Goal: Communication & Community: Answer question/provide support

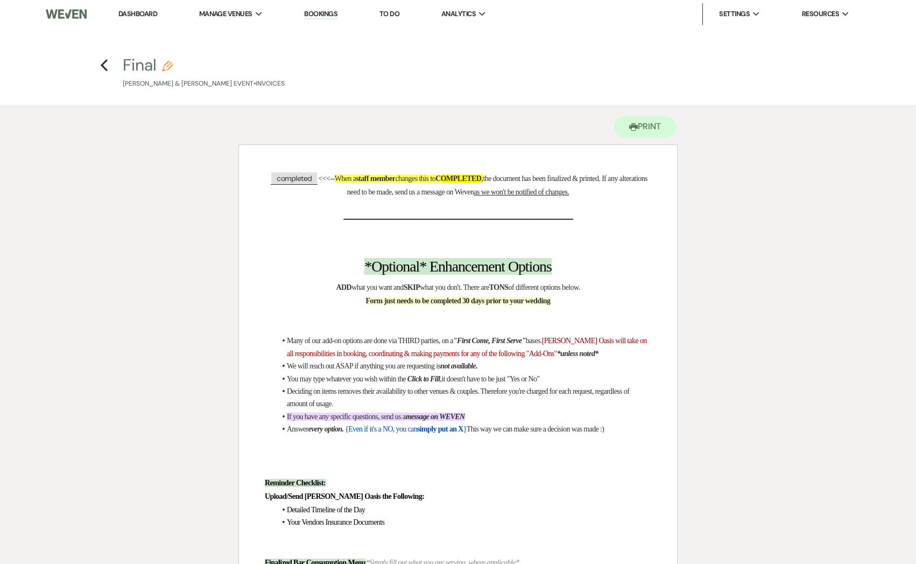
click at [136, 13] on link "Dashboard" at bounding box center [137, 13] width 39 height 9
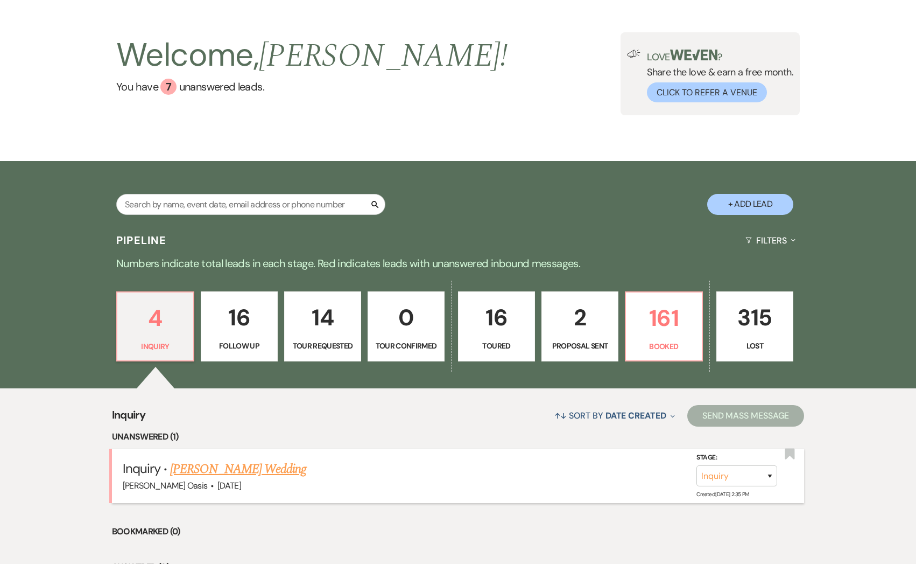
scroll to position [50, 0]
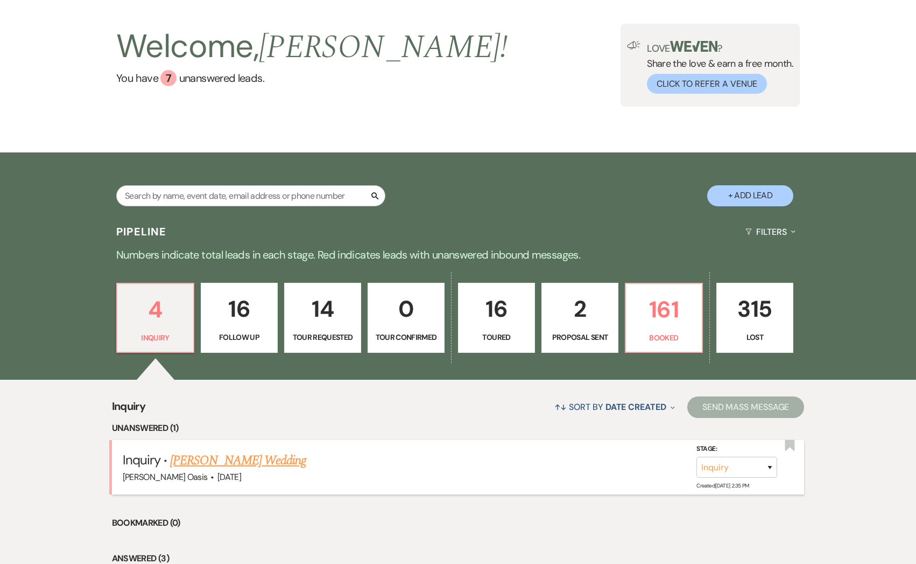
click at [205, 472] on div "[PERSON_NAME] Oasis · [DATE]" at bounding box center [458, 477] width 671 height 14
click at [207, 458] on link "[PERSON_NAME] Wedding" at bounding box center [238, 460] width 136 height 19
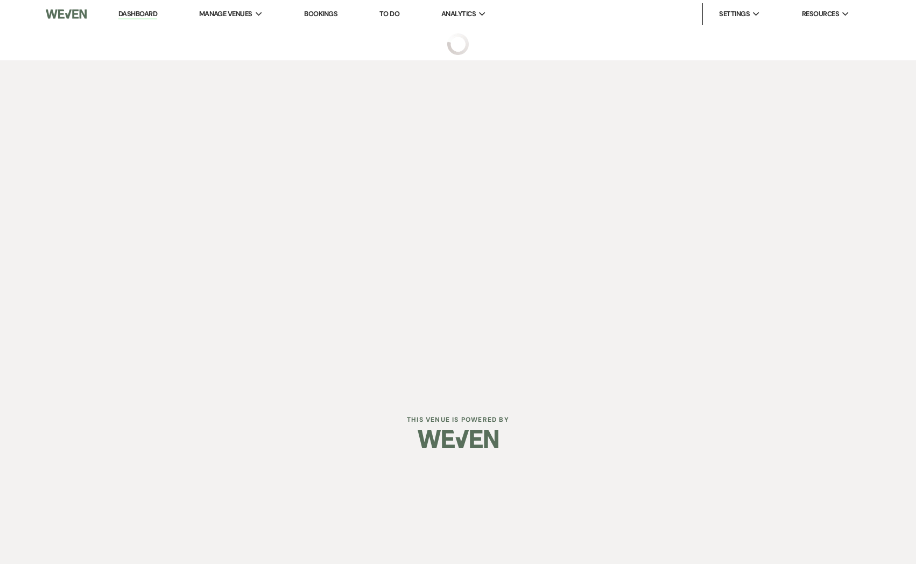
select select "5"
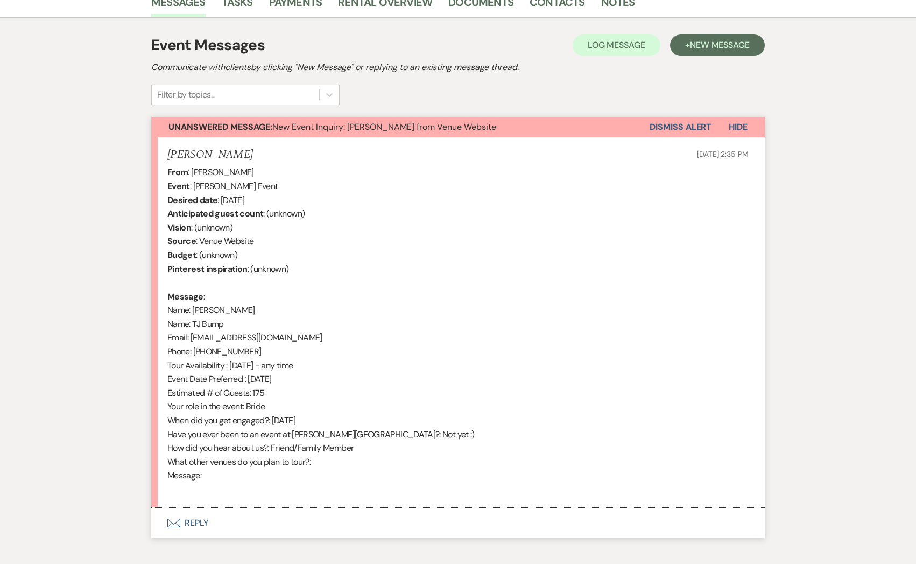
scroll to position [343, 0]
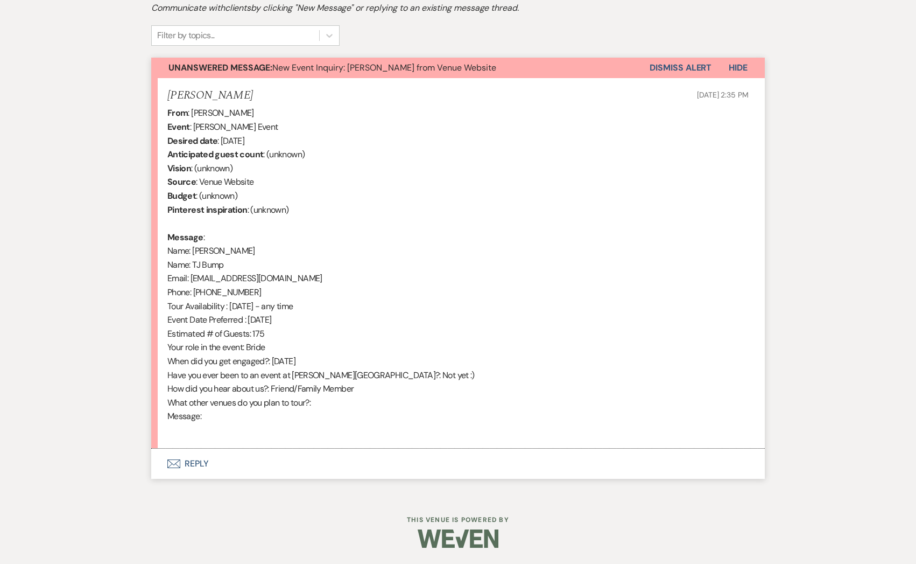
click at [286, 457] on button "Envelope Reply" at bounding box center [458, 464] width 614 height 30
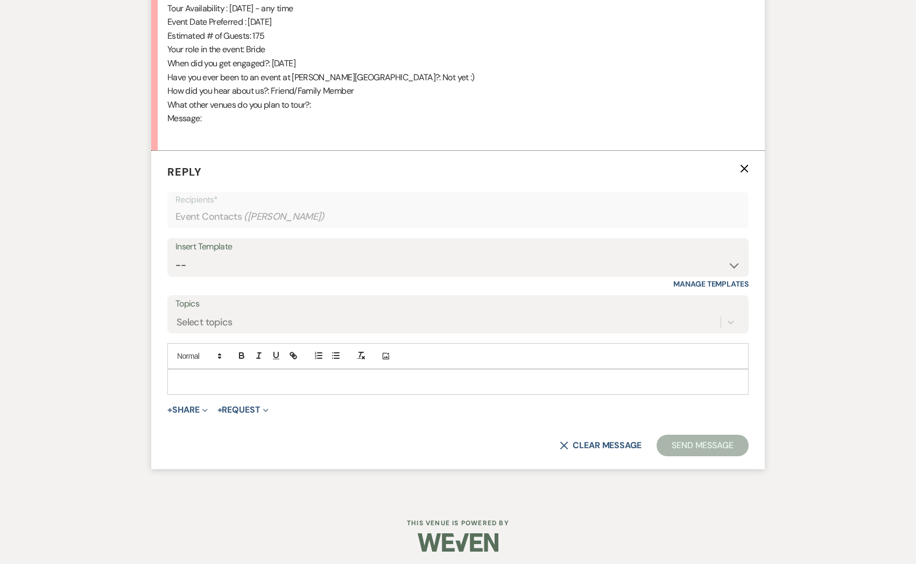
scroll to position [645, 0]
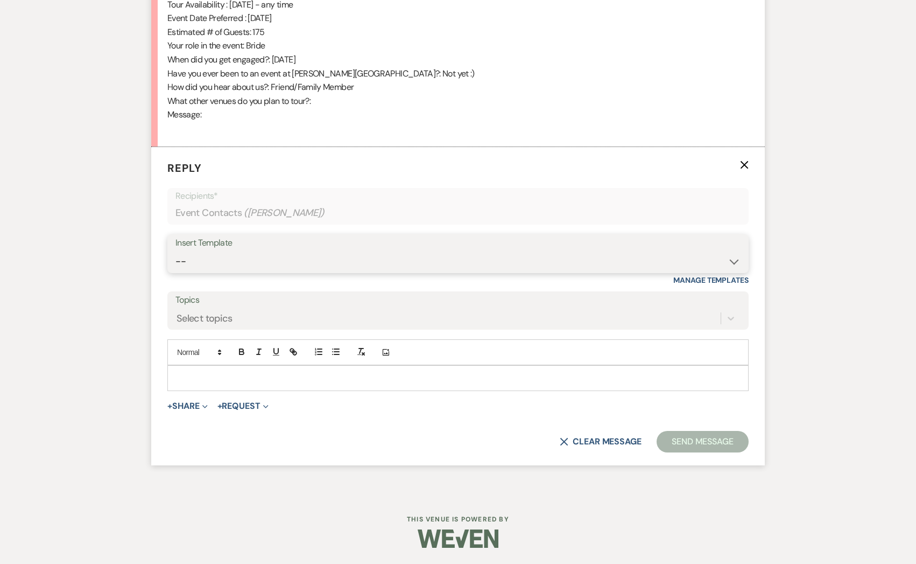
click at [241, 251] on select "-- WELCOME Weven Planning Portal Introduction Send With Contract Restroom Trail…" at bounding box center [458, 261] width 565 height 21
select select "2583"
click at [176, 251] on select "-- WELCOME Weven Planning Portal Introduction Send With Contract Restroom Trail…" at bounding box center [458, 261] width 565 height 21
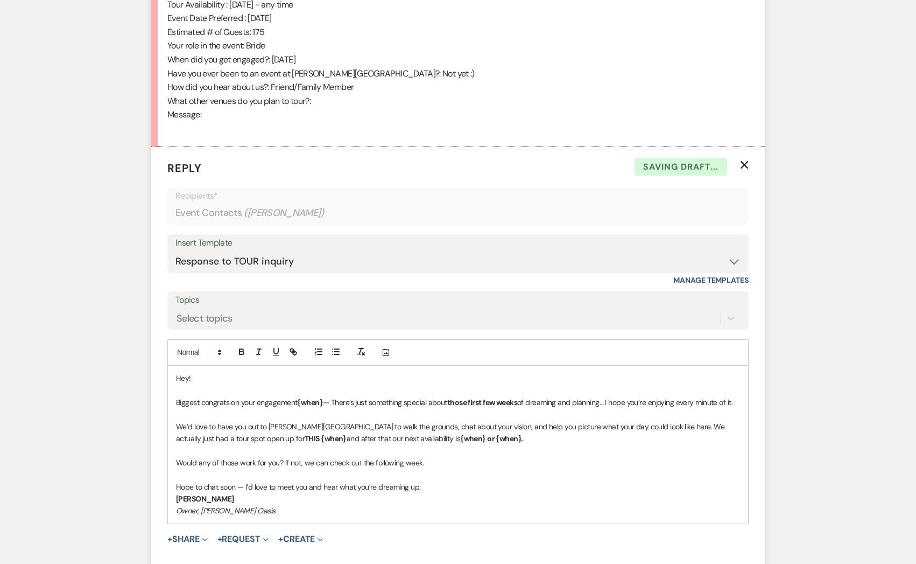
click at [283, 461] on p "Would any of those work for you? If not, we can check out the following week." at bounding box center [458, 463] width 564 height 12
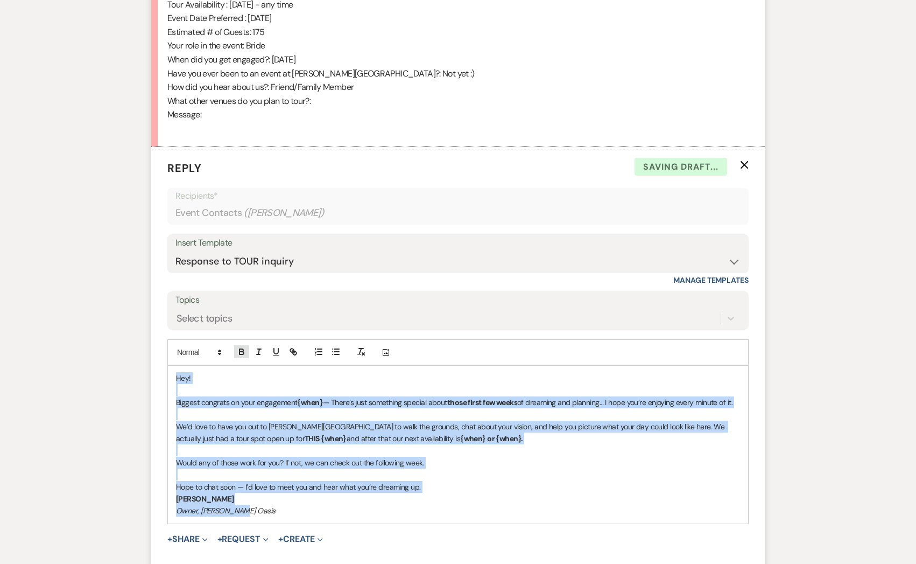
click at [244, 351] on icon "button" at bounding box center [242, 352] width 10 height 10
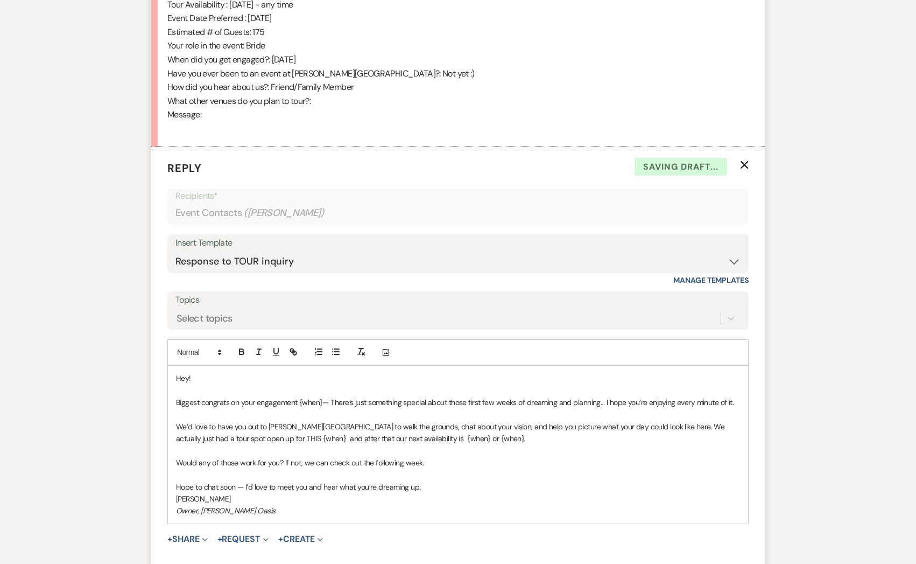
click at [275, 456] on p at bounding box center [458, 450] width 564 height 12
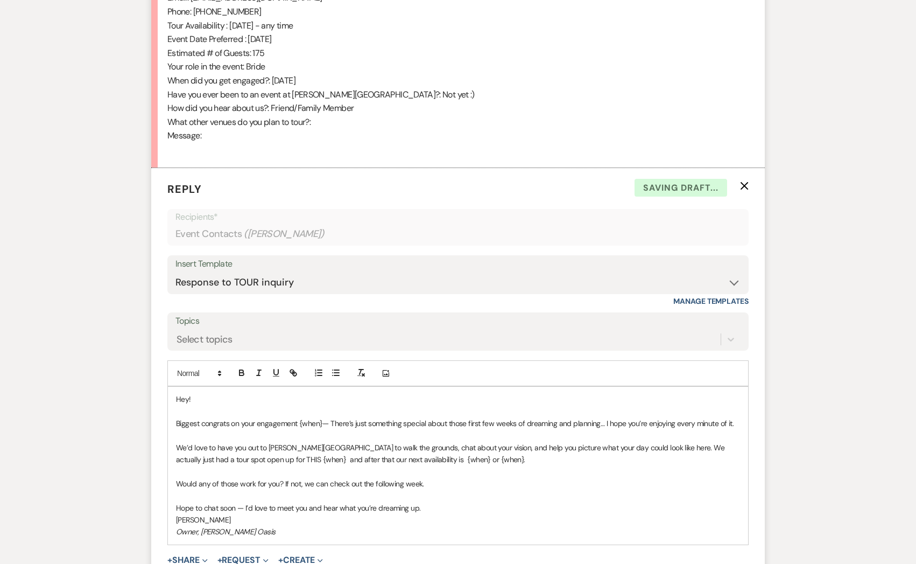
scroll to position [614, 0]
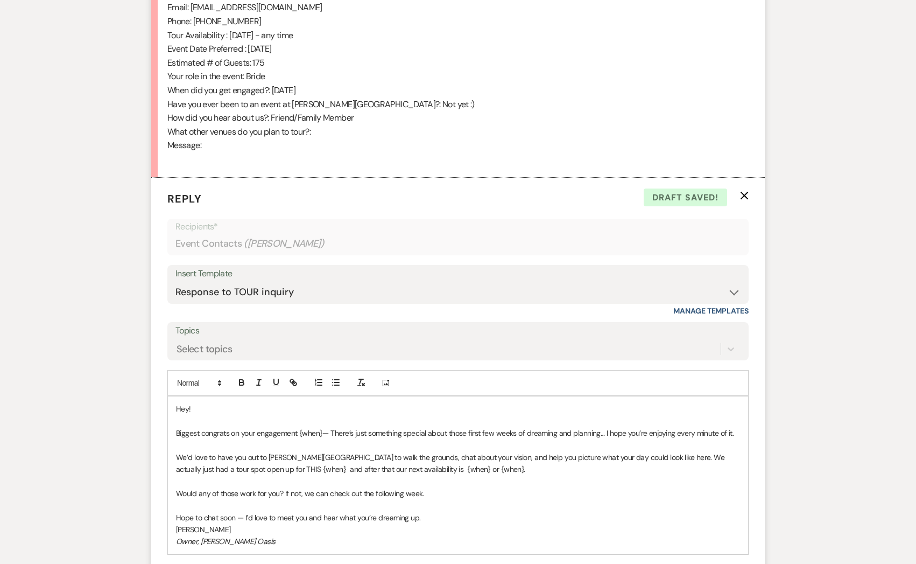
click at [319, 427] on p "Biggest congrats on your engagement {when}— There’s just something special abou…" at bounding box center [458, 433] width 564 height 12
drag, startPoint x: 321, startPoint y: 429, endPoint x: 309, endPoint y: 429, distance: 12.9
click at [309, 429] on p "Biggest congrats on your engagement {when}— There’s just something special abou…" at bounding box center [458, 433] width 564 height 12
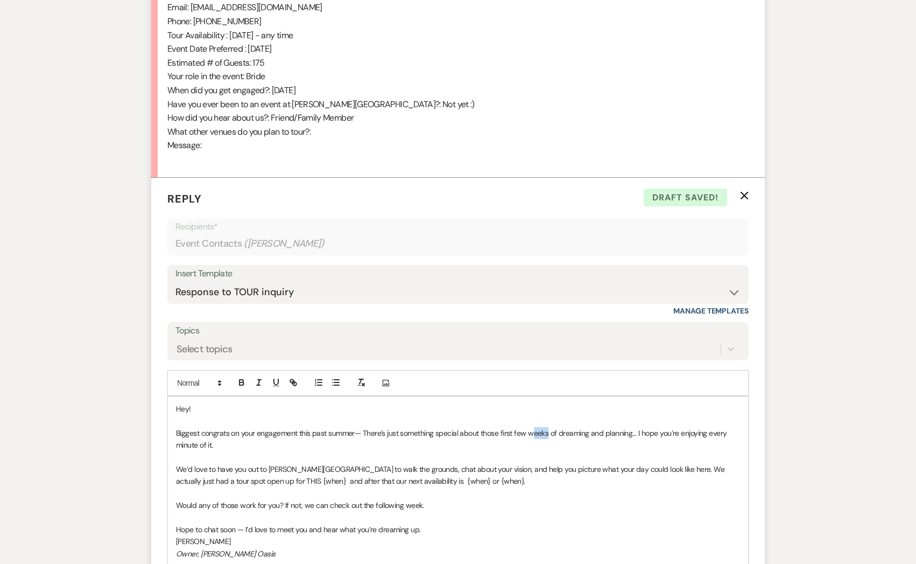
drag, startPoint x: 549, startPoint y: 431, endPoint x: 531, endPoint y: 431, distance: 17.8
click at [531, 431] on p "Biggest congrats on your engagement this past summer— There’s just something sp…" at bounding box center [458, 439] width 564 height 24
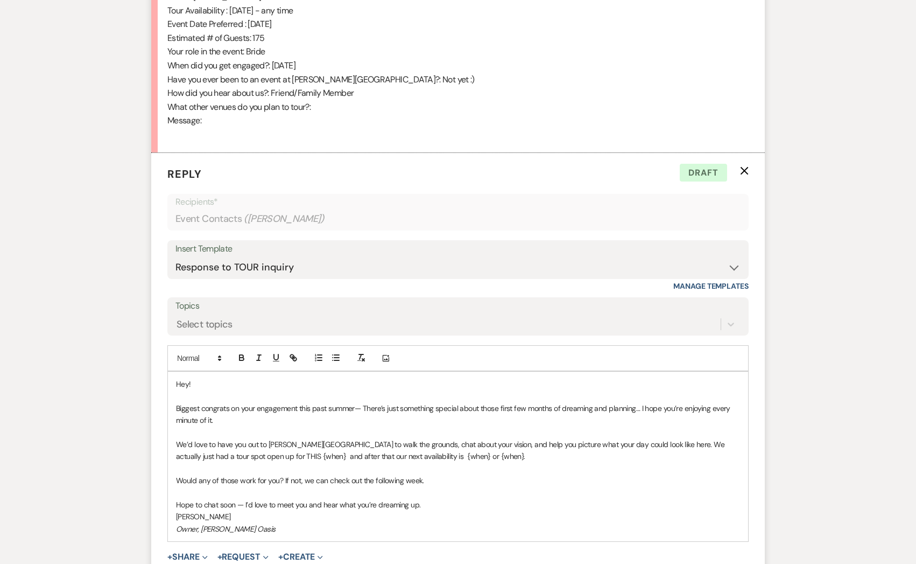
scroll to position [649, 0]
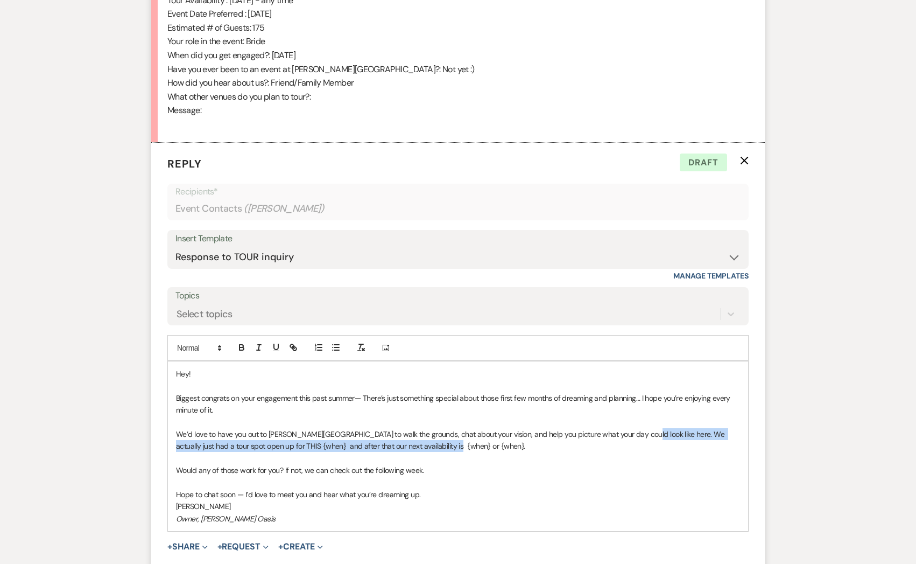
drag, startPoint x: 631, startPoint y: 433, endPoint x: 631, endPoint y: 446, distance: 12.9
click at [631, 446] on p "We’d love to have you out to [PERSON_NAME][GEOGRAPHIC_DATA] to walk the grounds…" at bounding box center [458, 440] width 564 height 24
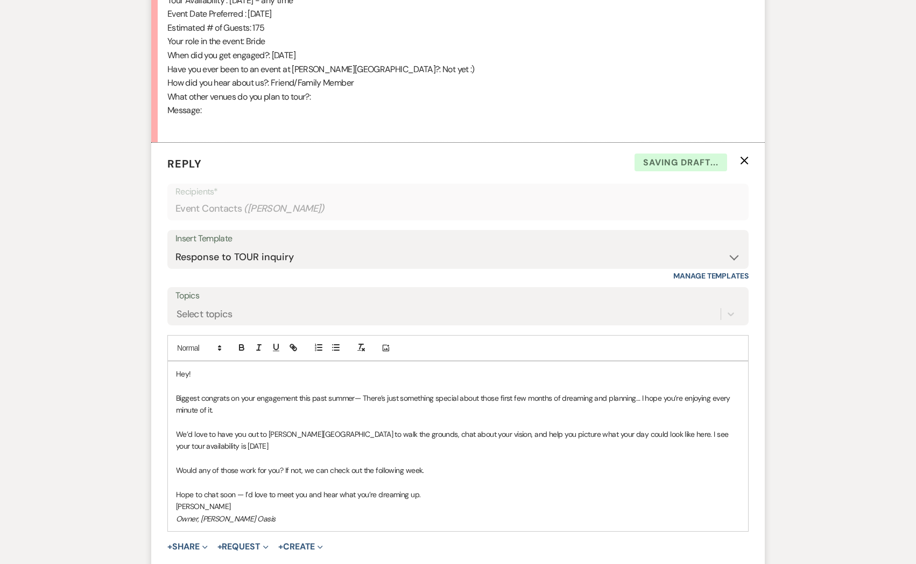
click at [236, 451] on p "We’d love to have you out to [PERSON_NAME][GEOGRAPHIC_DATA] to walk the grounds…" at bounding box center [458, 440] width 564 height 24
click at [728, 435] on p "We’d love to have you out to [PERSON_NAME][GEOGRAPHIC_DATA] to walk the grounds…" at bounding box center [458, 440] width 564 height 24
click at [268, 441] on p "We’d love to have you out to [PERSON_NAME][GEOGRAPHIC_DATA] to walk the grounds…" at bounding box center [458, 440] width 564 height 24
click at [176, 470] on p "Would any of those work for you? If not, we can check out the following week." at bounding box center [458, 470] width 564 height 12
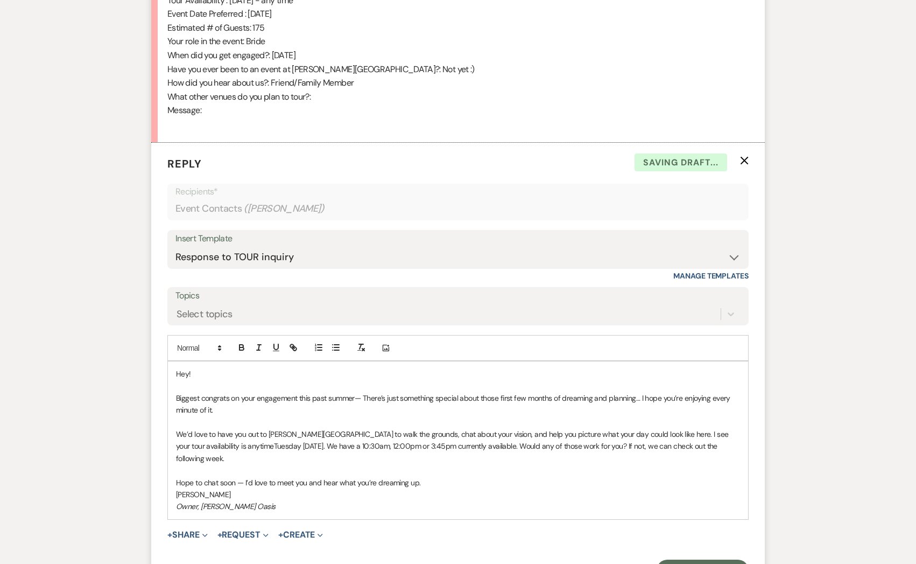
click at [204, 445] on p "We’d love to have you out to [PERSON_NAME][GEOGRAPHIC_DATA] to walk the grounds…" at bounding box center [458, 446] width 564 height 36
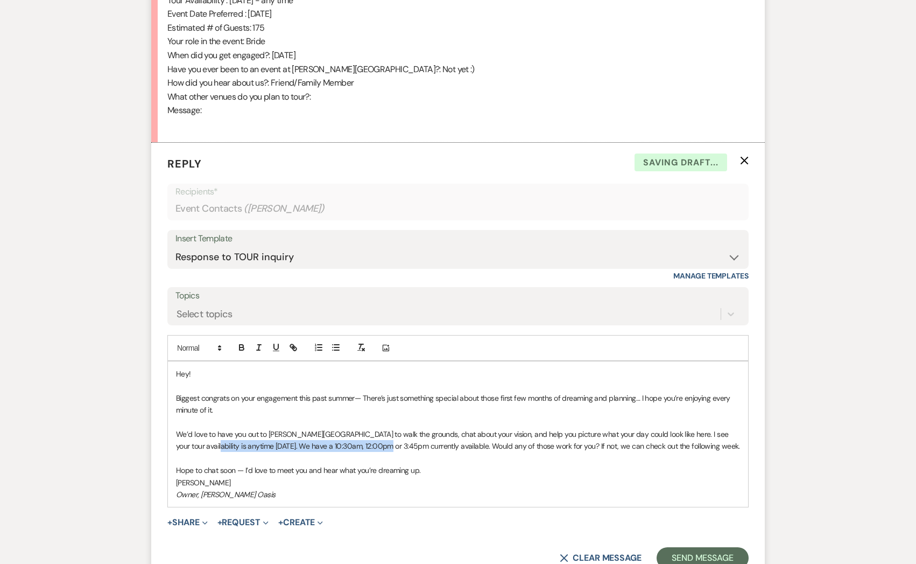
drag, startPoint x: 204, startPoint y: 445, endPoint x: 386, endPoint y: 449, distance: 182.0
click at [386, 449] on p "We’d love to have you out to [PERSON_NAME][GEOGRAPHIC_DATA] to walk the grounds…" at bounding box center [458, 440] width 564 height 24
click at [244, 345] on icon "button" at bounding box center [242, 347] width 10 height 10
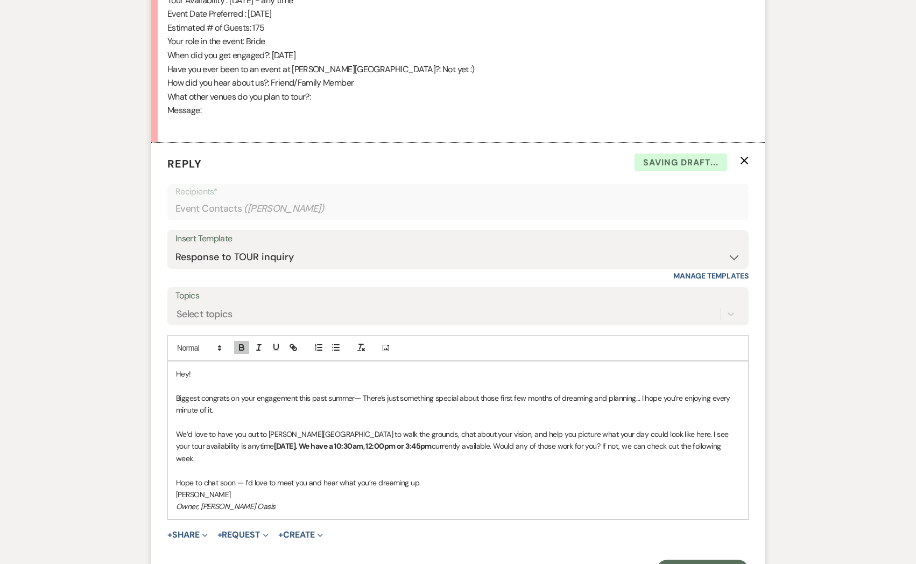
click at [285, 405] on p "Biggest congrats on your engagement this past summer— There’s just something sp…" at bounding box center [458, 404] width 564 height 24
click at [671, 560] on button "Send Message" at bounding box center [703, 570] width 92 height 22
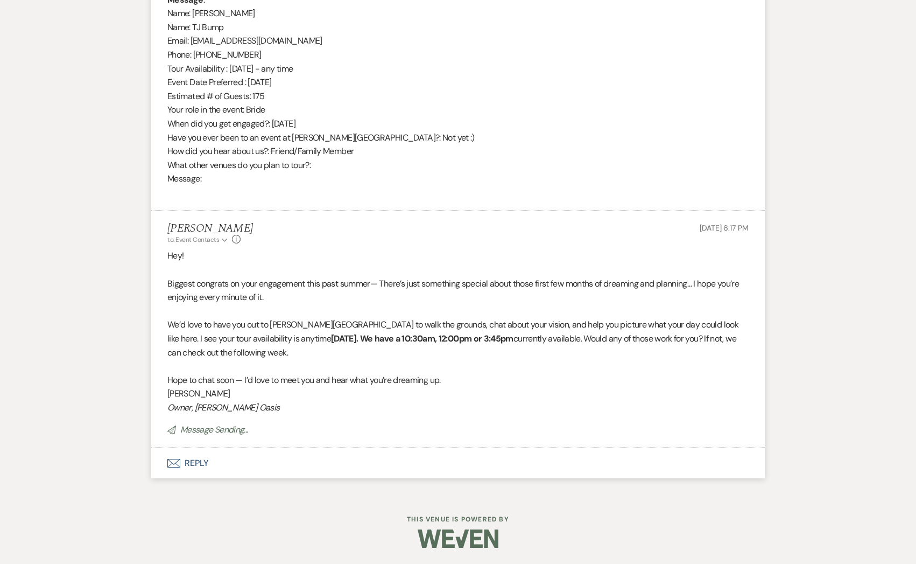
scroll to position [0, 0]
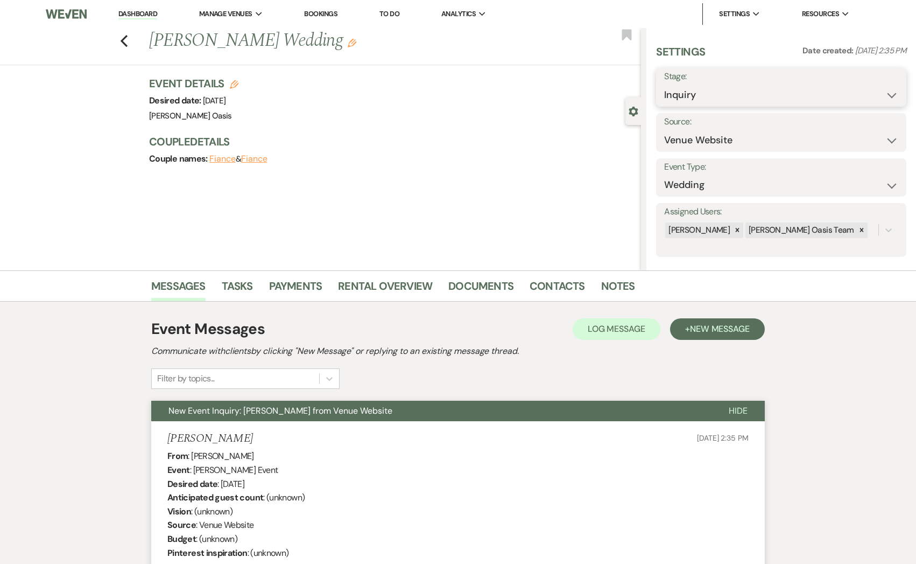
click at [715, 99] on select "Inquiry Follow Up Tour Requested Tour Confirmed Toured Proposal Sent Booked Lost" at bounding box center [781, 95] width 234 height 21
select select "2"
click at [664, 85] on select "Inquiry Follow Up Tour Requested Tour Confirmed Toured Proposal Sent Booked Lost" at bounding box center [781, 95] width 234 height 21
click at [876, 92] on button "Save" at bounding box center [879, 87] width 53 height 22
click at [625, 30] on use "button" at bounding box center [627, 34] width 10 height 11
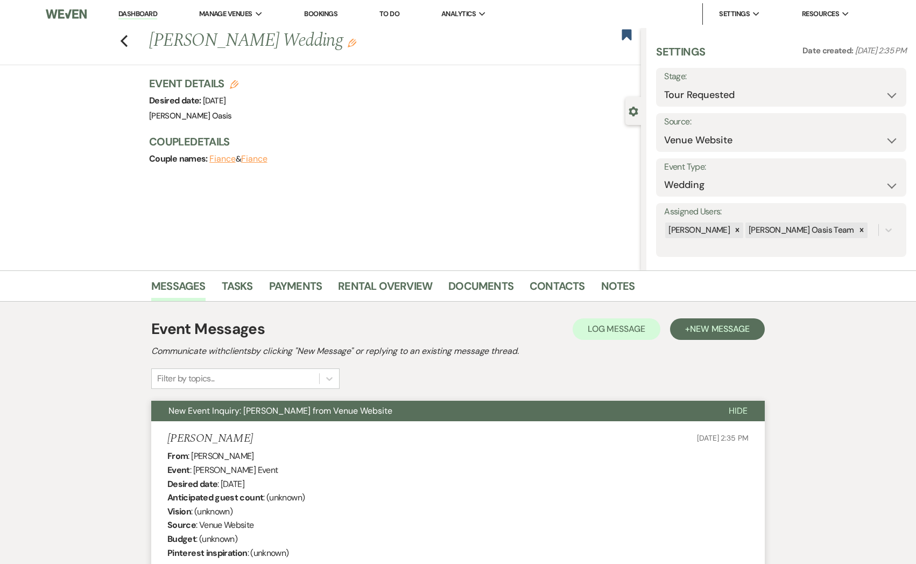
click at [155, 10] on link "Dashboard" at bounding box center [137, 14] width 39 height 10
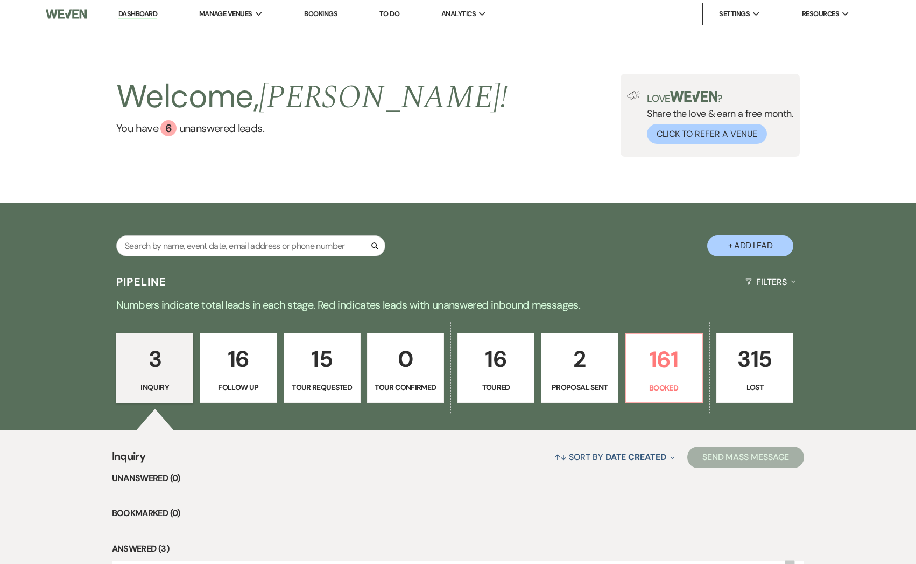
click at [676, 403] on div "3 Inquiry 16 Follow Up 15 Tour Requested 0 Tour Confirmed 16 Toured 2 Proposal …" at bounding box center [458, 375] width 775 height 110
click at [675, 390] on p "Booked" at bounding box center [664, 388] width 63 height 12
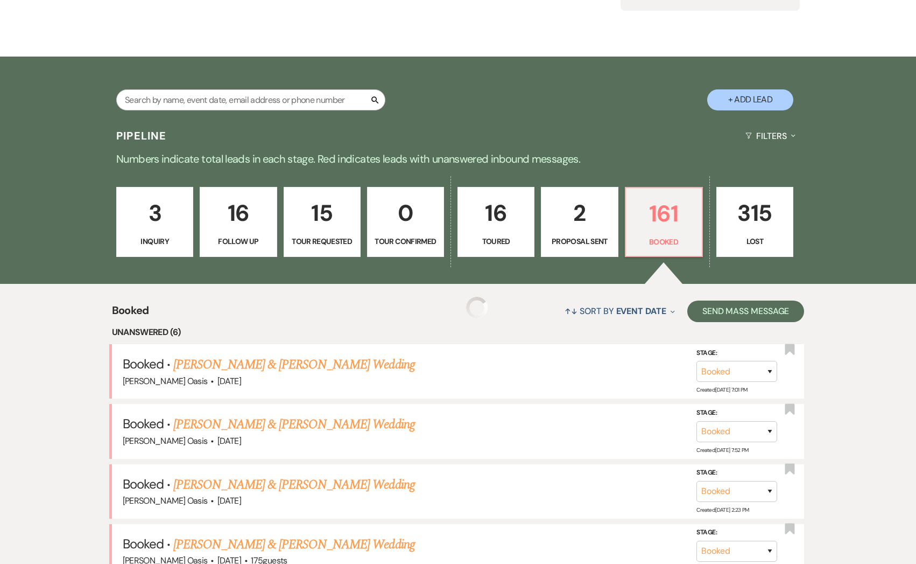
scroll to position [146, 0]
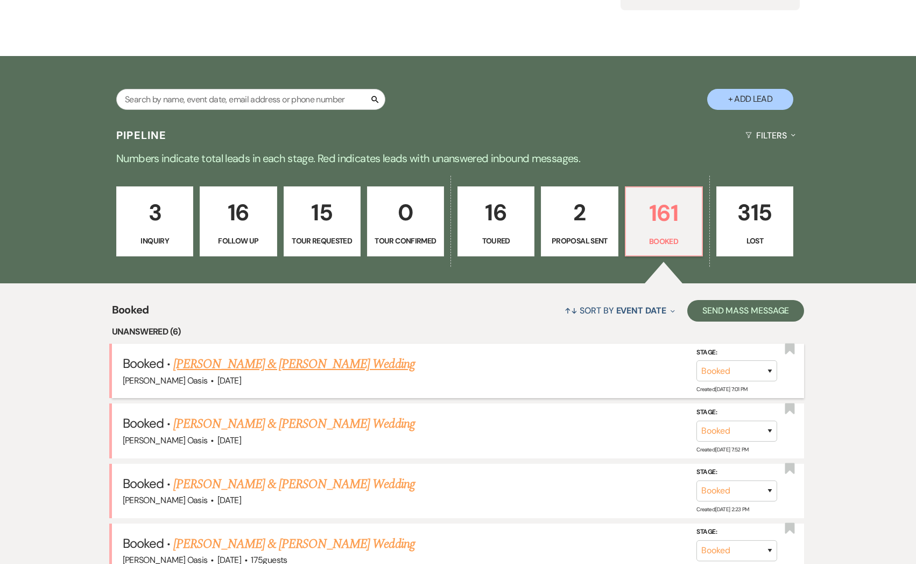
click at [321, 362] on link "[PERSON_NAME] & [PERSON_NAME] Wedding" at bounding box center [293, 363] width 241 height 19
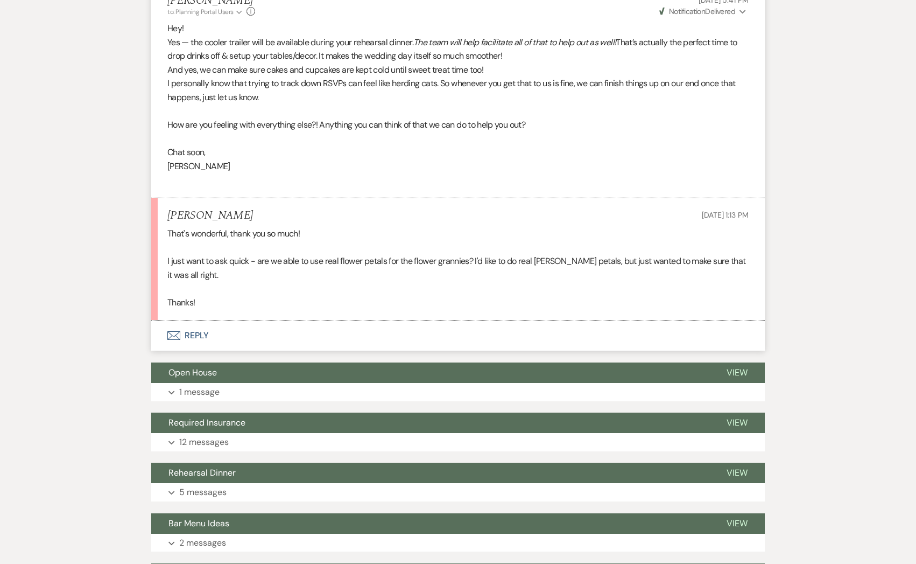
scroll to position [597, 0]
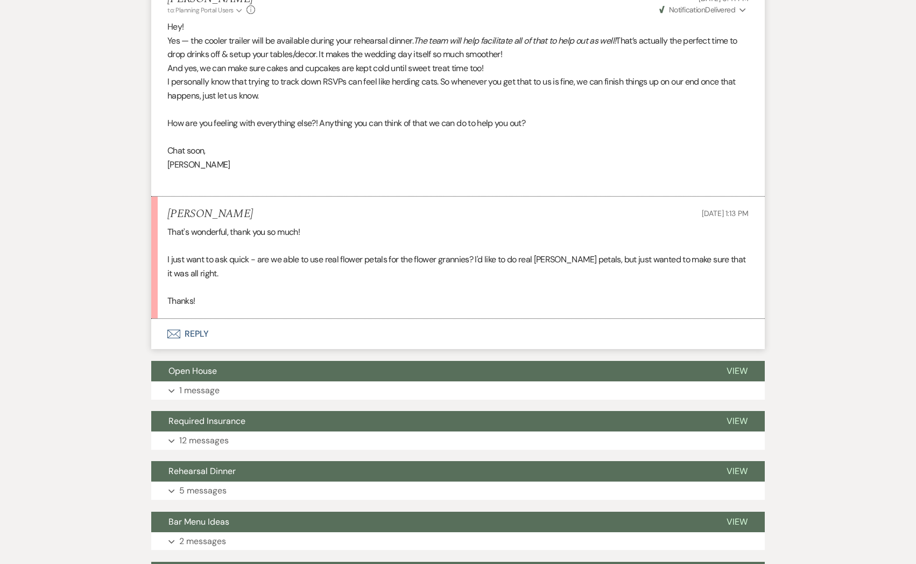
click at [201, 327] on button "Envelope Reply" at bounding box center [458, 334] width 614 height 30
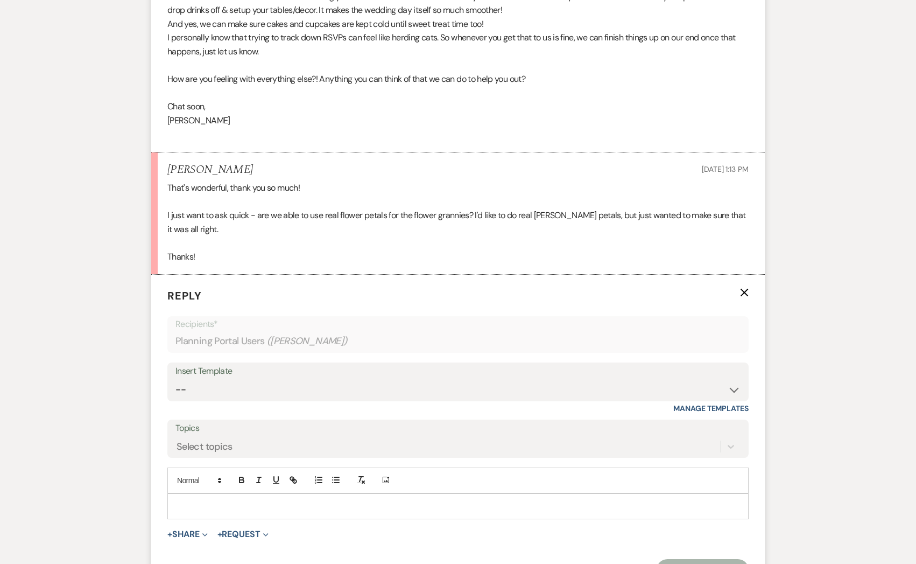
scroll to position [646, 0]
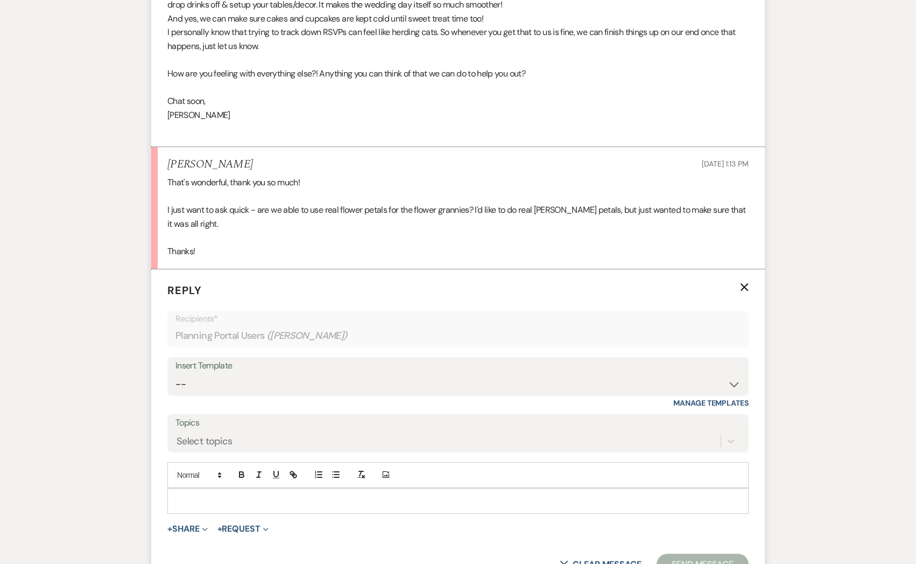
click at [209, 502] on p at bounding box center [458, 501] width 564 height 12
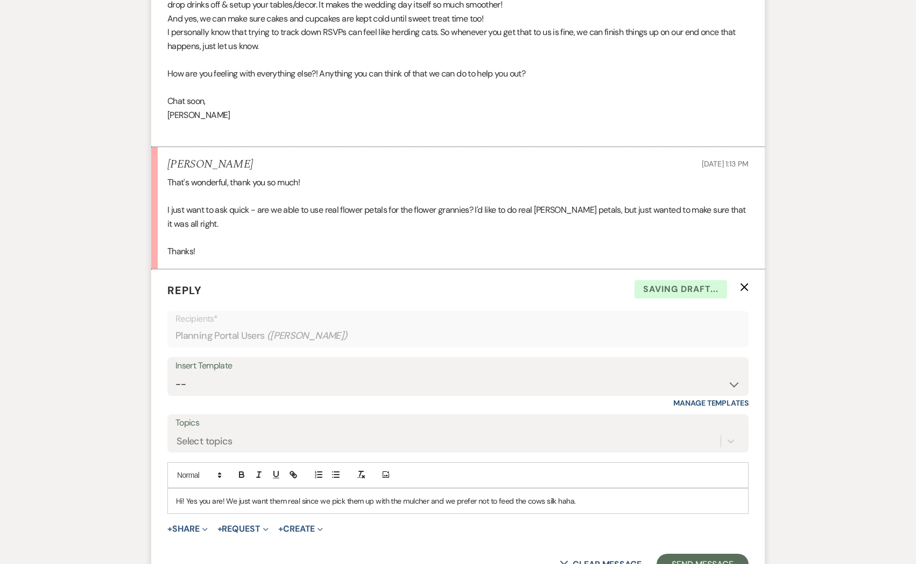
click at [188, 496] on p "Hi! Yes you are! We just want them real since we pick them up with the mulcher …" at bounding box center [458, 501] width 564 height 12
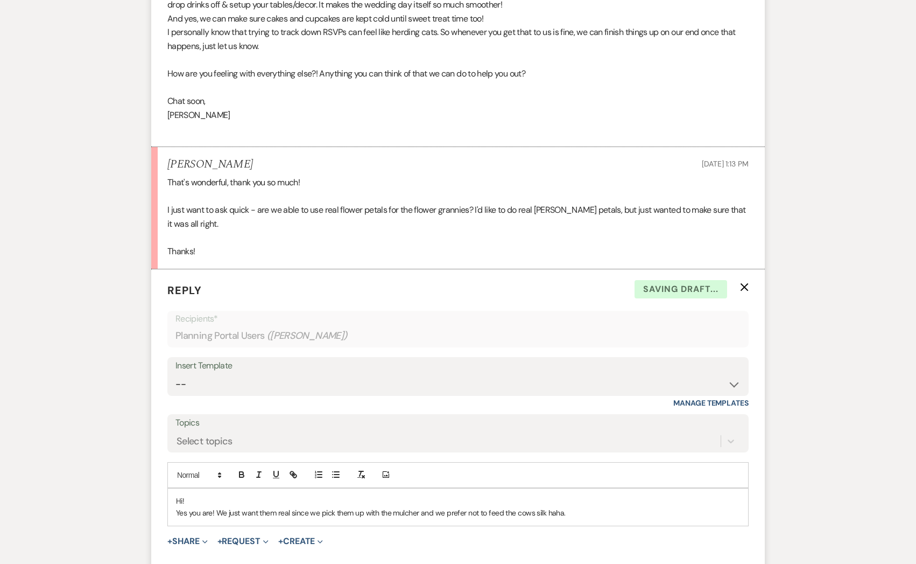
click at [213, 513] on p "Yes you are! We just want them real since we pick them up with the mulcher and …" at bounding box center [458, 513] width 564 height 12
click at [247, 508] on p "Yes you can use real petals! We just want them real since we pick them up with …" at bounding box center [458, 513] width 564 height 12
click at [265, 510] on p "Yes you can use real petals! We just want them real since we pick them up with …" at bounding box center [458, 513] width 564 height 12
drag, startPoint x: 325, startPoint y: 512, endPoint x: 281, endPoint y: 510, distance: 43.6
click at [281, 510] on p "Yes you can use real petals! We just want them real since we pick them up with …" at bounding box center [458, 513] width 564 height 12
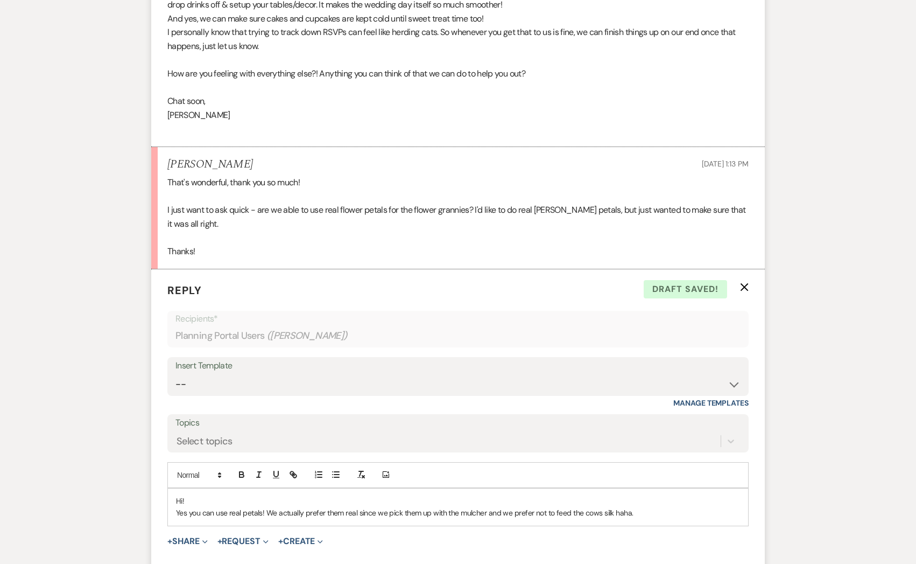
click at [326, 510] on p "Yes you can use real petals! We actually prefer them real since we pick them up…" at bounding box center [458, 513] width 564 height 12
drag, startPoint x: 324, startPoint y: 512, endPoint x: 307, endPoint y: 512, distance: 16.2
click at [307, 512] on p "Yes you can use real petals! We actually prefer them real since we pick them up…" at bounding box center [458, 513] width 564 height 12
drag, startPoint x: 631, startPoint y: 512, endPoint x: 268, endPoint y: 509, distance: 362.9
click at [268, 509] on p "Yes you can use real petals! We actually want them real since we pick them up w…" at bounding box center [458, 513] width 564 height 12
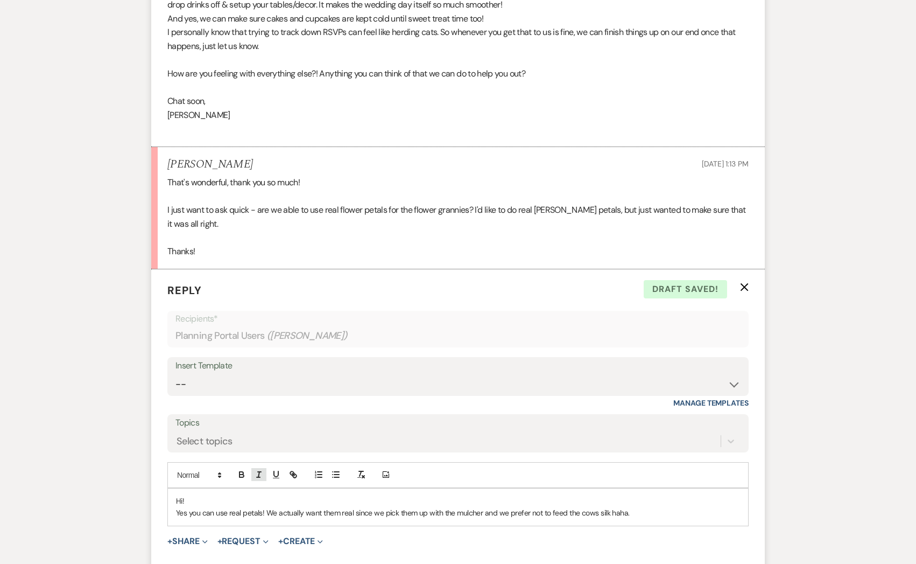
click at [261, 473] on icon "button" at bounding box center [259, 475] width 10 height 10
click at [321, 501] on p "Hi!" at bounding box center [458, 501] width 564 height 12
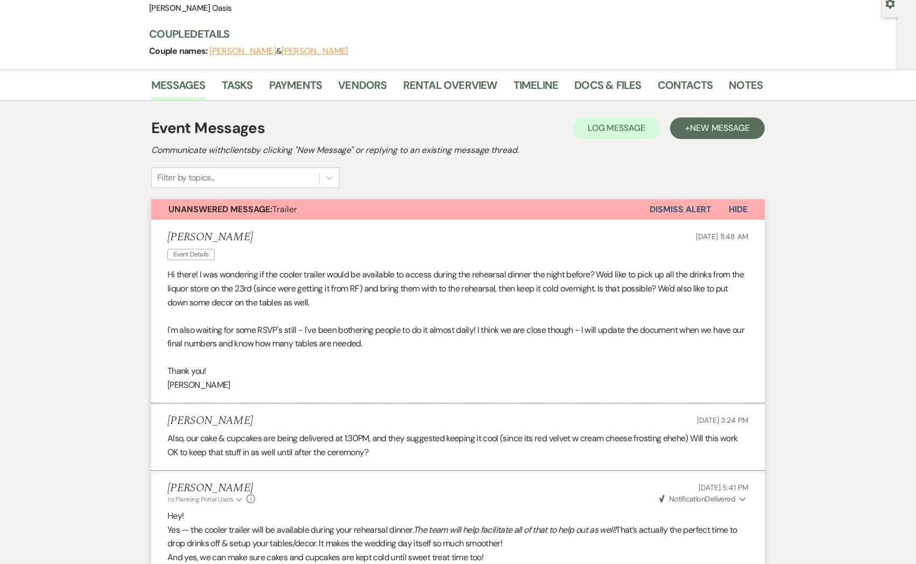
scroll to position [101, 0]
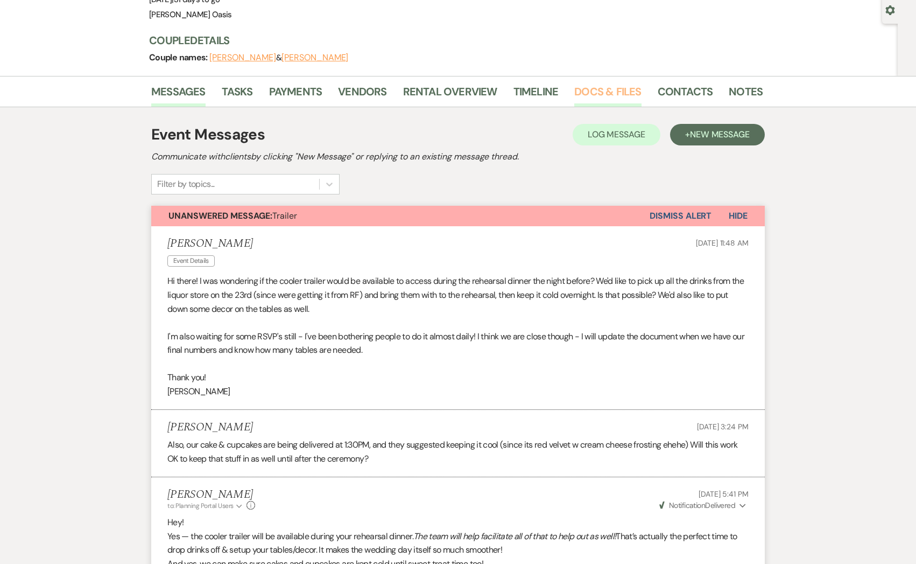
click at [599, 92] on link "Docs & Files" at bounding box center [608, 95] width 67 height 24
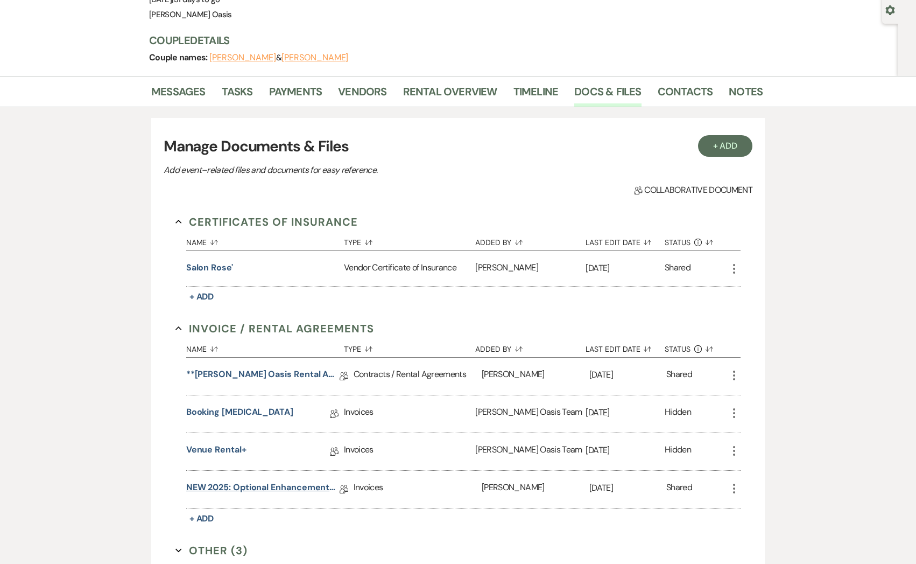
click at [264, 488] on link "NEW 2025: Optional Enhancements + Information" at bounding box center [262, 489] width 153 height 17
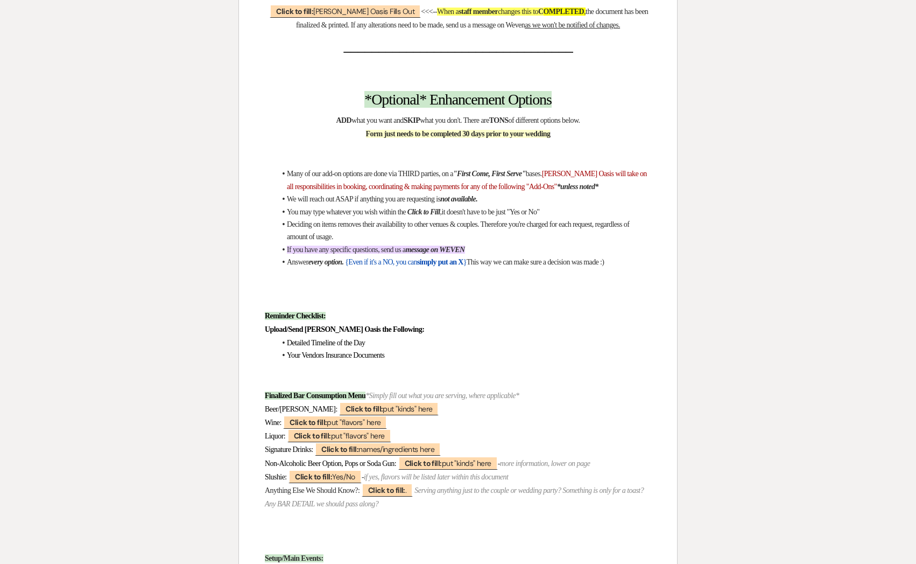
scroll to position [44, 0]
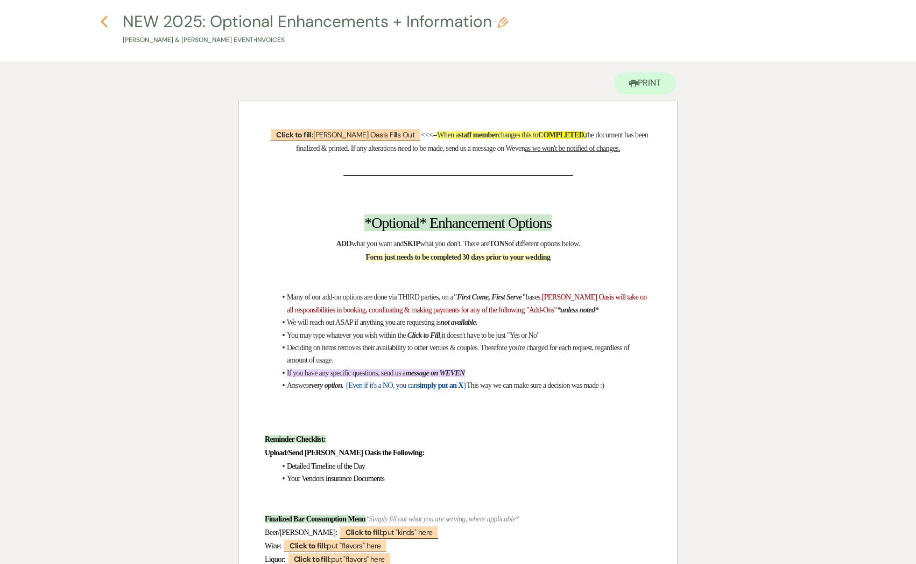
click at [107, 25] on icon "Previous" at bounding box center [104, 21] width 8 height 13
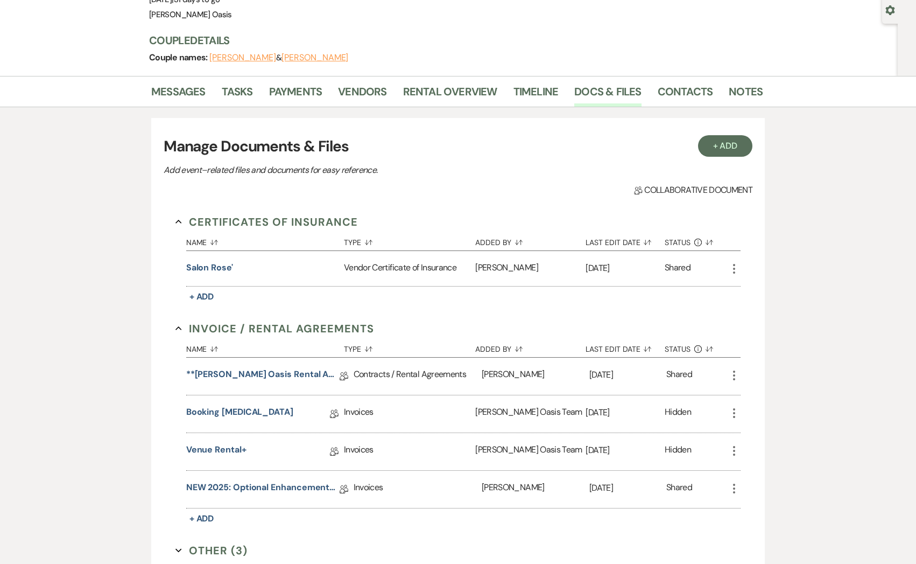
click at [254, 97] on li "Tasks" at bounding box center [245, 94] width 47 height 26
click at [242, 93] on link "Tasks" at bounding box center [237, 95] width 31 height 24
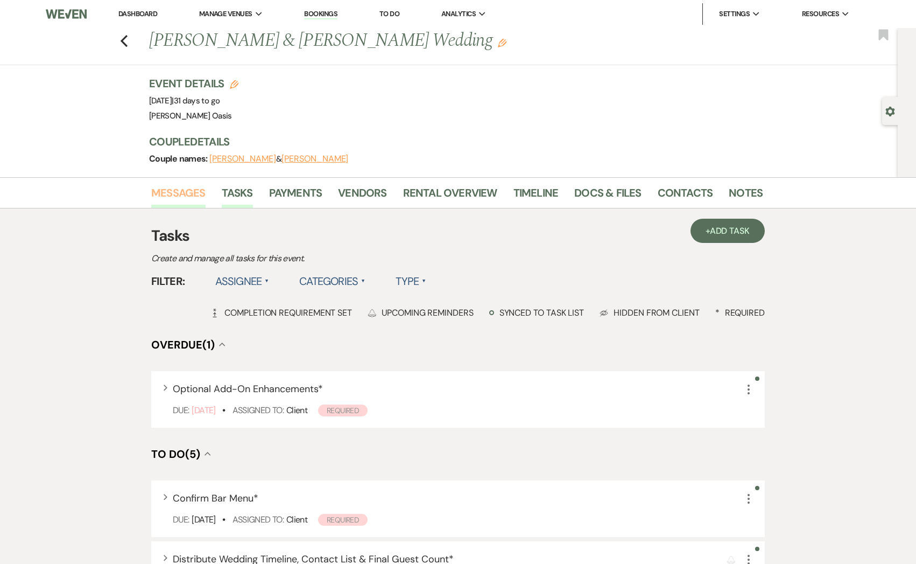
click at [185, 193] on link "Messages" at bounding box center [178, 196] width 54 height 24
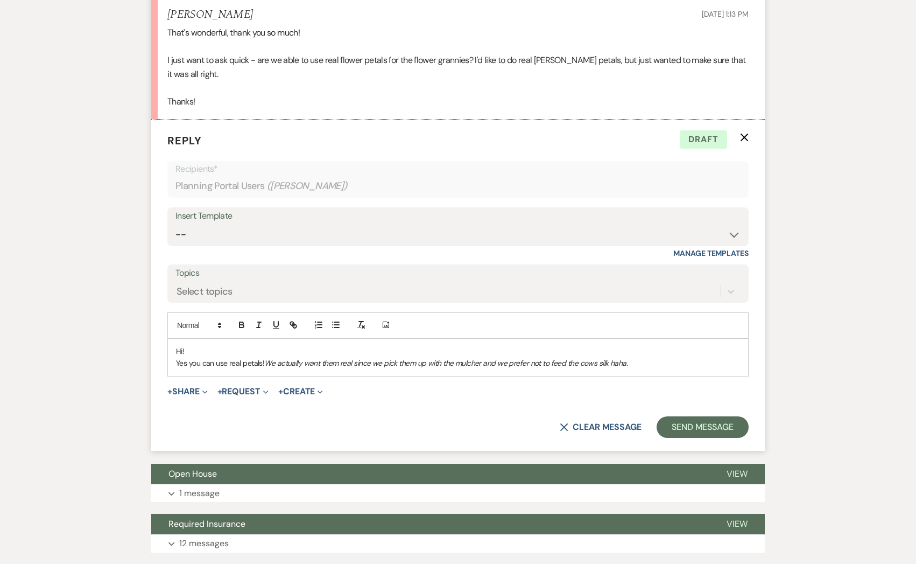
scroll to position [799, 0]
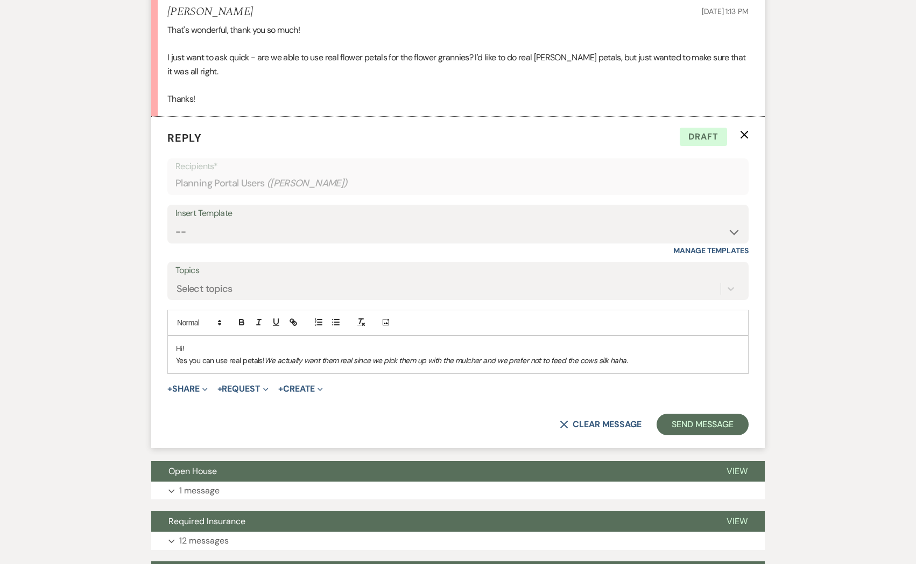
click at [660, 360] on p "Yes you can use real petals! We actually want them real since we pick them up w…" at bounding box center [458, 360] width 564 height 12
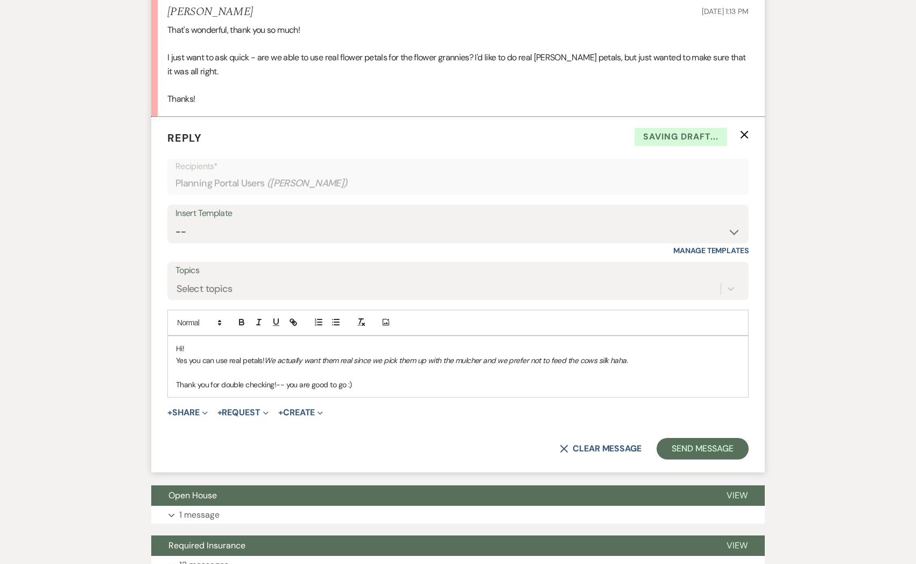
click at [655, 449] on div "X Clear message Send Message" at bounding box center [458, 449] width 582 height 22
click at [666, 448] on button "Send Message" at bounding box center [703, 449] width 92 height 22
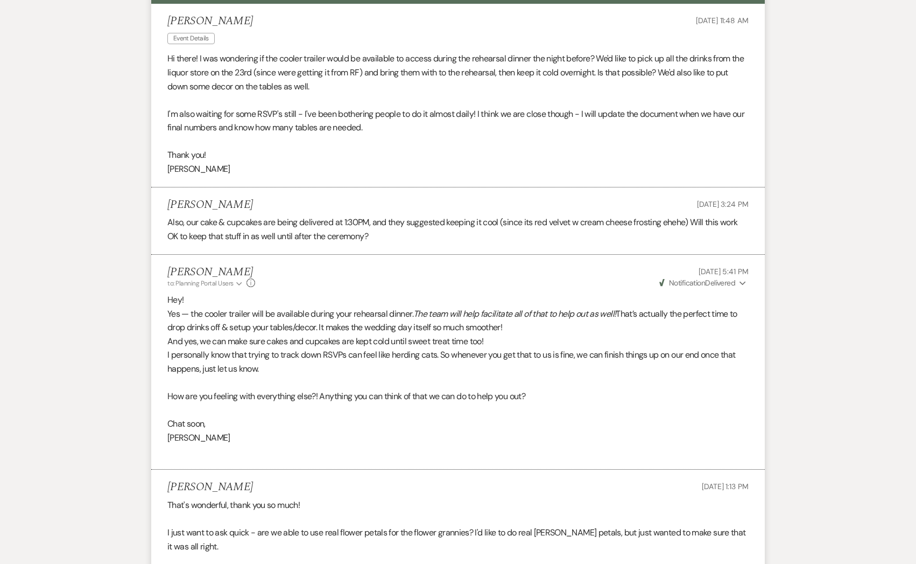
scroll to position [0, 0]
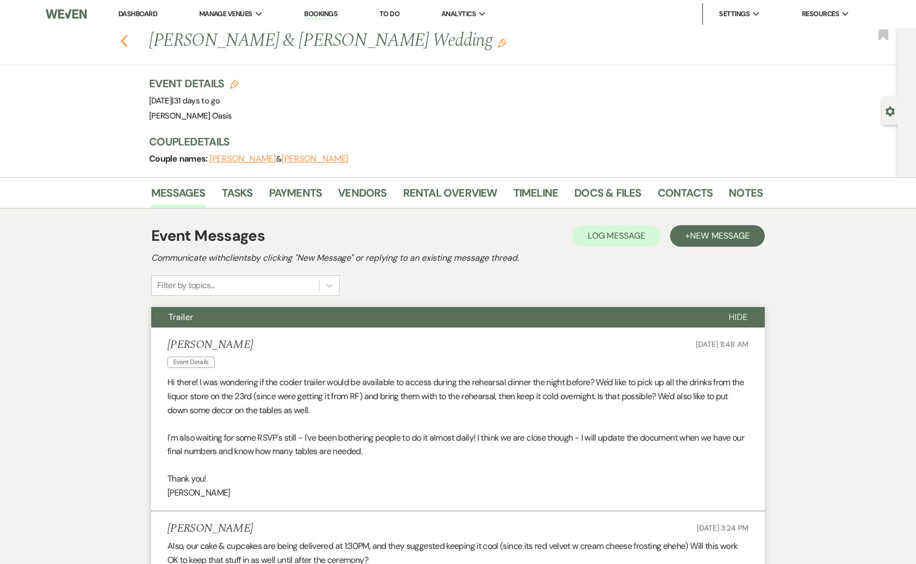
click at [122, 39] on icon "Previous" at bounding box center [124, 40] width 8 height 13
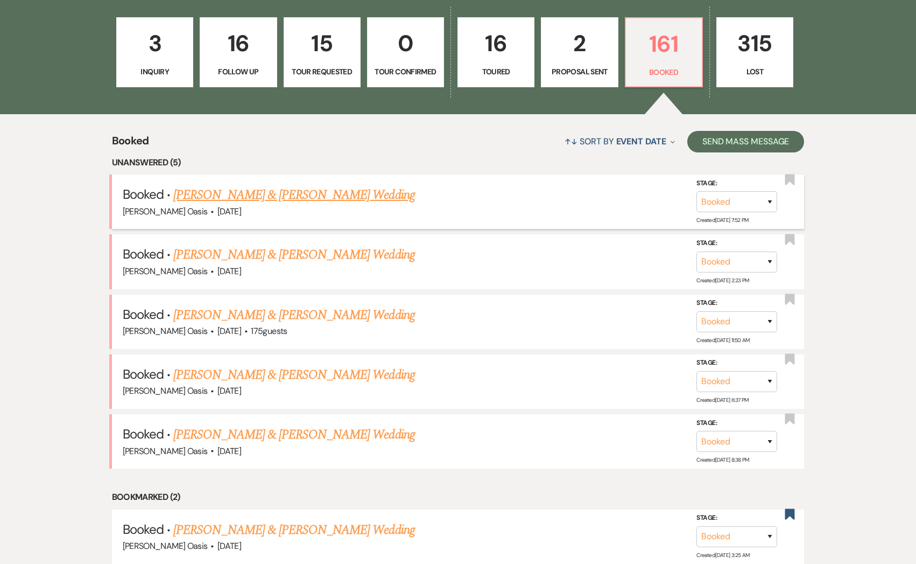
scroll to position [347, 0]
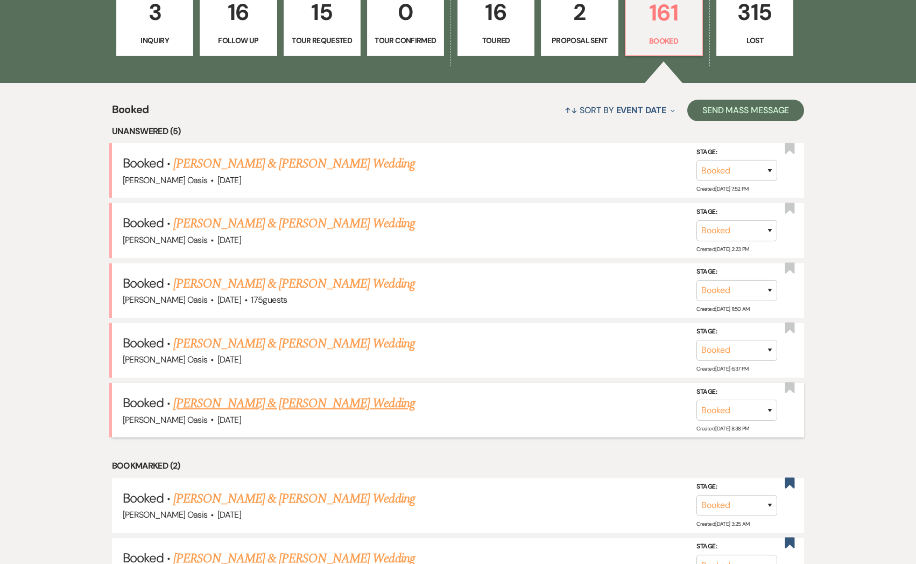
click at [304, 394] on link "[PERSON_NAME] & [PERSON_NAME] Wedding" at bounding box center [293, 403] width 241 height 19
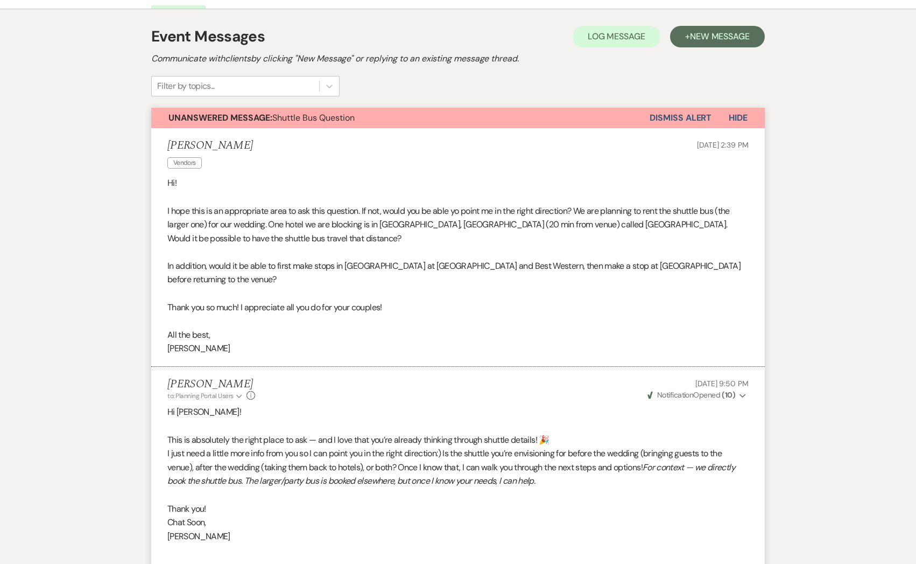
scroll to position [10, 0]
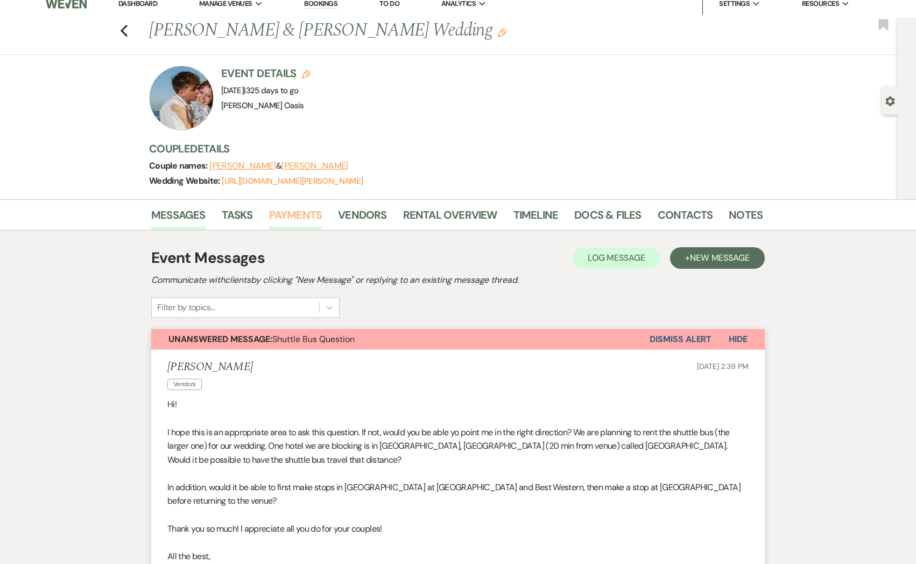
click at [303, 224] on link "Payments" at bounding box center [295, 218] width 53 height 24
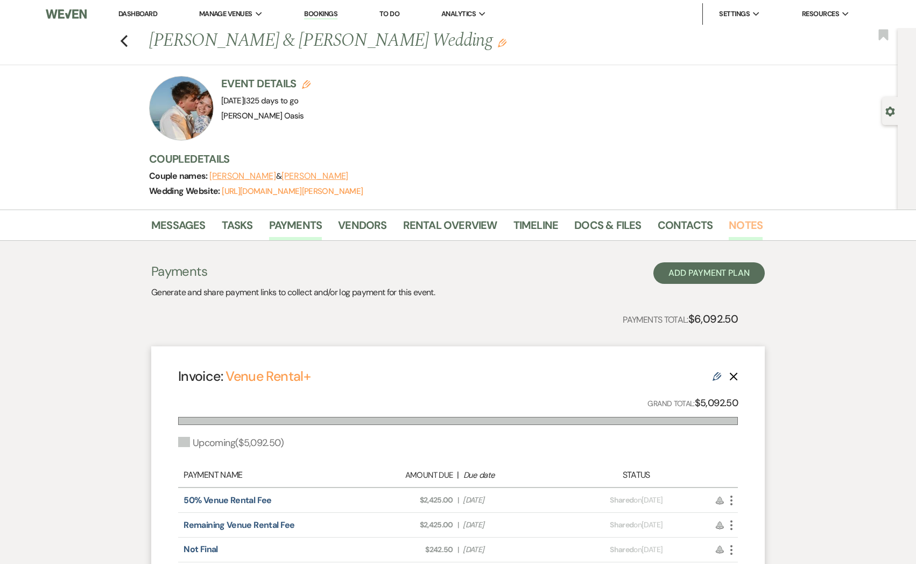
click at [744, 228] on link "Notes" at bounding box center [746, 228] width 34 height 24
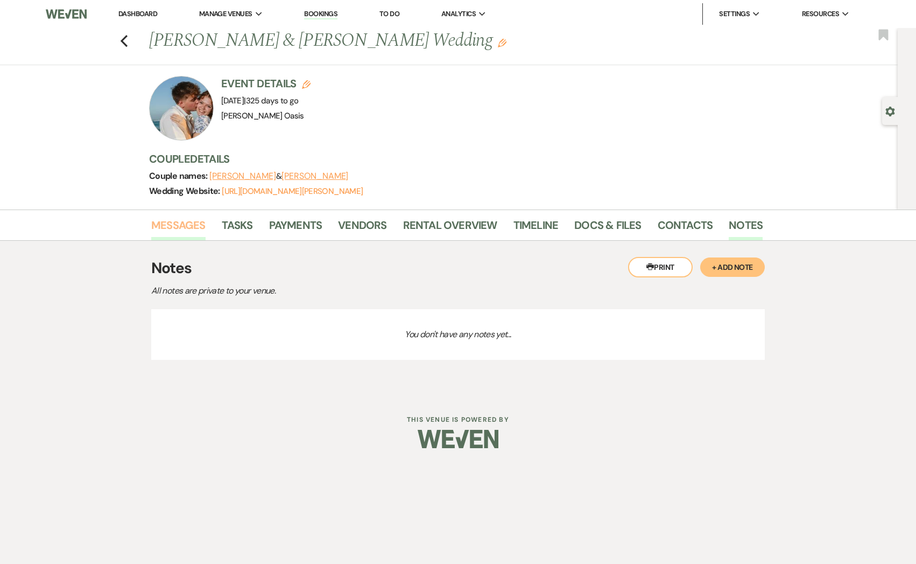
click at [194, 225] on link "Messages" at bounding box center [178, 228] width 54 height 24
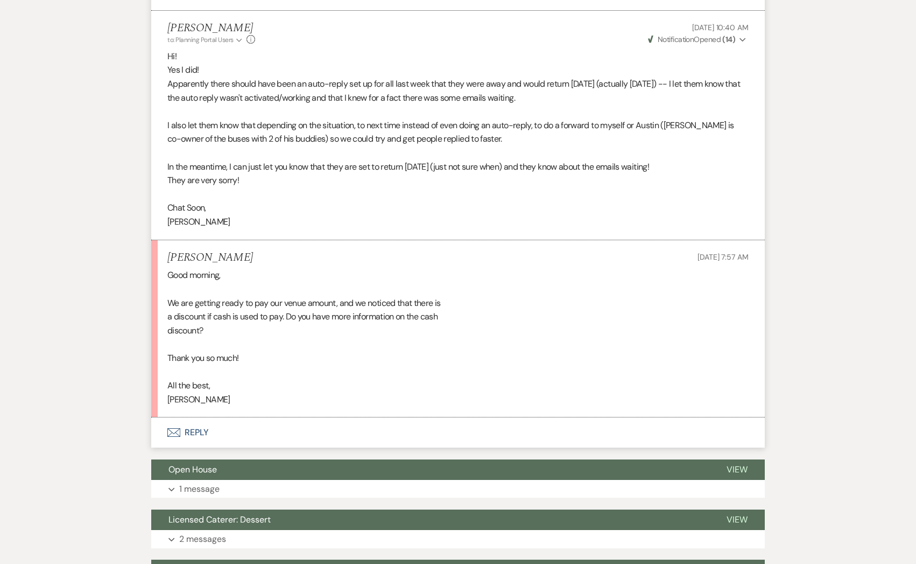
scroll to position [3726, 0]
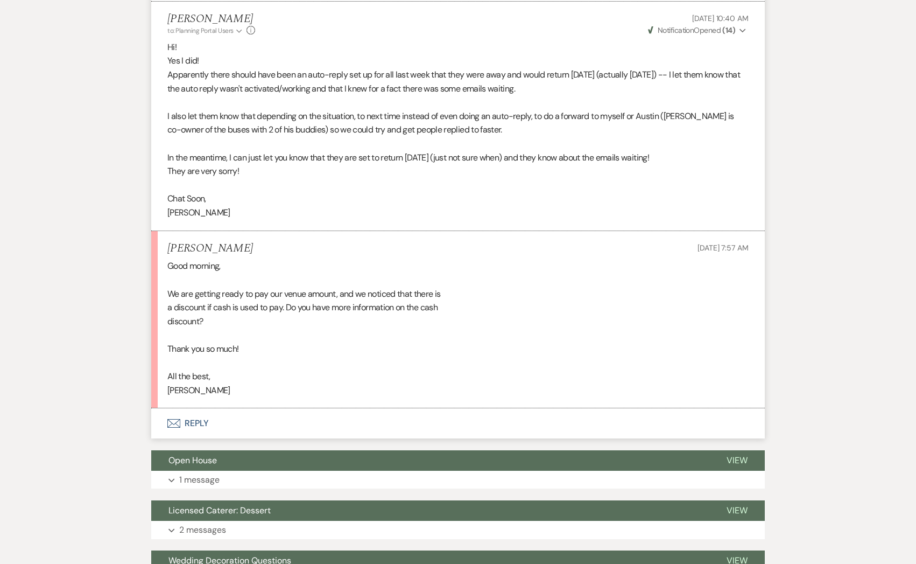
drag, startPoint x: 231, startPoint y: 396, endPoint x: 165, endPoint y: 271, distance: 141.1
click at [165, 271] on li "[PERSON_NAME] [DATE] 7:57 AM Good morning, We are getting ready to pay our venu…" at bounding box center [458, 320] width 614 height 178
copy div "Good morning, We are getting ready to pay our venue amount, and we noticed that…"
click at [343, 434] on button "Envelope Reply" at bounding box center [458, 423] width 614 height 30
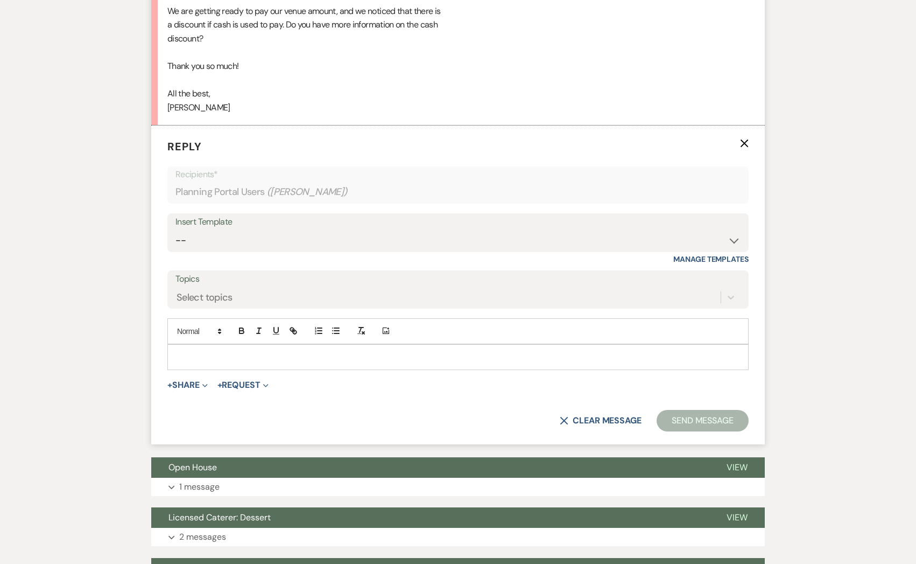
scroll to position [4012, 0]
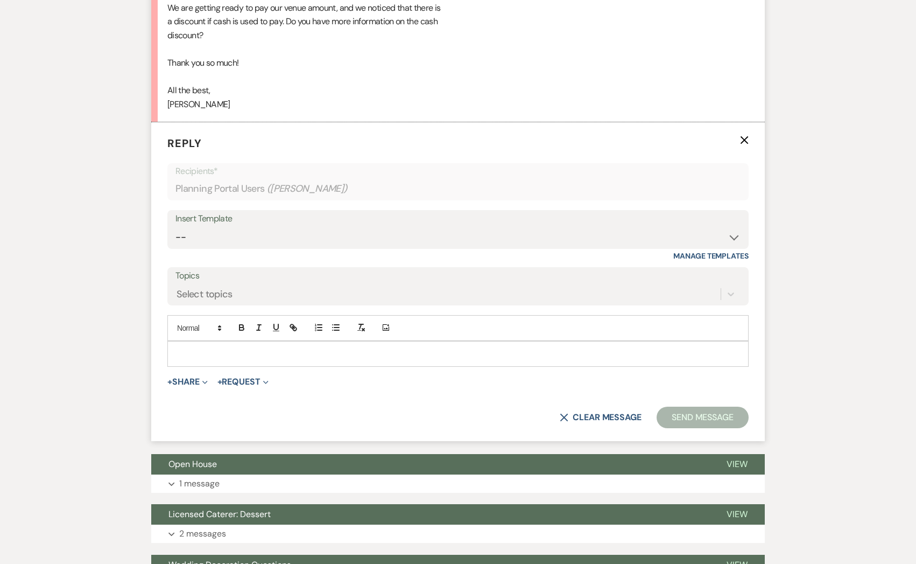
click at [311, 358] on p at bounding box center [458, 354] width 564 height 12
paste div
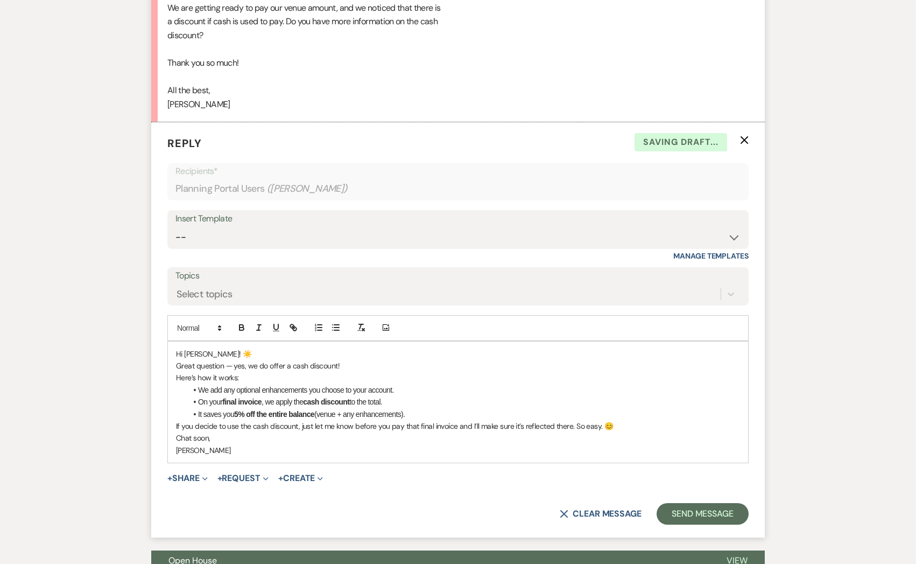
click at [229, 344] on div "Hi [PERSON_NAME]! ☀️ Great question — yes, we do offer a cash discount! Here’s …" at bounding box center [458, 402] width 580 height 122
click at [229, 355] on p "Hi [PERSON_NAME]! ☀️" at bounding box center [458, 354] width 564 height 12
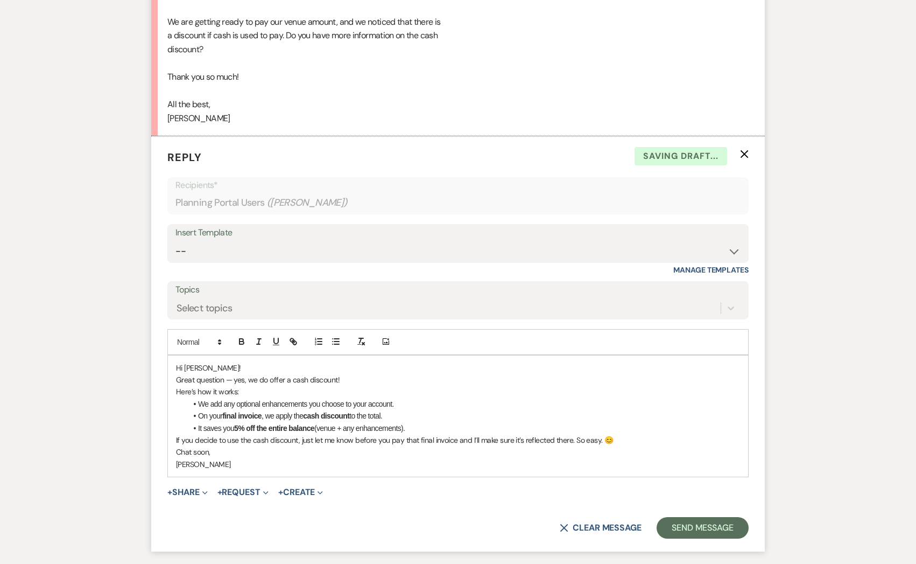
scroll to position [3994, 0]
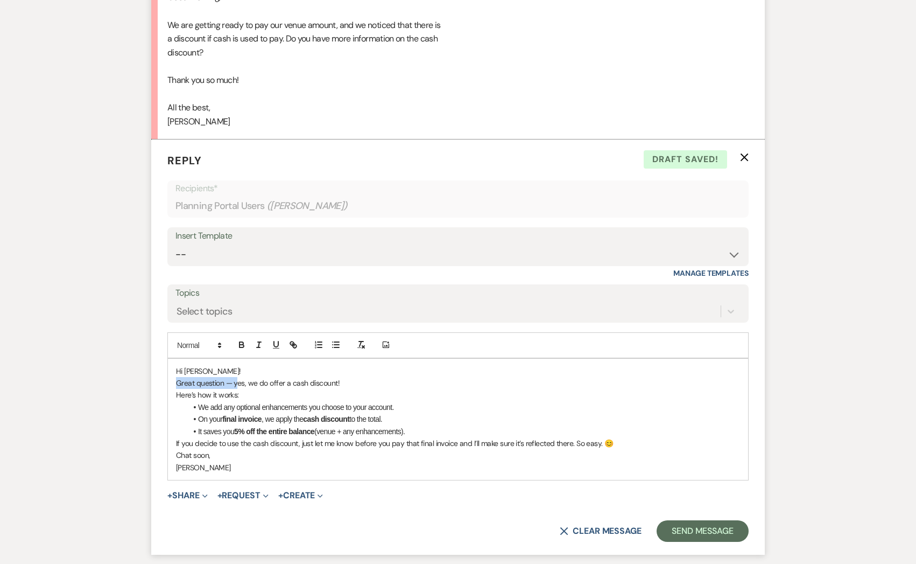
drag, startPoint x: 237, startPoint y: 381, endPoint x: 159, endPoint y: 384, distance: 78.7
click at [159, 384] on form "Reply X Draft saved! Recipients* Planning Portal Users ( [PERSON_NAME] ) Insert…" at bounding box center [458, 346] width 614 height 415
click at [248, 395] on p "Here’s how it works:" at bounding box center [458, 395] width 564 height 12
drag, startPoint x: 400, startPoint y: 409, endPoint x: 170, endPoint y: 412, distance: 230.5
click at [170, 412] on div "Hi [PERSON_NAME]! Yes, we do offer a cash discount! Here’s how it works: We add…" at bounding box center [458, 420] width 580 height 122
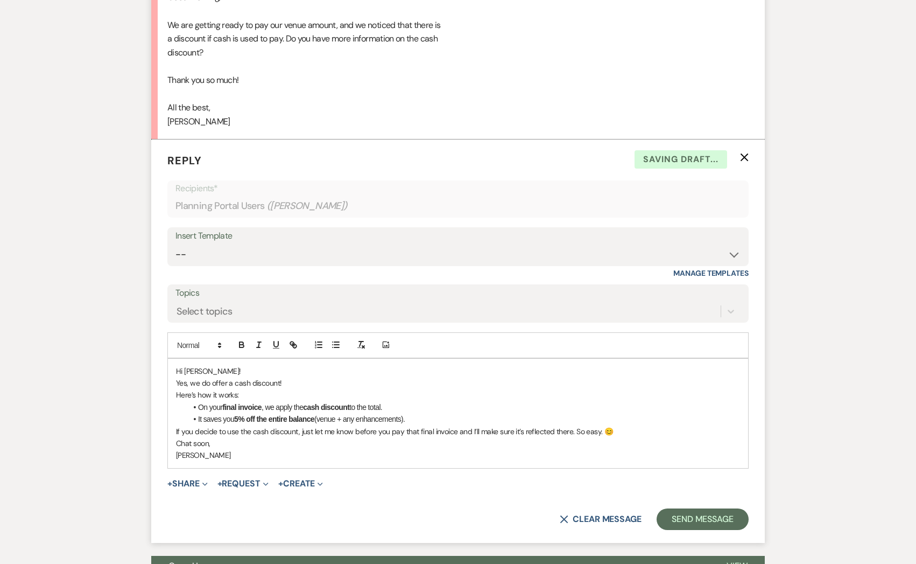
click at [197, 408] on li "On your final invoice , we apply the cash discount to the total." at bounding box center [464, 407] width 554 height 12
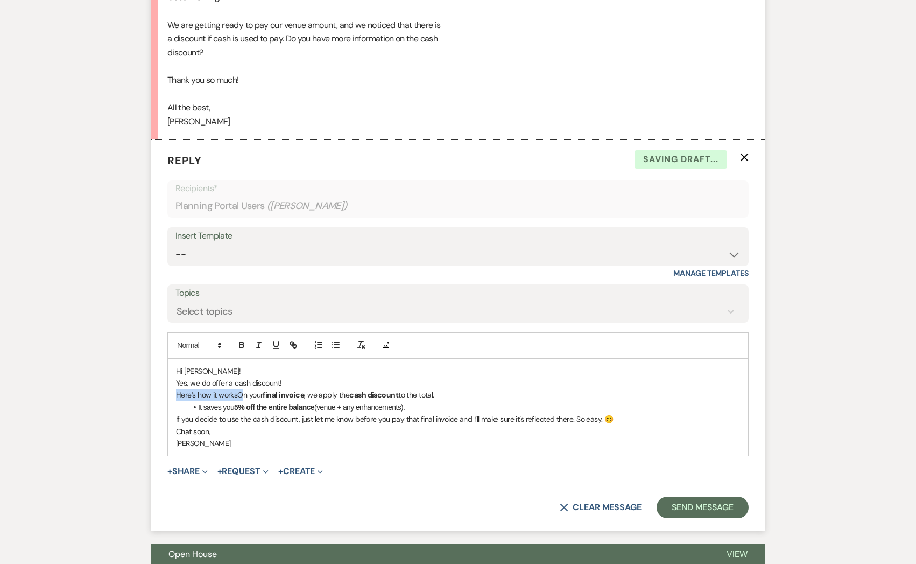
drag, startPoint x: 238, startPoint y: 395, endPoint x: 159, endPoint y: 397, distance: 79.2
click at [159, 397] on form "Reply X Saving draft... Recipients* Planning Portal Users ( [PERSON_NAME] ) Ins…" at bounding box center [458, 334] width 614 height 391
click at [196, 404] on li "It saves you 5% off the entire balance (venue + any enhancements)." at bounding box center [464, 407] width 554 height 12
drag, startPoint x: 196, startPoint y: 404, endPoint x: 149, endPoint y: 404, distance: 47.4
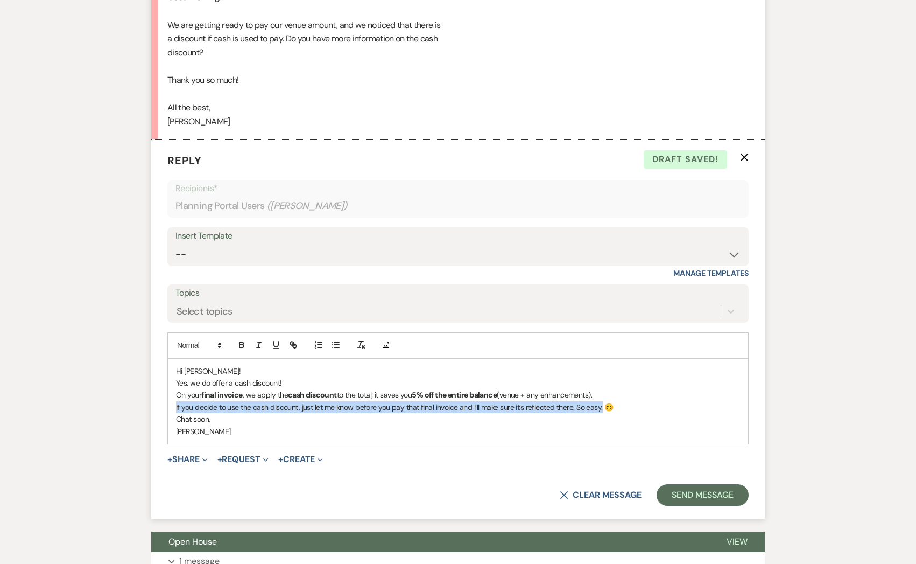
drag, startPoint x: 592, startPoint y: 411, endPoint x: 167, endPoint y: 404, distance: 425.4
click at [167, 404] on div "Hi [PERSON_NAME]! Yes, we do offer a cash discount! On your final invoice , we …" at bounding box center [458, 401] width 582 height 86
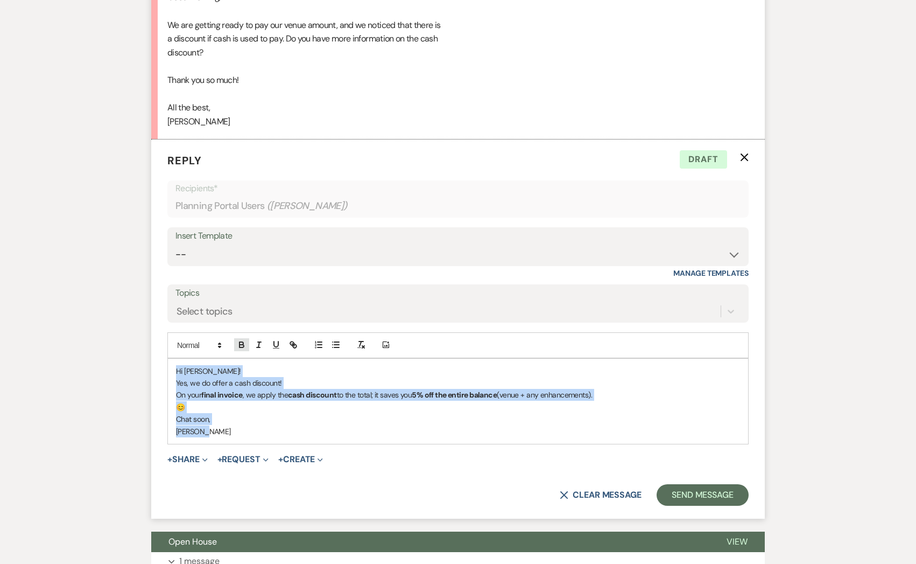
click at [241, 345] on icon "button" at bounding box center [242, 346] width 4 height 3
click at [412, 387] on p "Yes, we do offer a cash discount!" at bounding box center [458, 383] width 564 height 12
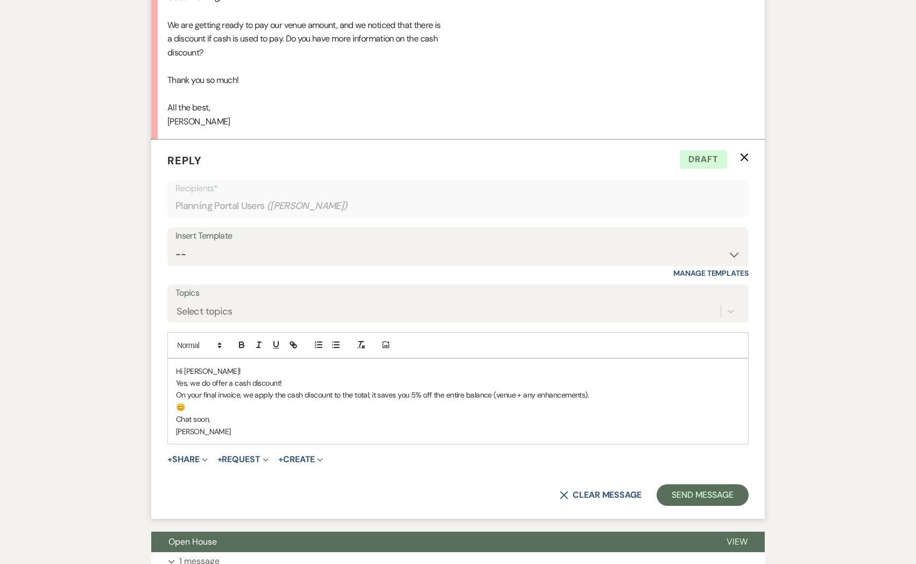
click at [494, 390] on p "On your final invoice, we apply the cash discount to the total; it saves you 5%…" at bounding box center [458, 395] width 564 height 12
click at [177, 405] on p "😊" at bounding box center [458, 407] width 564 height 12
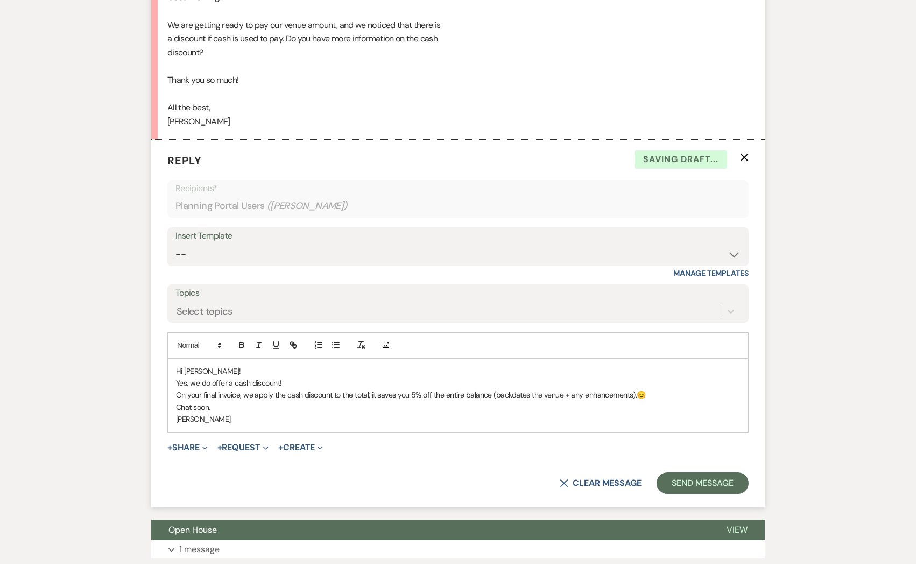
click at [676, 391] on p "On your final invoice, we apply the cash discount to the total; it saves you 5%…" at bounding box center [458, 395] width 564 height 12
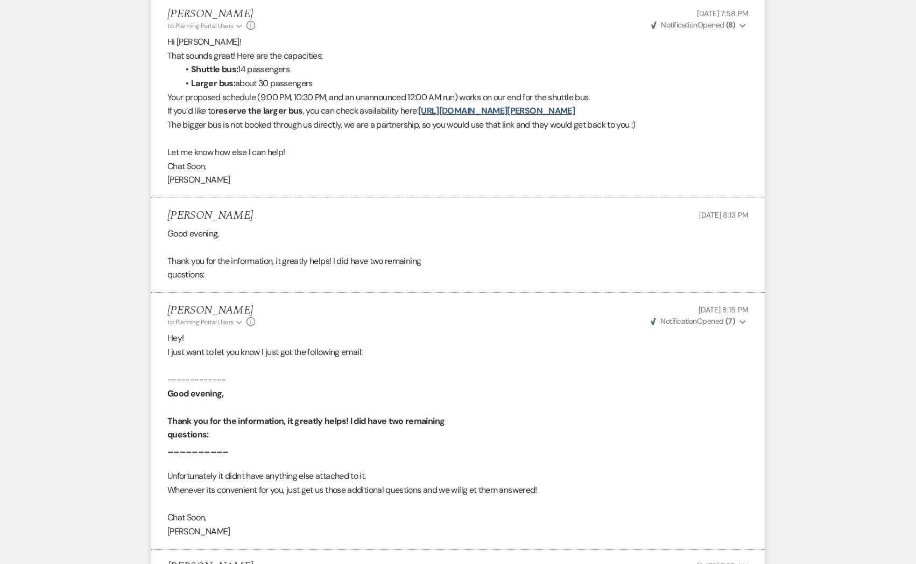
scroll to position [0, 0]
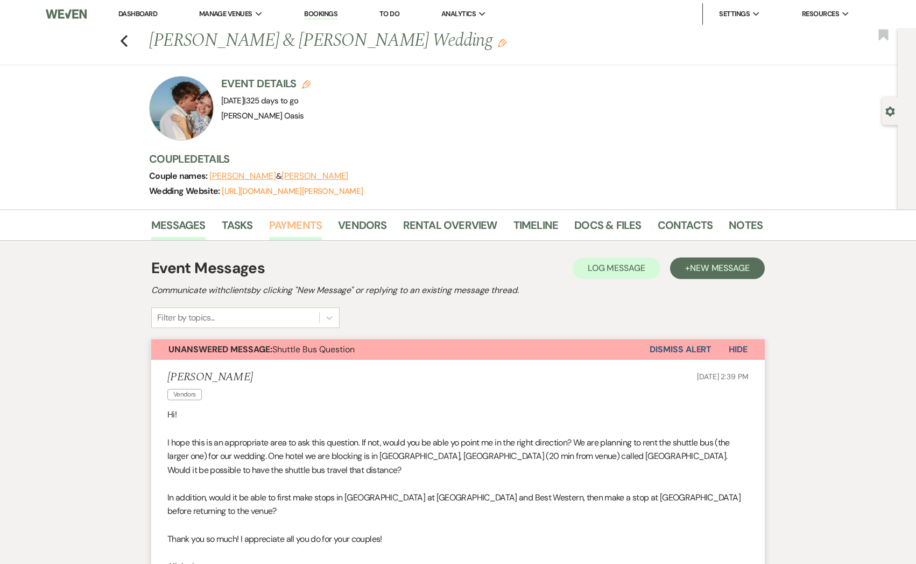
click at [306, 224] on link "Payments" at bounding box center [295, 228] width 53 height 24
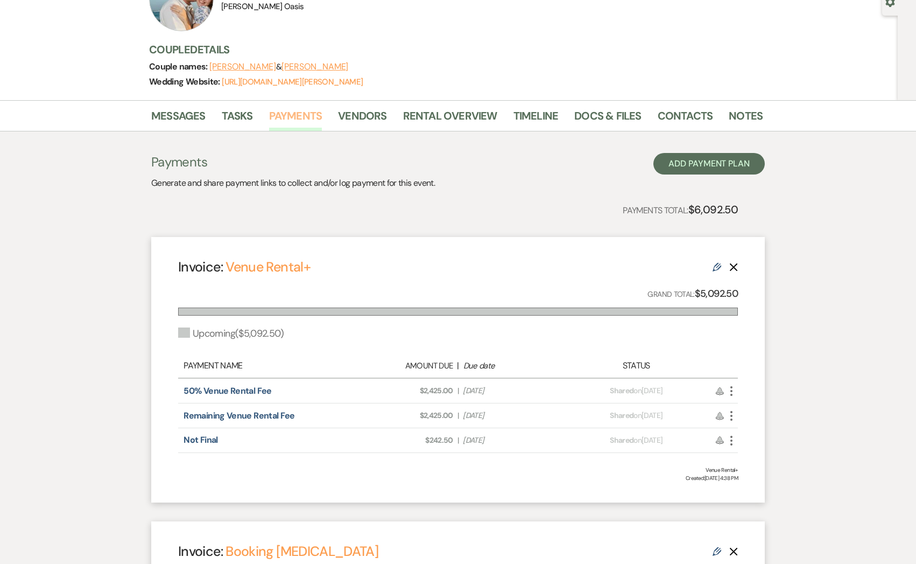
scroll to position [129, 0]
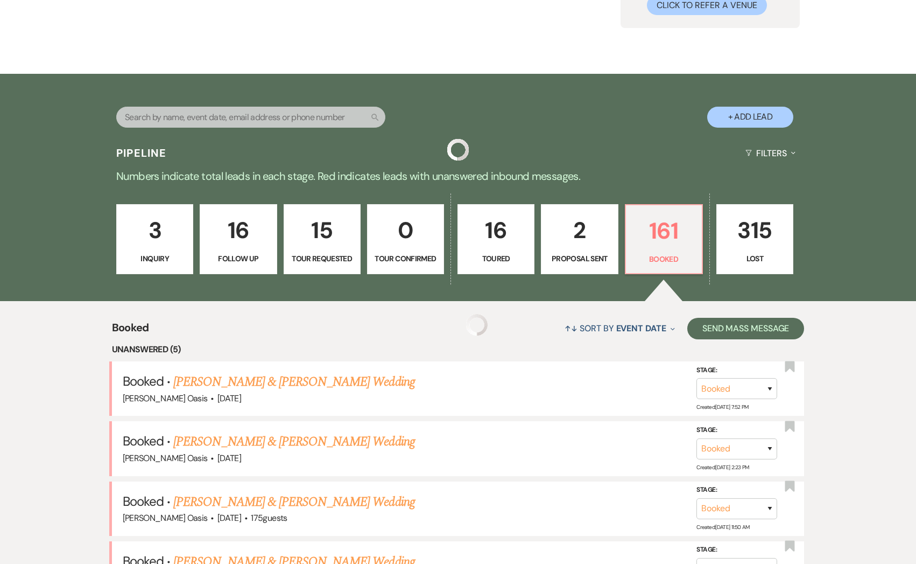
scroll to position [347, 0]
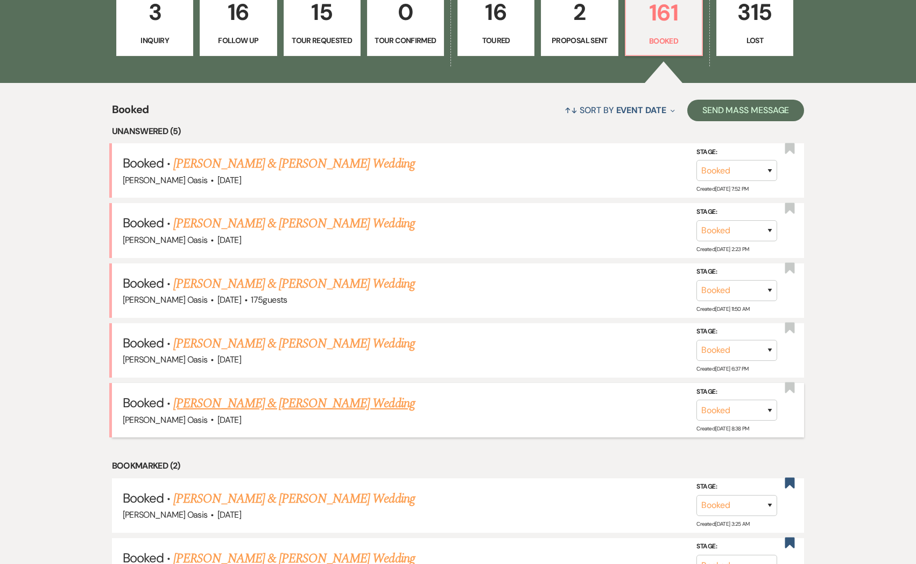
click at [190, 408] on link "[PERSON_NAME] & [PERSON_NAME] Wedding" at bounding box center [293, 403] width 241 height 19
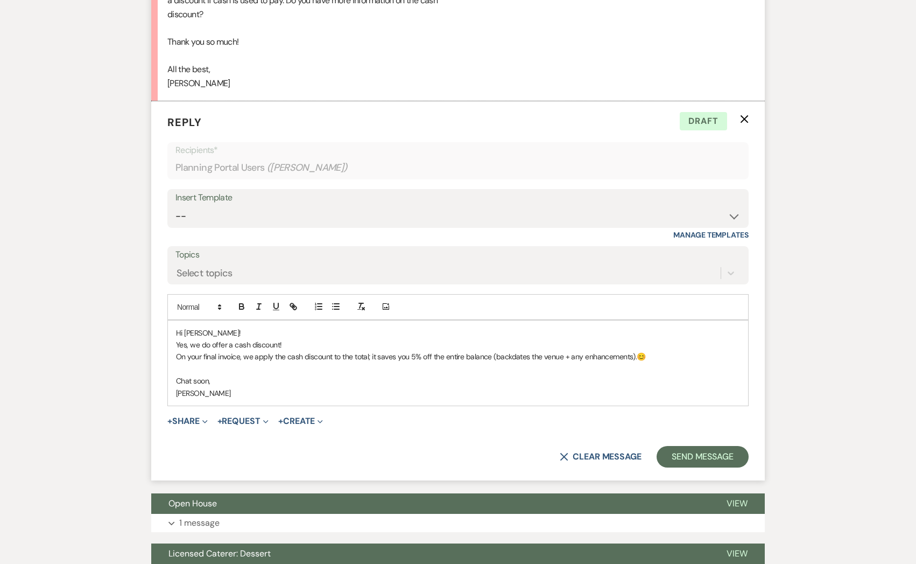
scroll to position [4038, 0]
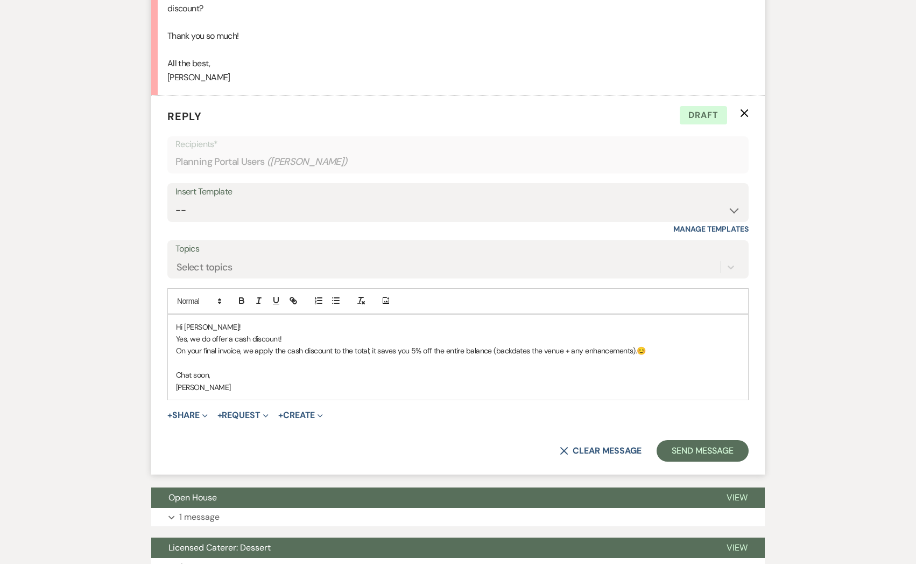
click at [200, 360] on p at bounding box center [458, 363] width 564 height 12
drag, startPoint x: 262, startPoint y: 365, endPoint x: 101, endPoint y: 363, distance: 160.5
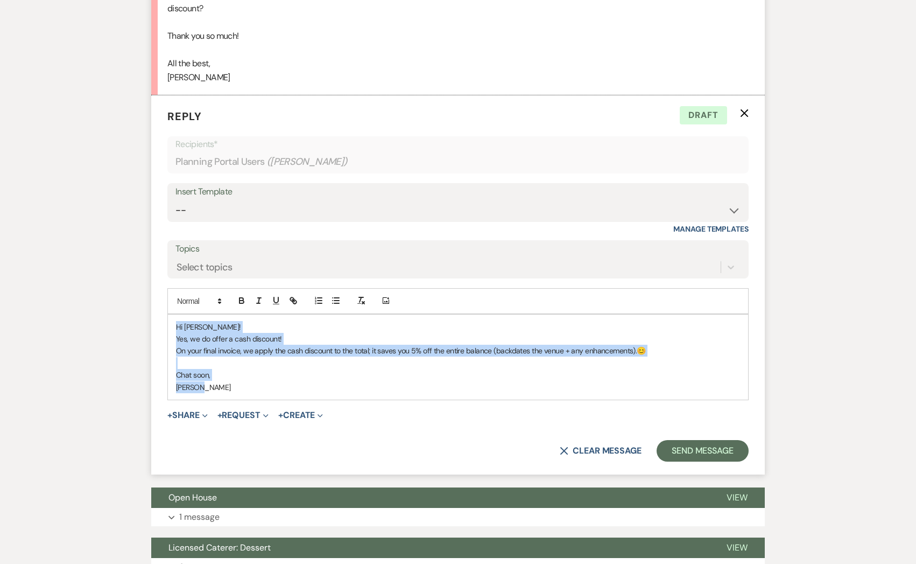
drag, startPoint x: 212, startPoint y: 391, endPoint x: 142, endPoint y: 310, distance: 107.3
copy div "Hi [PERSON_NAME]! Yes, we do offer a cash discount! On your final invoice, we a…"
click at [335, 375] on p "Chat soon," at bounding box center [458, 375] width 564 height 12
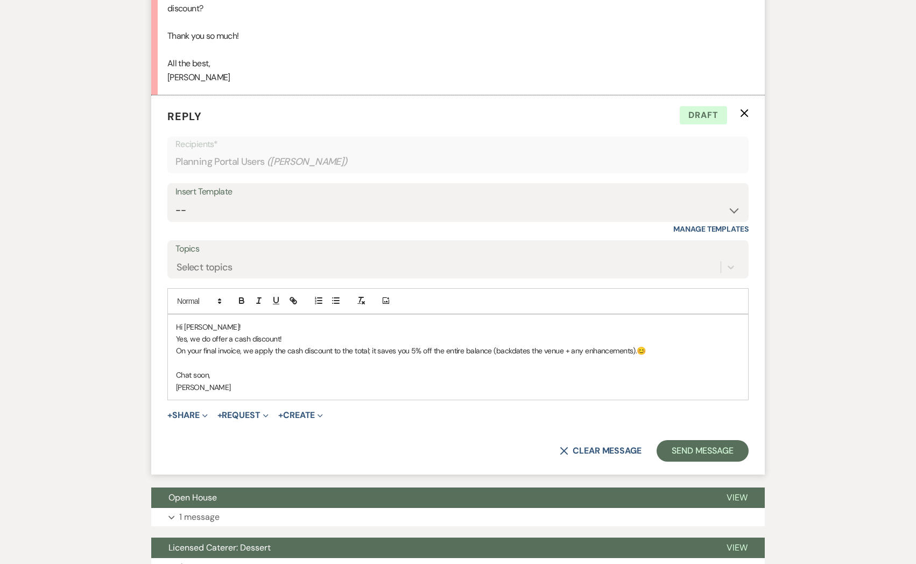
click at [677, 351] on p "On your final invoice, we apply the cash discount to the total; it saves you 5%…" at bounding box center [458, 351] width 564 height 12
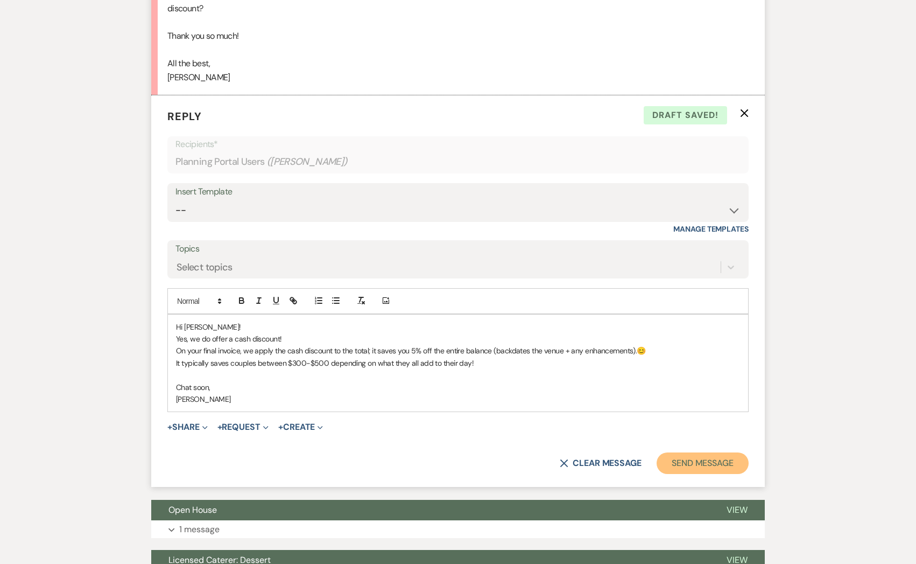
click at [669, 452] on button "Send Message" at bounding box center [703, 463] width 92 height 22
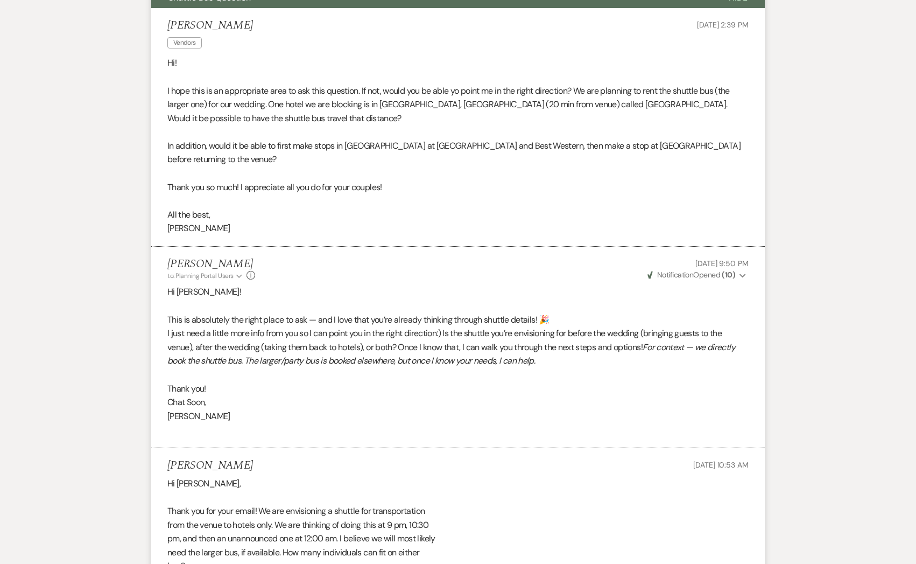
scroll to position [0, 0]
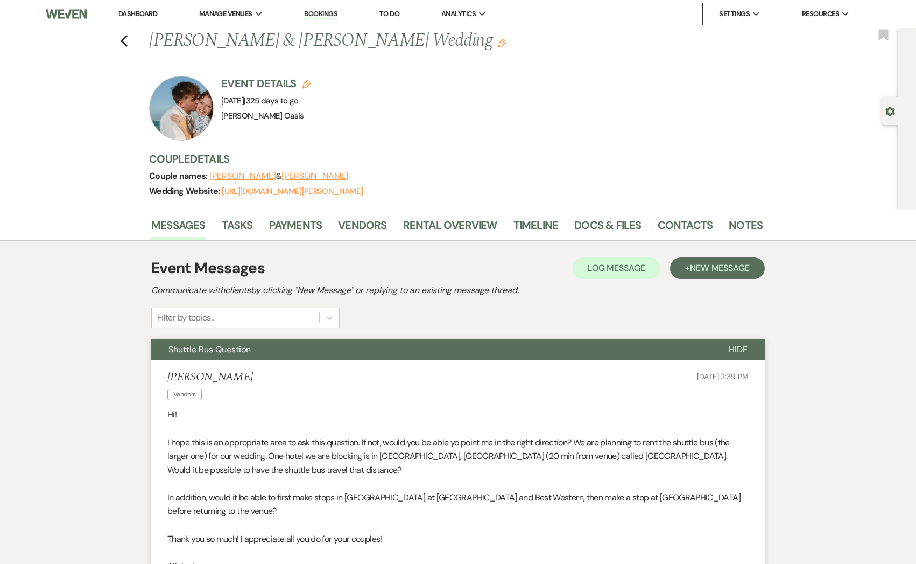
click at [129, 39] on div "Previous [PERSON_NAME] & [PERSON_NAME] Wedding Edit Bookmark" at bounding box center [447, 46] width 904 height 37
click at [124, 39] on icon "Previous" at bounding box center [124, 40] width 8 height 13
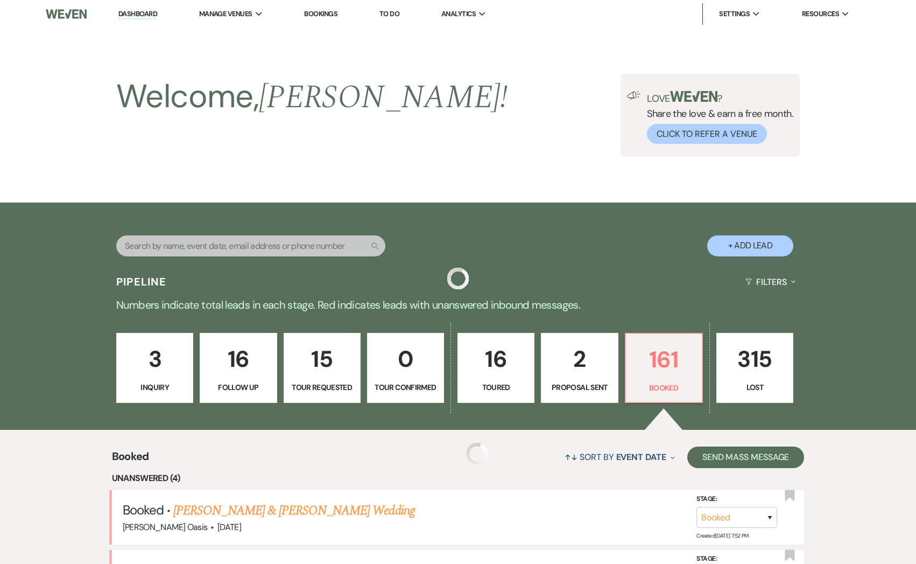
scroll to position [347, 0]
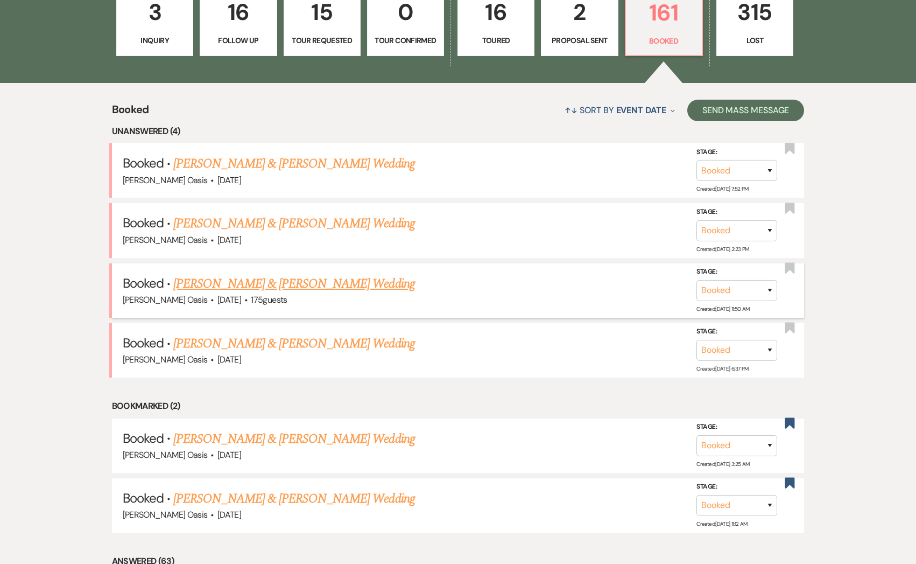
click at [272, 279] on link "[PERSON_NAME] & [PERSON_NAME] Wedding" at bounding box center [293, 283] width 241 height 19
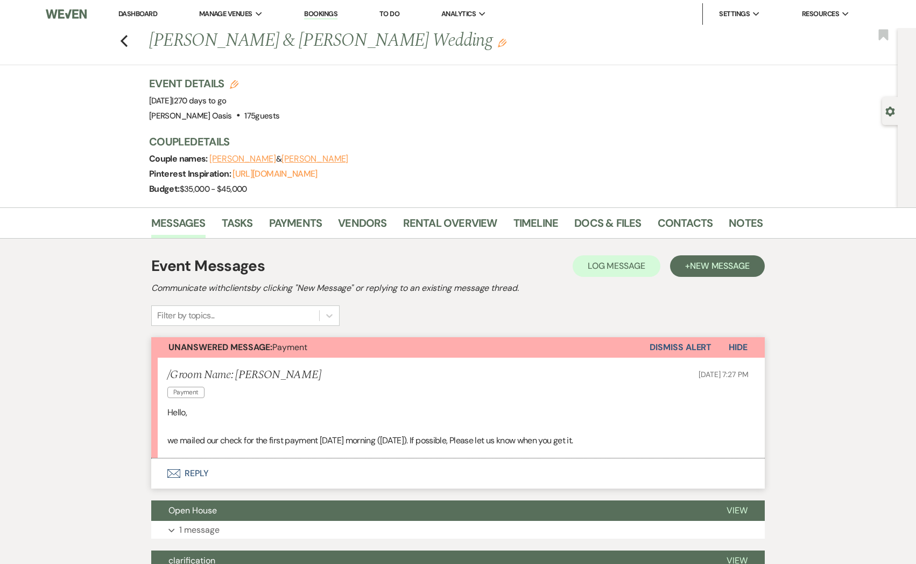
click at [352, 475] on button "Envelope Reply" at bounding box center [458, 473] width 614 height 30
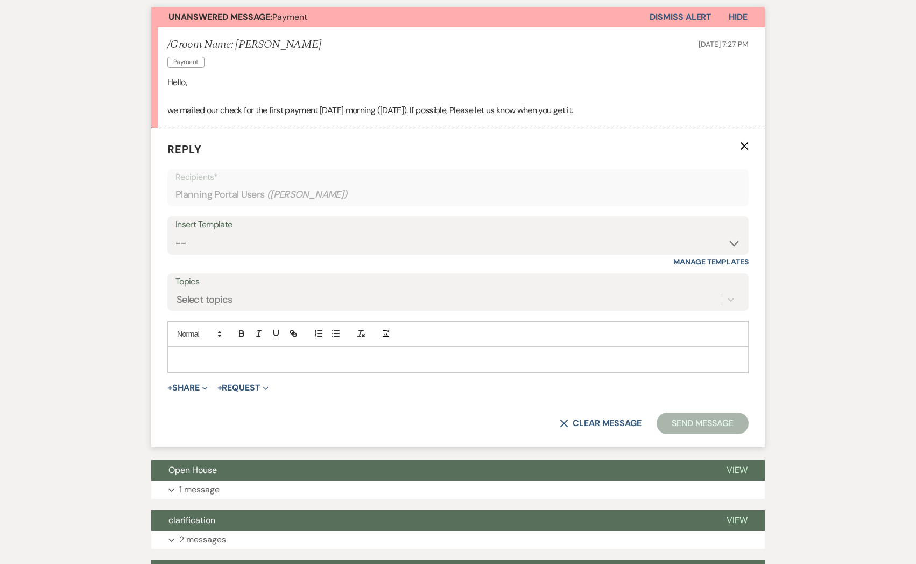
scroll to position [336, 0]
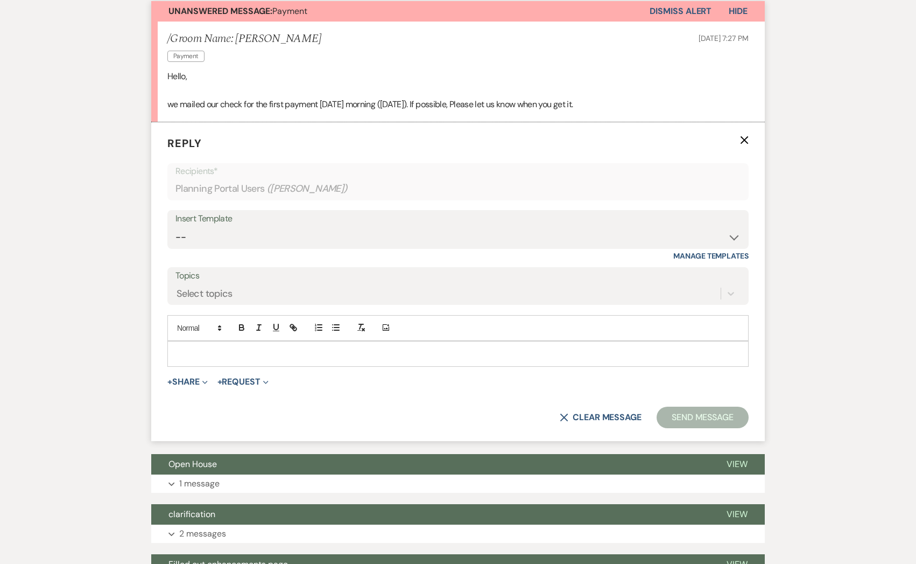
click at [320, 361] on div at bounding box center [458, 353] width 580 height 25
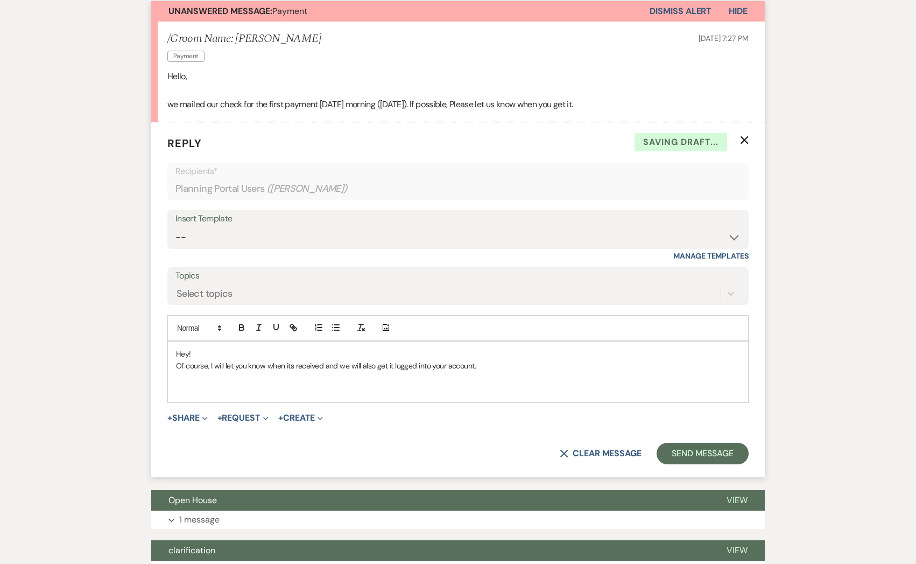
click at [291, 364] on p "Of course, I will let you know when its received and we will also get it logged…" at bounding box center [458, 366] width 564 height 12
click at [500, 373] on p at bounding box center [458, 378] width 564 height 12
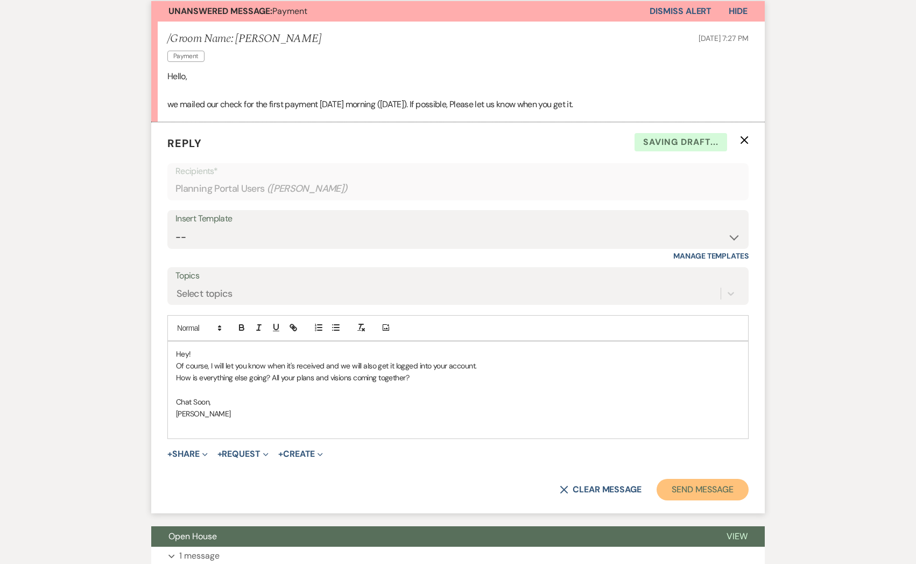
click at [698, 489] on button "Send Message" at bounding box center [703, 490] width 92 height 22
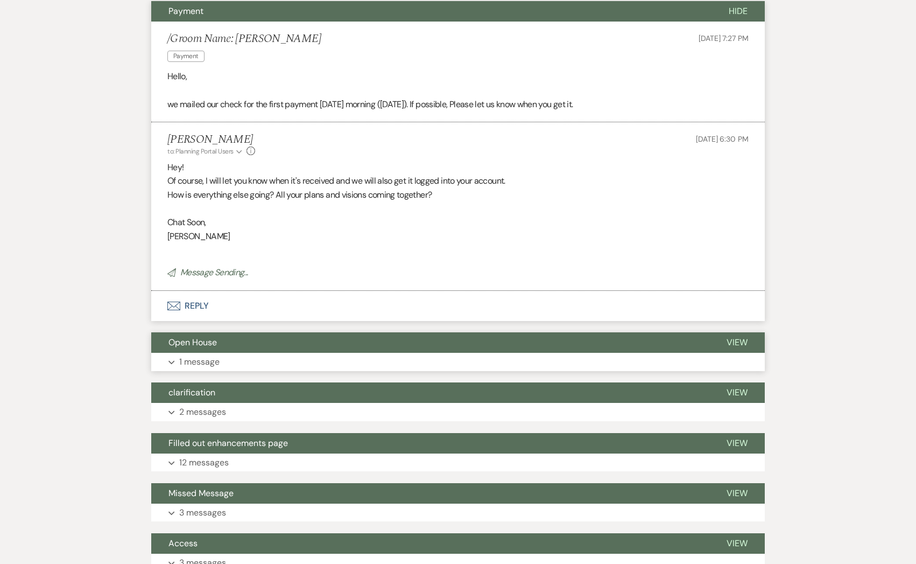
scroll to position [0, 0]
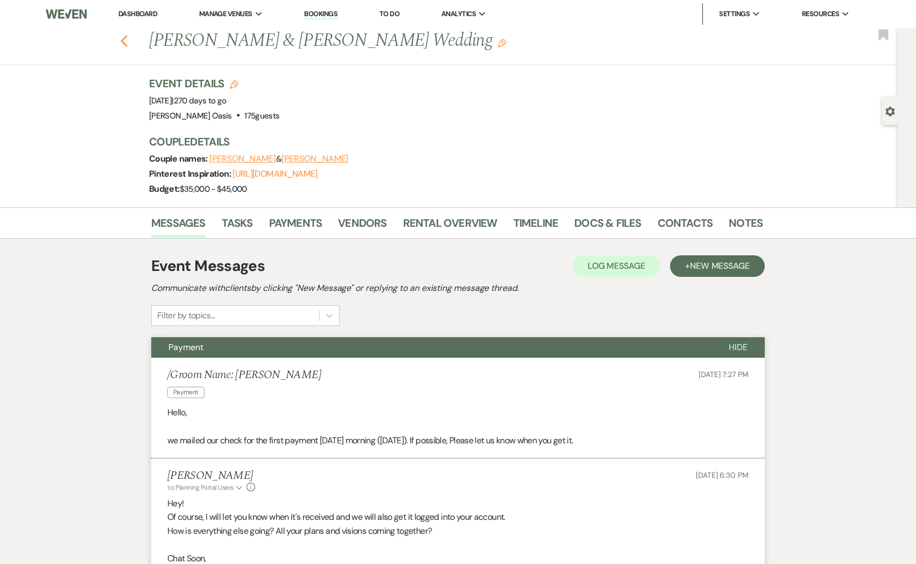
click at [122, 42] on icon "Previous" at bounding box center [124, 40] width 8 height 13
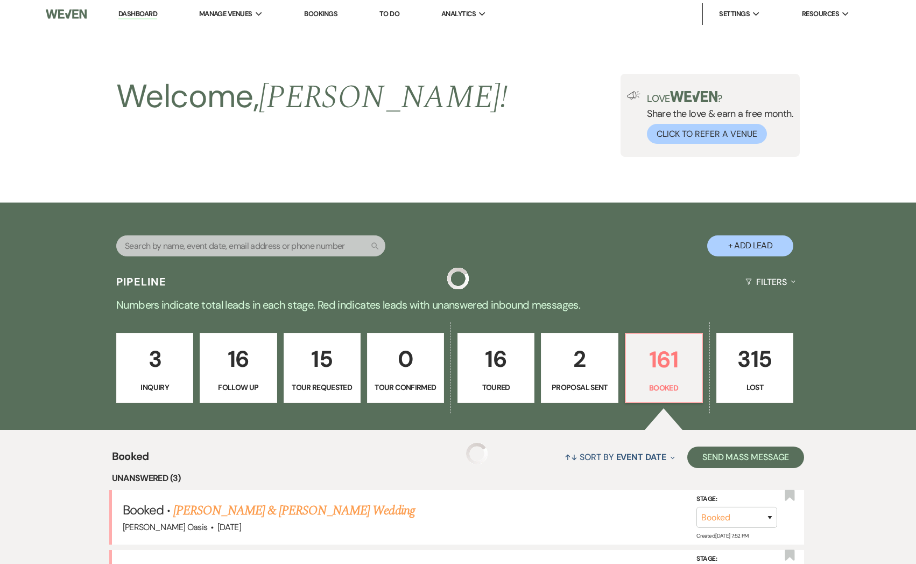
scroll to position [347, 0]
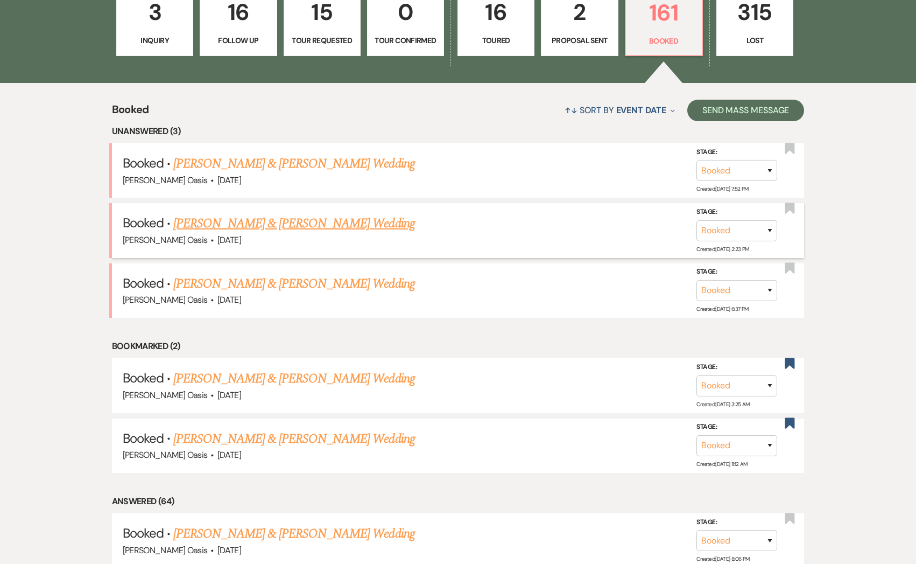
click at [221, 222] on link "[PERSON_NAME] & [PERSON_NAME] Wedding" at bounding box center [293, 223] width 241 height 19
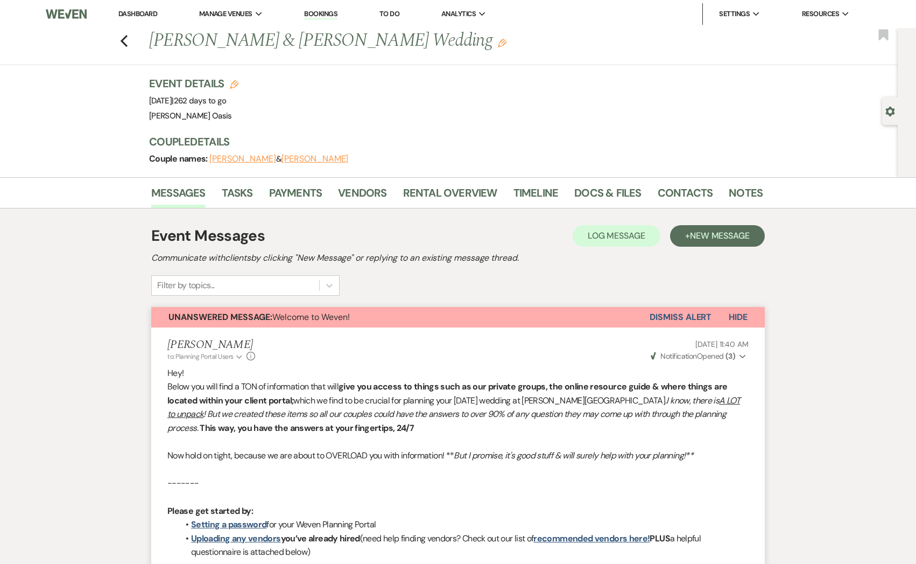
click at [120, 43] on div "Previous [PERSON_NAME] & [PERSON_NAME] Wedding Edit Bookmark" at bounding box center [447, 46] width 904 height 37
click at [122, 43] on icon "Previous" at bounding box center [124, 40] width 8 height 13
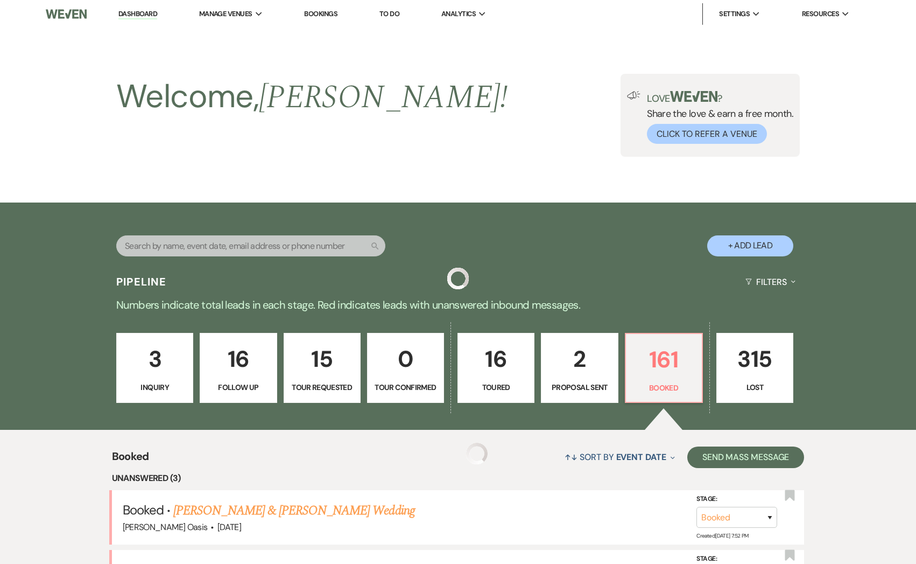
scroll to position [347, 0]
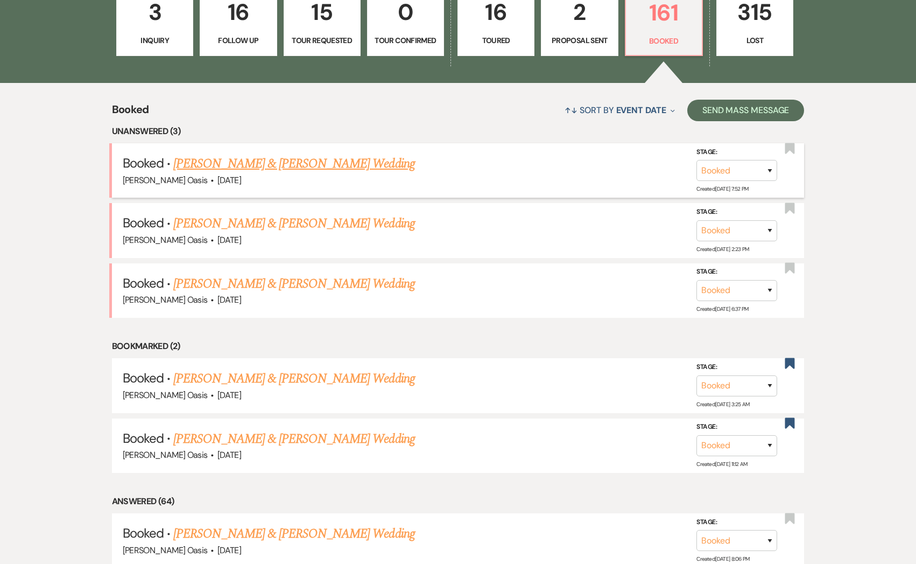
click at [234, 169] on link "[PERSON_NAME] & [PERSON_NAME] Wedding" at bounding box center [293, 163] width 241 height 19
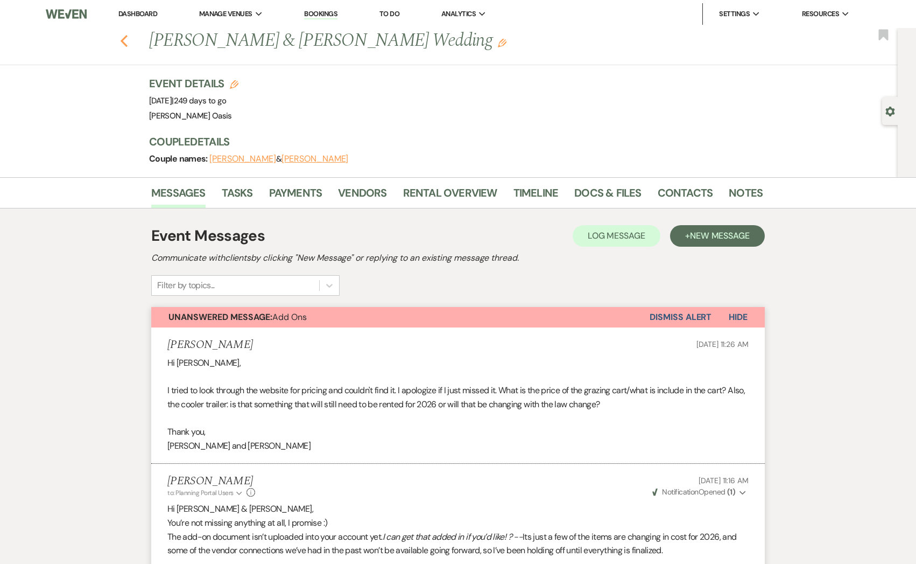
click at [123, 44] on icon "Previous" at bounding box center [124, 40] width 8 height 13
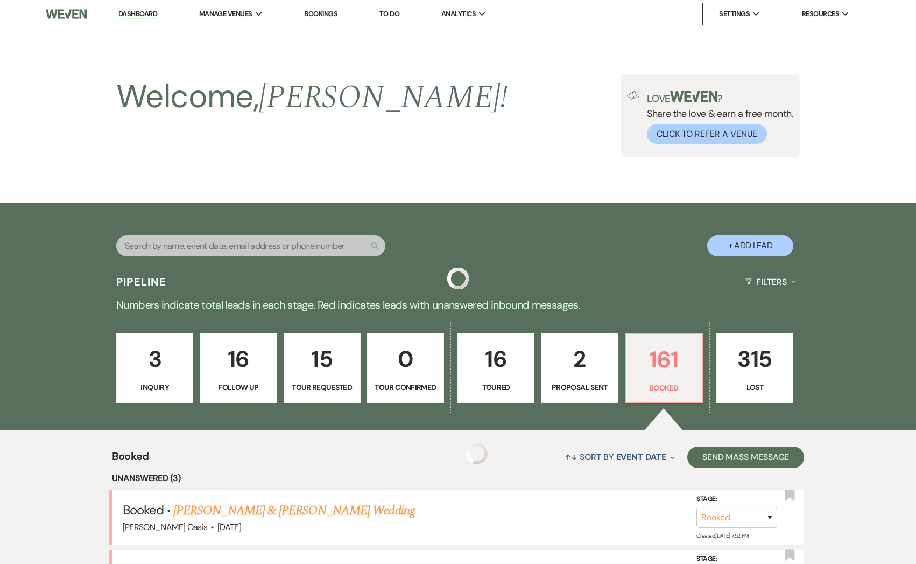
scroll to position [347, 0]
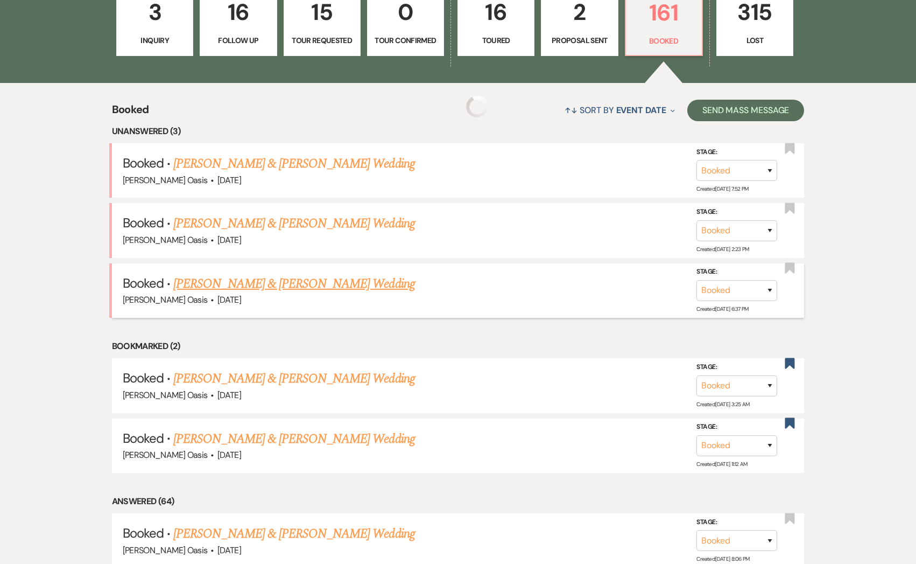
click at [265, 276] on link "[PERSON_NAME] & [PERSON_NAME] Wedding" at bounding box center [293, 283] width 241 height 19
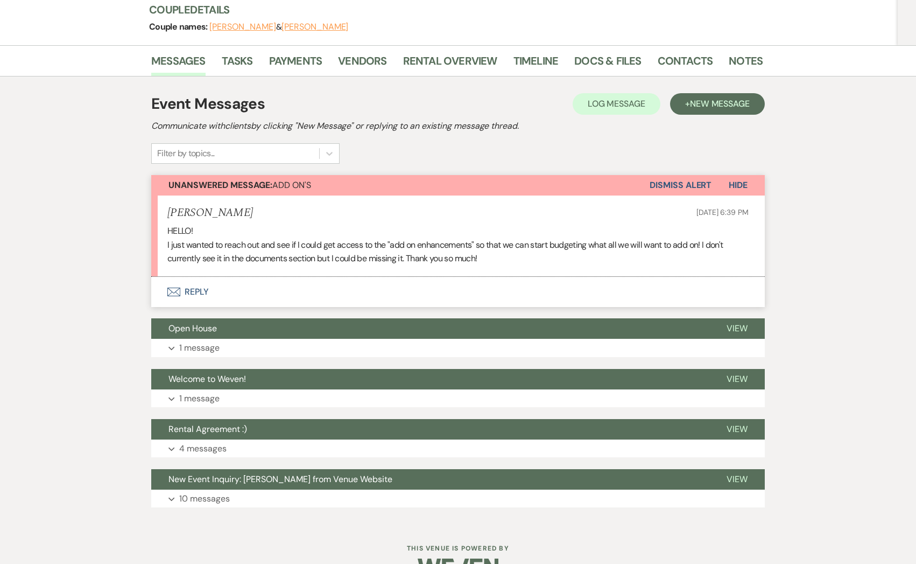
scroll to position [161, 0]
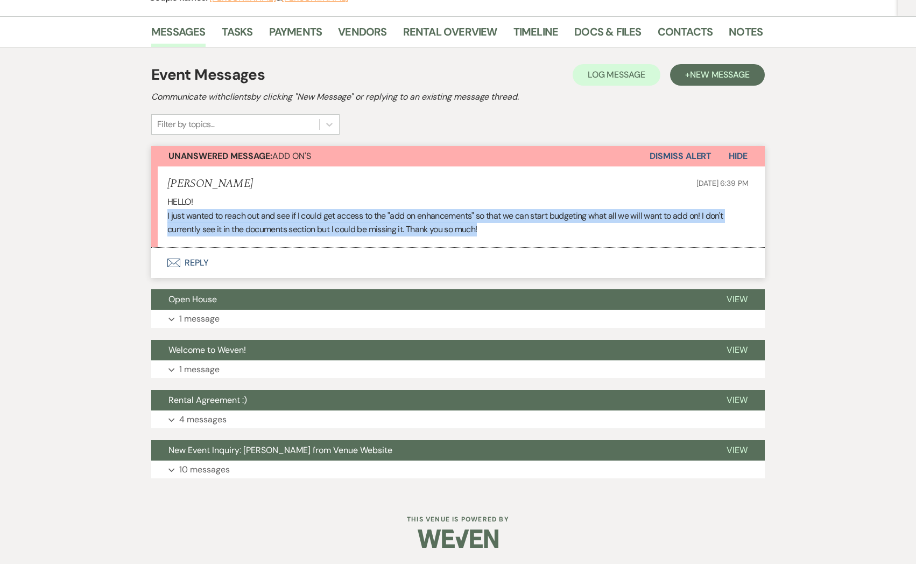
drag, startPoint x: 492, startPoint y: 226, endPoint x: 151, endPoint y: 212, distance: 341.7
click at [149, 212] on div "Messages Tasks Payments Vendors Rental Overview Timeline Docs & Files Contacts …" at bounding box center [458, 255] width 916 height 479
copy p "I just wanted to reach out and see if I could get access to the "add on enhance…"
click at [261, 259] on button "Envelope Reply" at bounding box center [458, 263] width 614 height 30
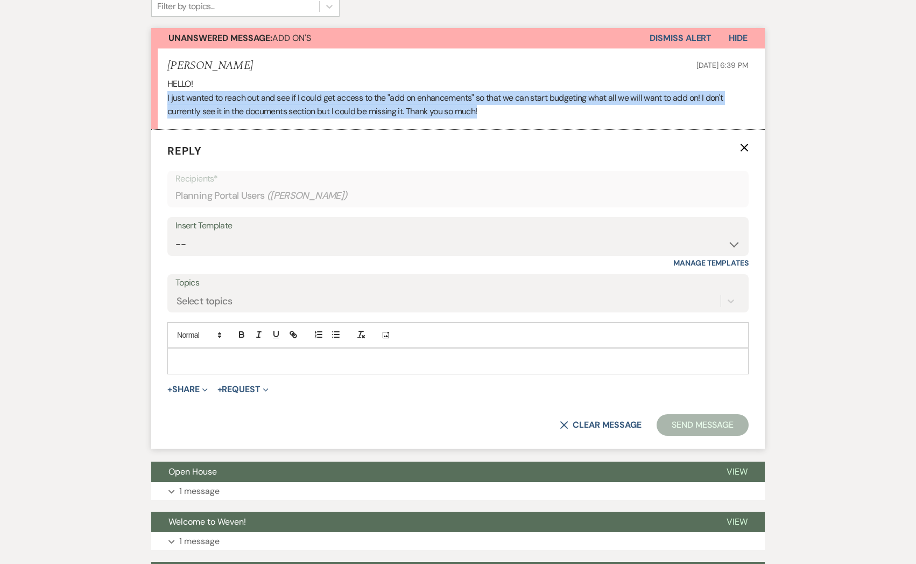
scroll to position [286, 0]
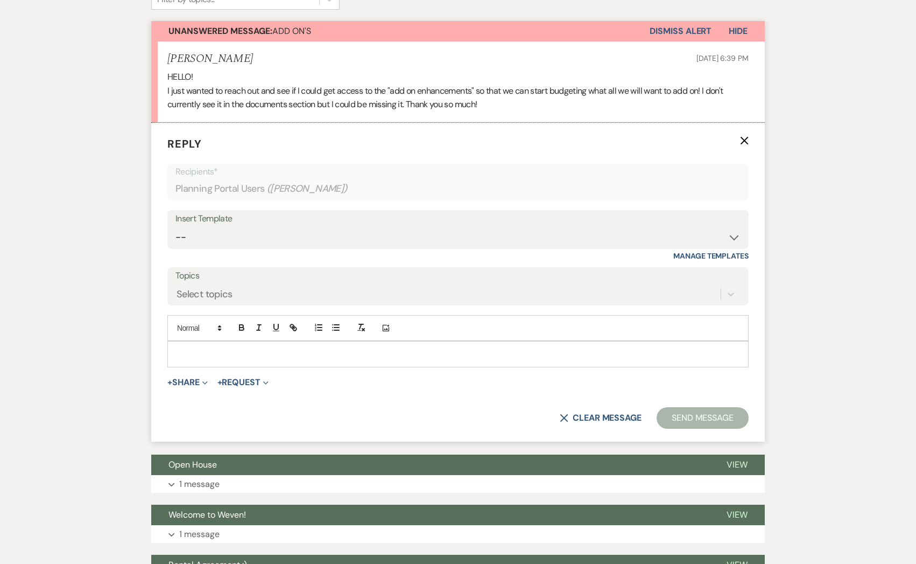
click at [234, 348] on p at bounding box center [458, 354] width 564 height 12
paste div
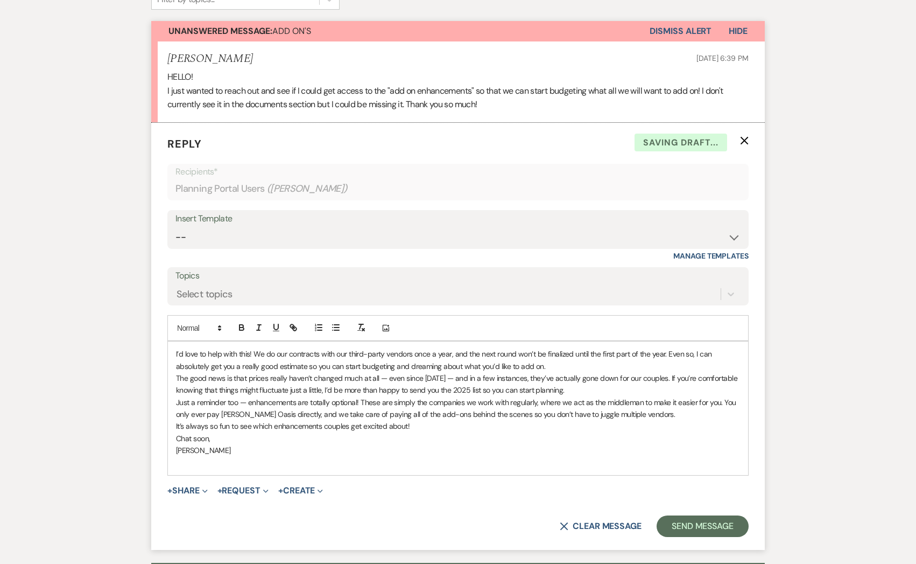
click at [176, 353] on p "I’d love to help with this! We do our contracts with our third-party vendors on…" at bounding box center [458, 360] width 564 height 24
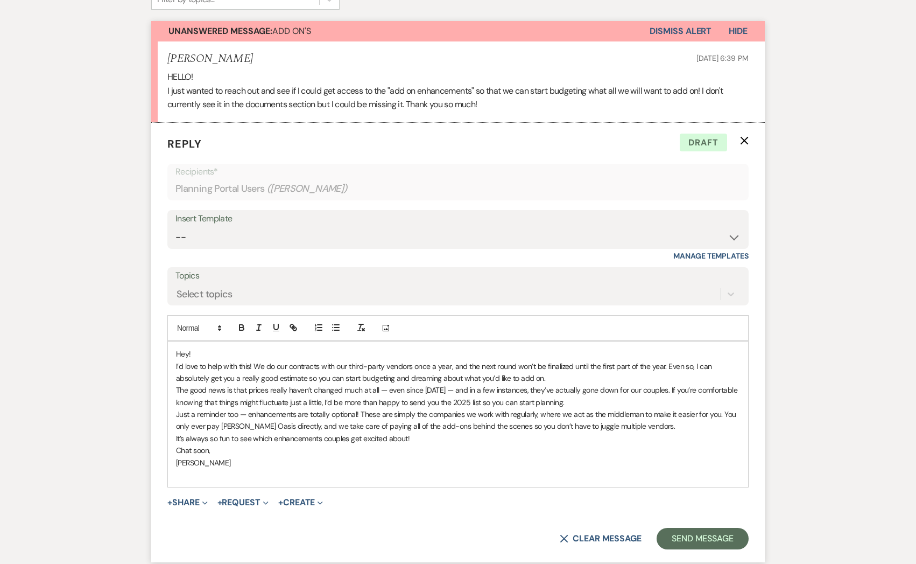
click at [657, 386] on p "The good news is that prices really haven’t changed much at all — even since [D…" at bounding box center [458, 396] width 564 height 24
click at [659, 386] on p "The good news is that prices really haven’t changed much at all — even since [D…" at bounding box center [458, 396] width 564 height 24
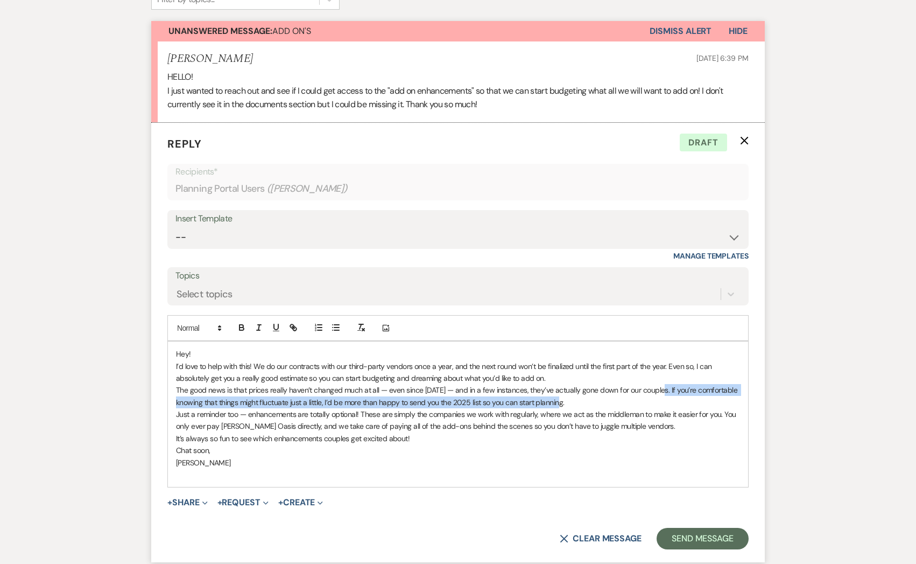
drag, startPoint x: 659, startPoint y: 388, endPoint x: 659, endPoint y: 397, distance: 9.2
click at [659, 397] on p "The good news is that prices really haven’t changed much at all — even since [D…" at bounding box center [458, 396] width 564 height 24
copy p "If you’re comfortable knowing that things might fluctuate just a little, I’d be…"
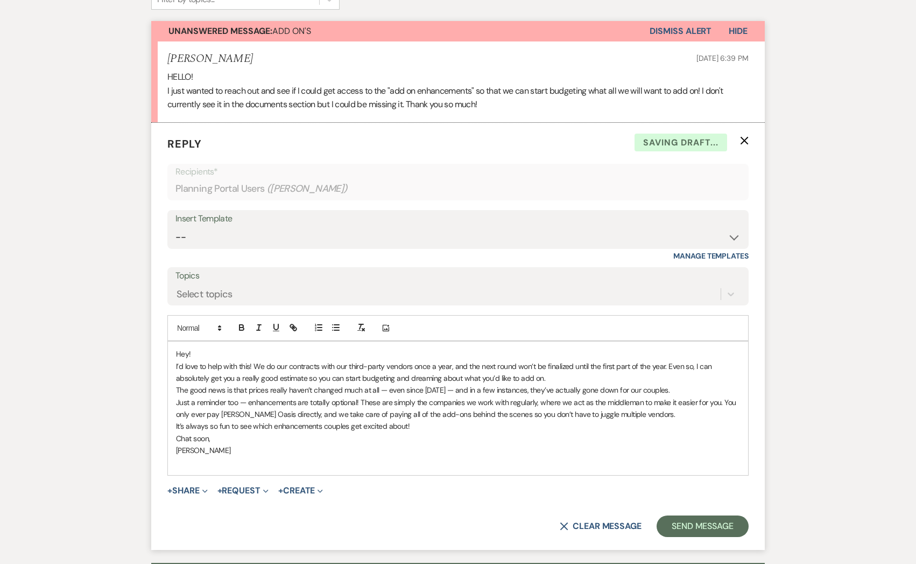
click at [629, 376] on p "I’d love to help with this! We do our contracts with our third-party vendors on…" at bounding box center [458, 372] width 564 height 24
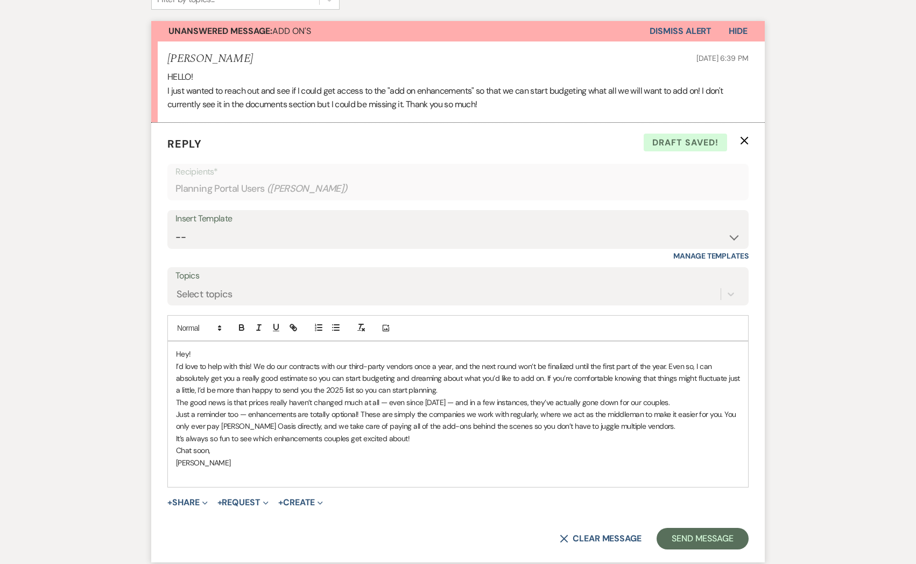
click at [544, 373] on p "I’d love to help with this! We do our contracts with our third-party vendors on…" at bounding box center [458, 378] width 564 height 36
click at [197, 388] on p "I’d love to help with this! We do our contracts with our third-party vendors on…" at bounding box center [458, 378] width 564 height 36
drag, startPoint x: 440, startPoint y: 387, endPoint x: 202, endPoint y: 392, distance: 238.6
click at [202, 392] on p "I’d love to help with this! We do our contracts with our third-party vendors on…" at bounding box center [458, 378] width 564 height 36
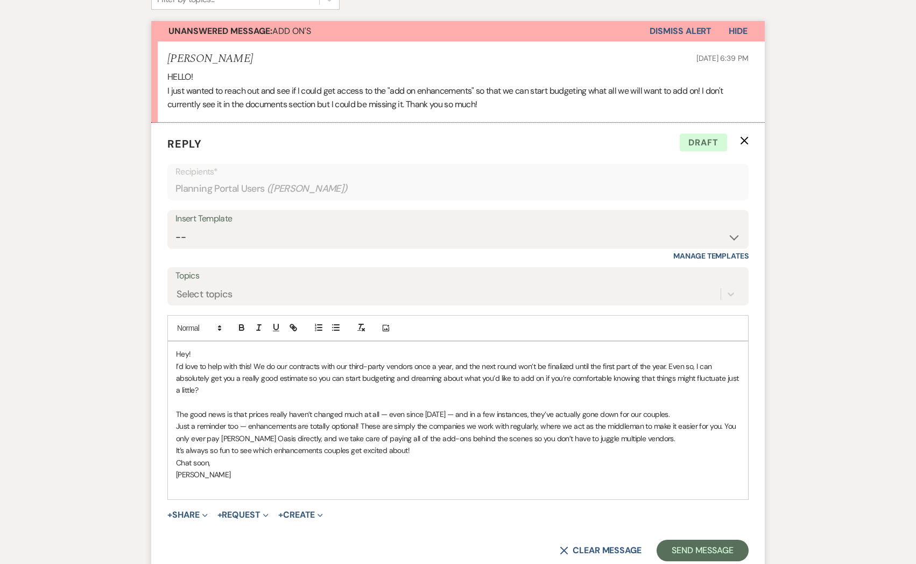
click at [384, 413] on p "The good news is that prices really haven’t changed much at all — even since [D…" at bounding box center [458, 414] width 564 height 12
click at [178, 413] on p "The good news is that prices really haven’t changed much, even since [DATE] — a…" at bounding box center [458, 414] width 564 height 12
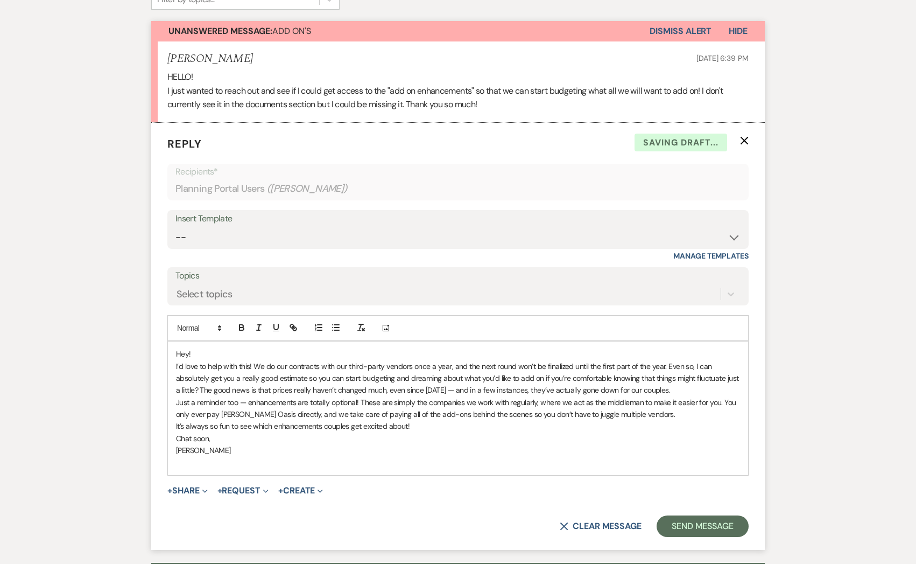
click at [678, 391] on p "I’d love to help with this! We do our contracts with our third-party vendors on…" at bounding box center [458, 378] width 564 height 36
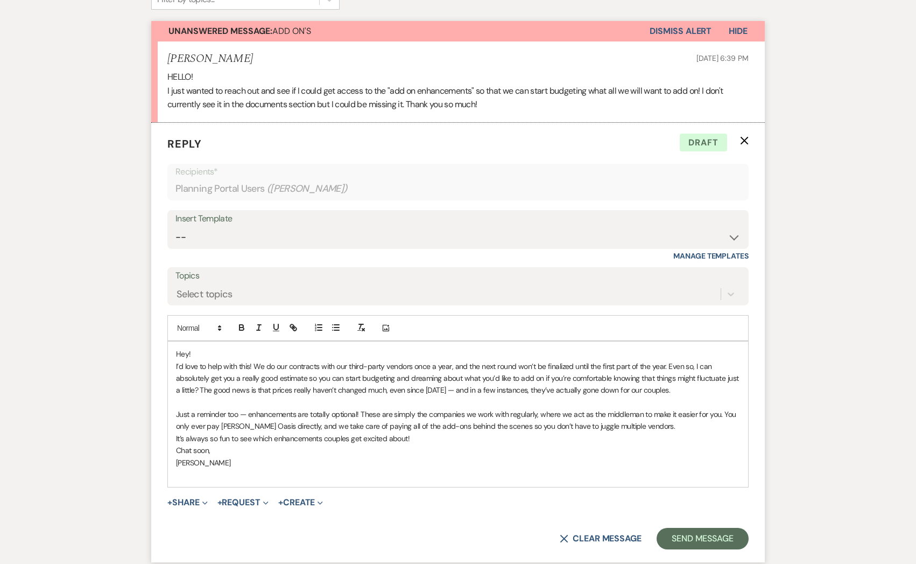
click at [537, 411] on p "Just a reminder too — enhancements are totally optional! These are simply the c…" at bounding box center [458, 420] width 564 height 24
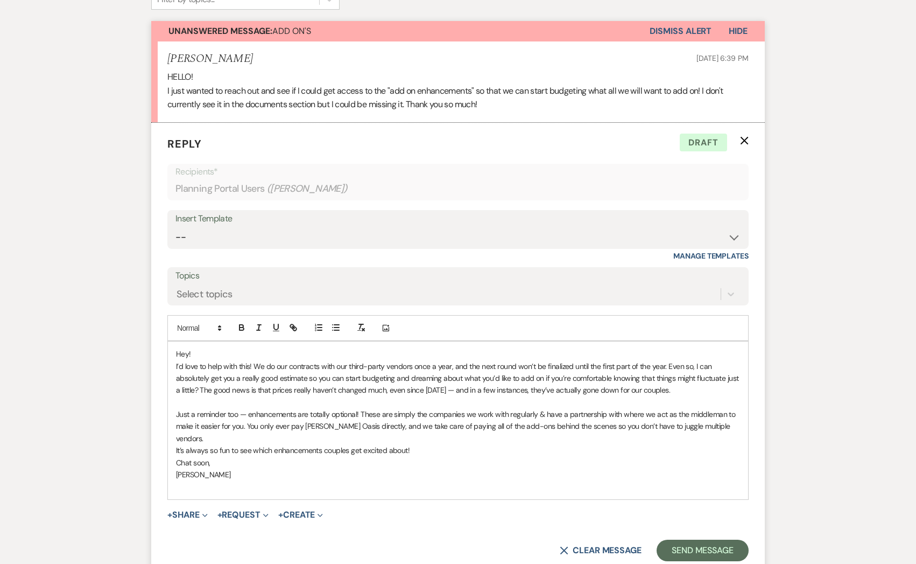
click at [423, 444] on p "It’s always so fun to see which enhancements couples get excited about!" at bounding box center [458, 450] width 564 height 12
drag, startPoint x: 423, startPoint y: 438, endPoint x: 199, endPoint y: 437, distance: 224.0
click at [199, 444] on p "It’s always so fun to see which enhancements couples get excited about!" at bounding box center [458, 450] width 564 height 12
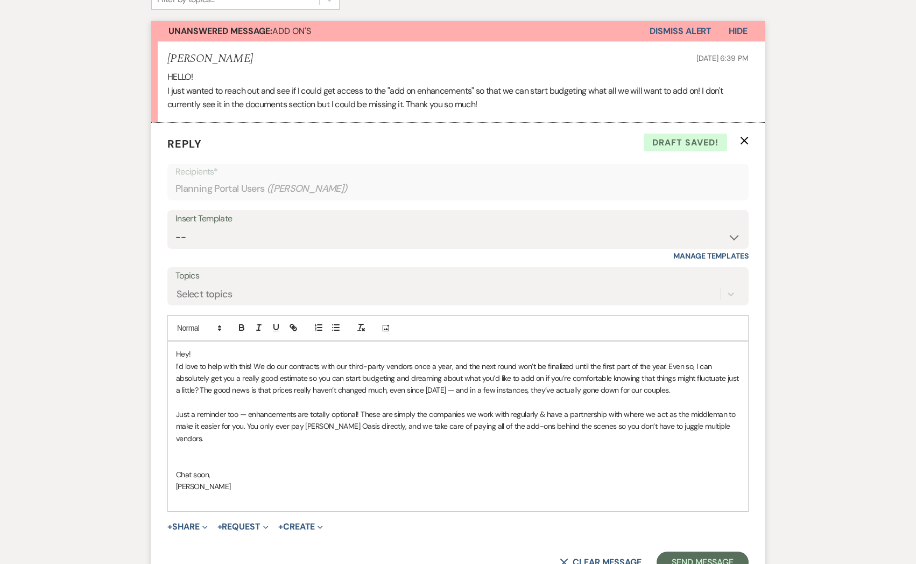
click at [729, 429] on p "Just a reminder too — enhancements are totally optional! These are simply the c…" at bounding box center [458, 426] width 564 height 36
click at [192, 457] on p at bounding box center [458, 463] width 564 height 12
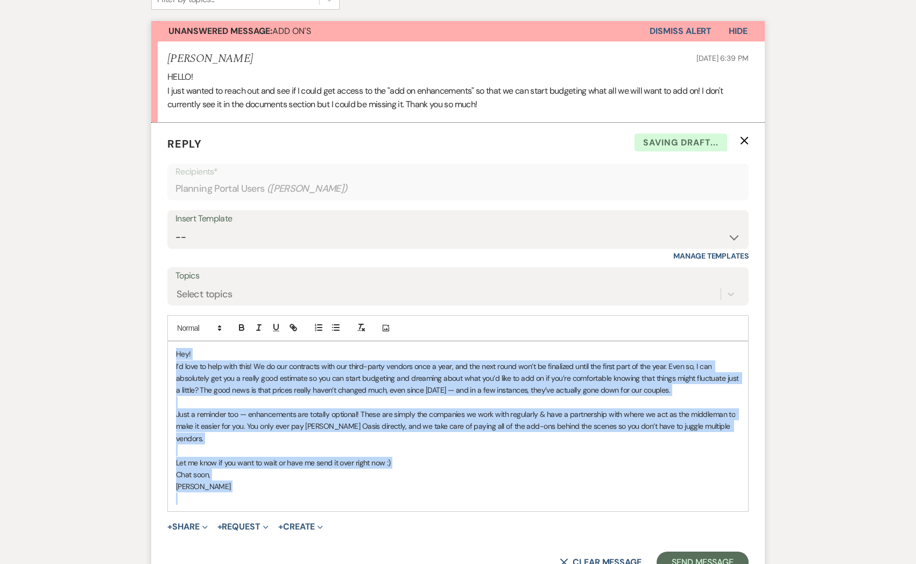
copy div "Hey! I’d love to help with this! We do our contracts with our third-party vendo…"
click at [682, 555] on button "Send Message" at bounding box center [703, 562] width 92 height 22
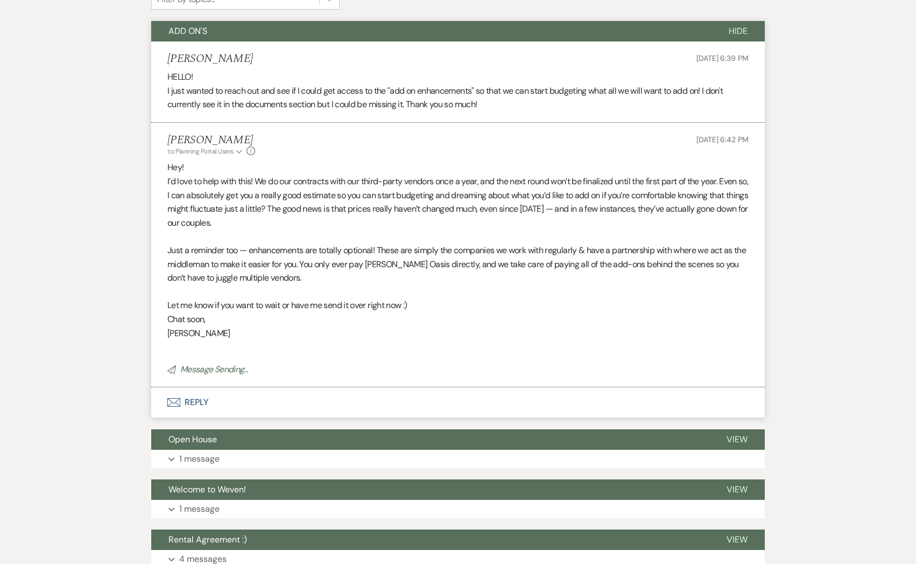
scroll to position [0, 0]
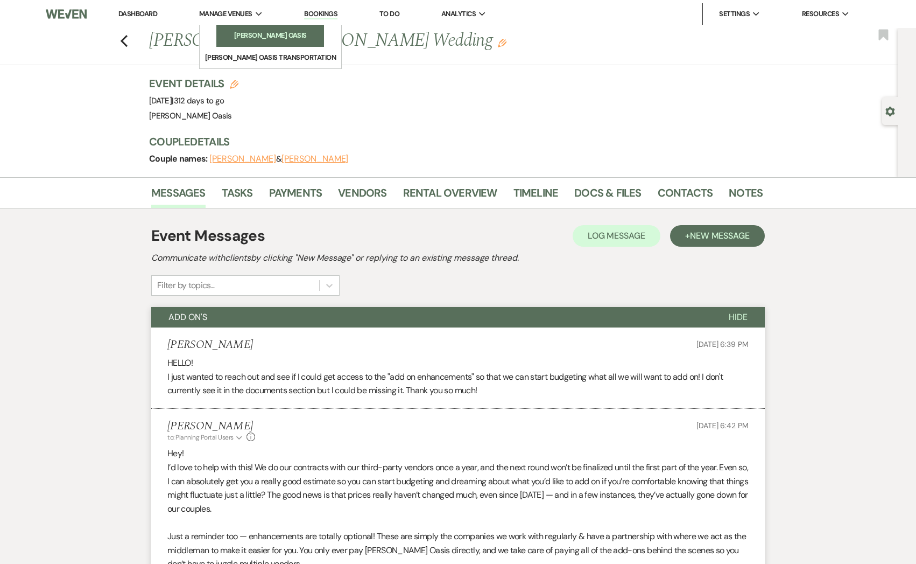
click at [226, 27] on link "[PERSON_NAME] Oasis" at bounding box center [270, 36] width 108 height 22
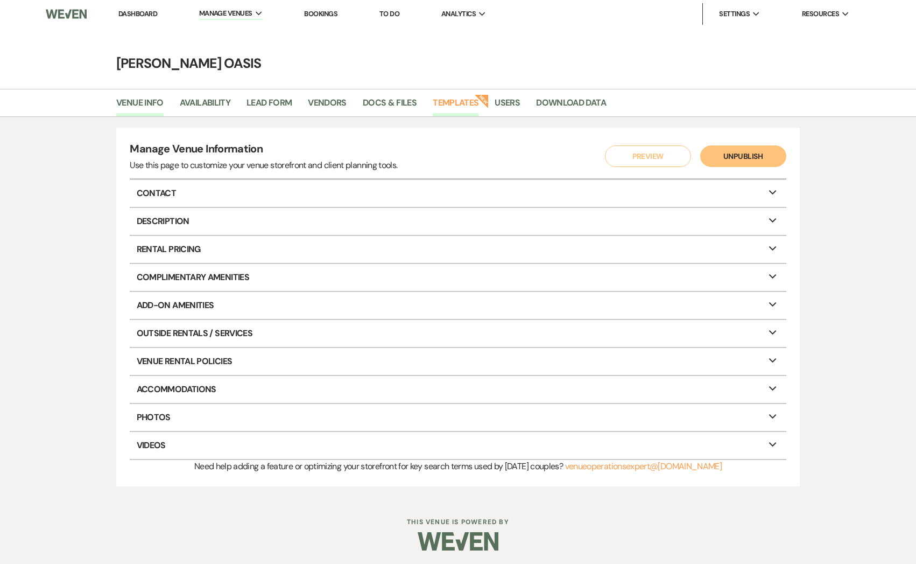
click at [433, 103] on link "Templates" at bounding box center [456, 106] width 46 height 20
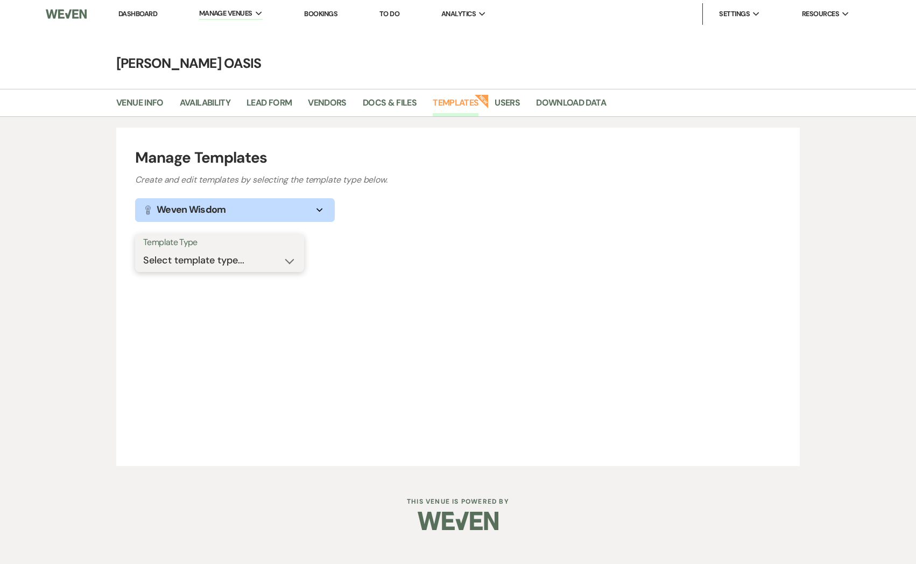
click at [263, 258] on select "Select template type... Task List Message Templates Payment Plan Inventory Item…" at bounding box center [219, 260] width 153 height 21
select select "Message Templates"
click at [143, 250] on select "Select template type... Task List Message Templates Payment Plan Inventory Item…" at bounding box center [219, 260] width 153 height 21
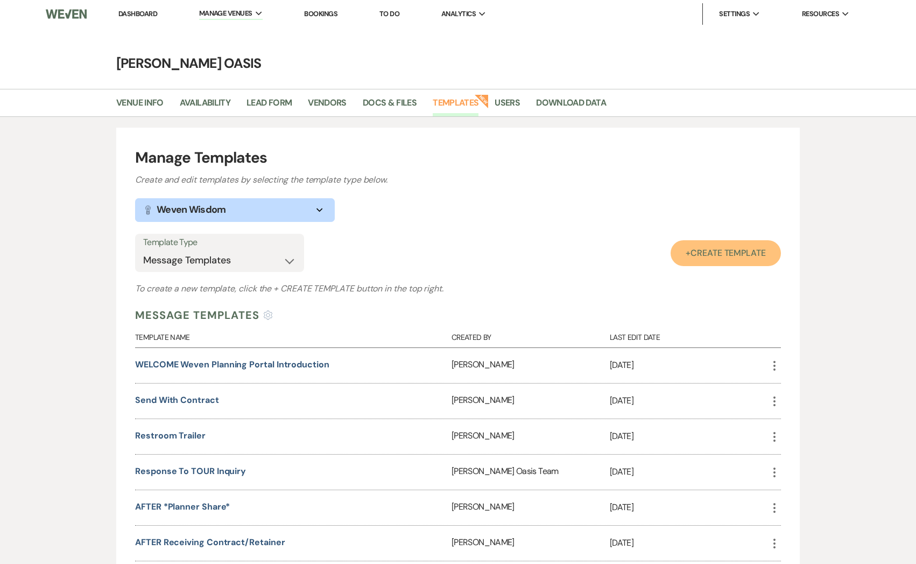
click at [712, 258] on link "+ Create Template" at bounding box center [726, 253] width 110 height 26
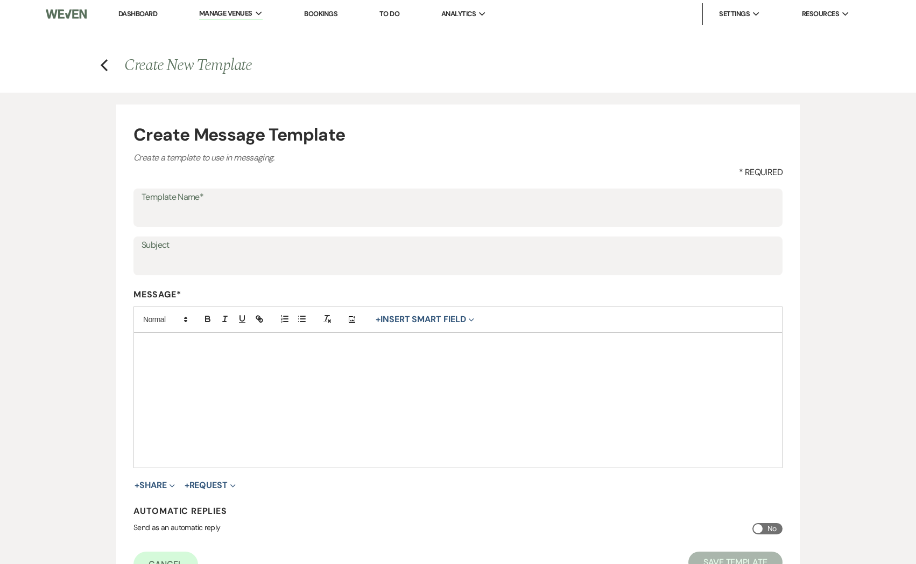
click at [280, 396] on div at bounding box center [458, 400] width 648 height 135
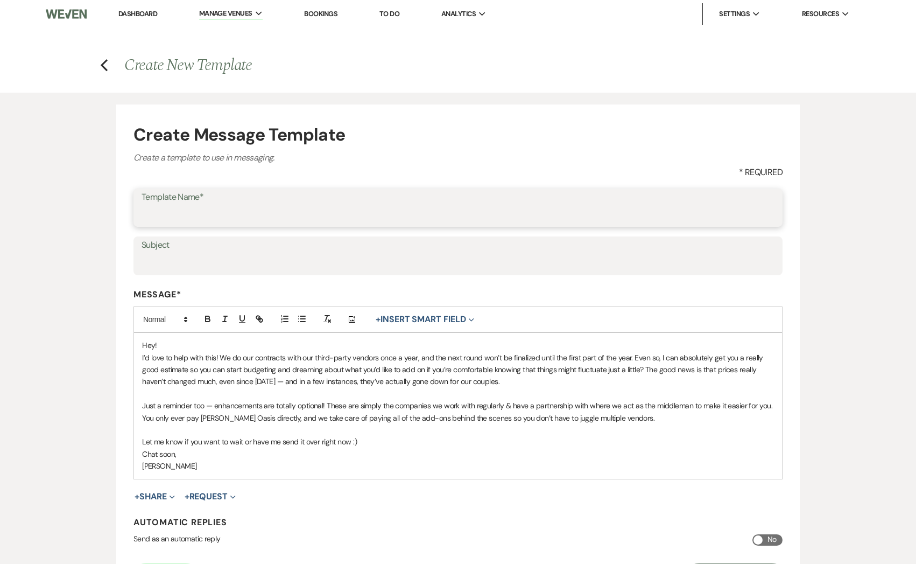
click at [169, 213] on input "Template Name*" at bounding box center [458, 215] width 633 height 21
type input "w"
type input "they want the enhancement sheet"
click at [178, 257] on input "Subject" at bounding box center [458, 263] width 633 height 21
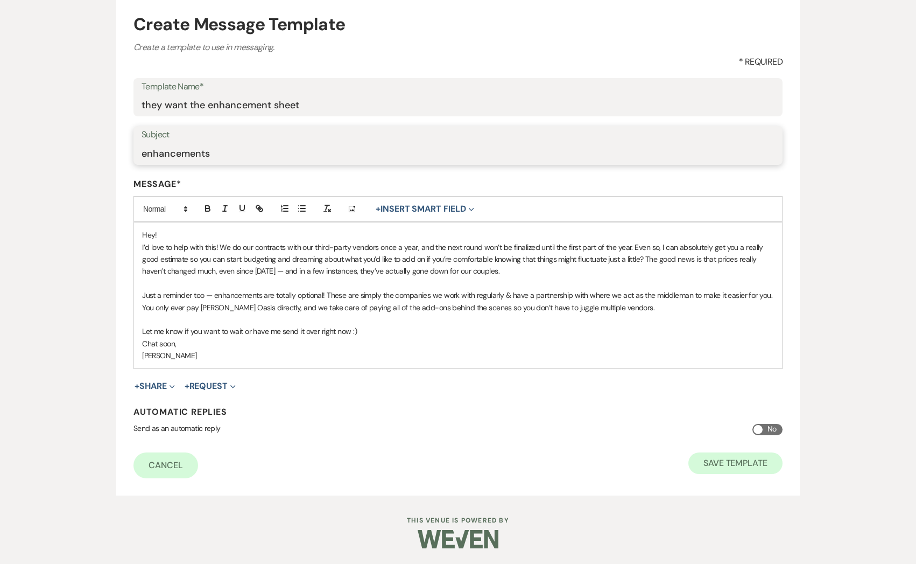
type input "enhancements"
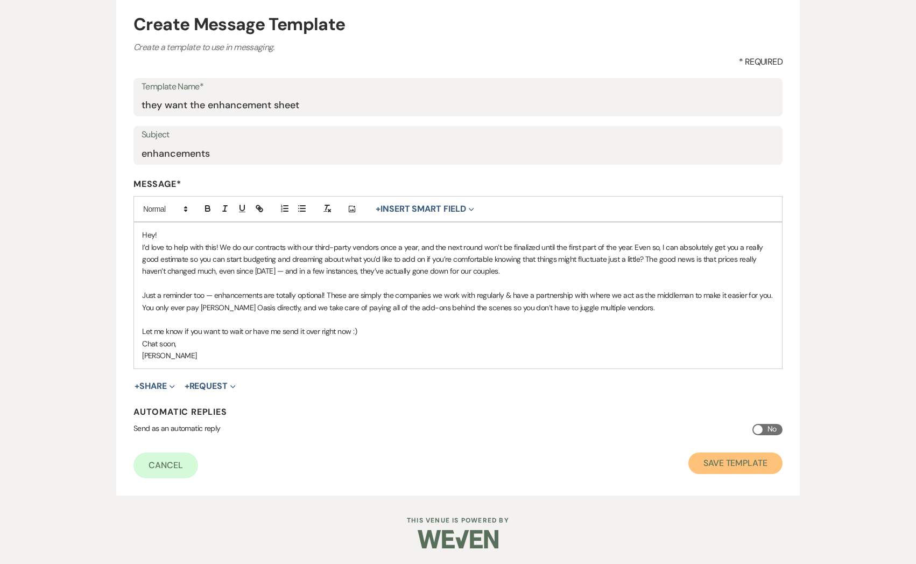
click at [740, 460] on button "Save Template" at bounding box center [736, 463] width 94 height 22
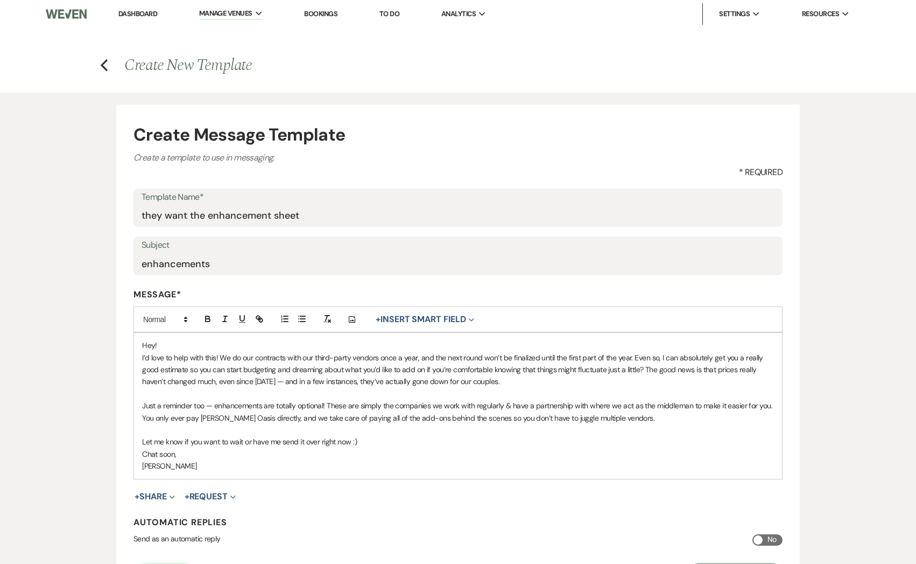
select select "Message Templates"
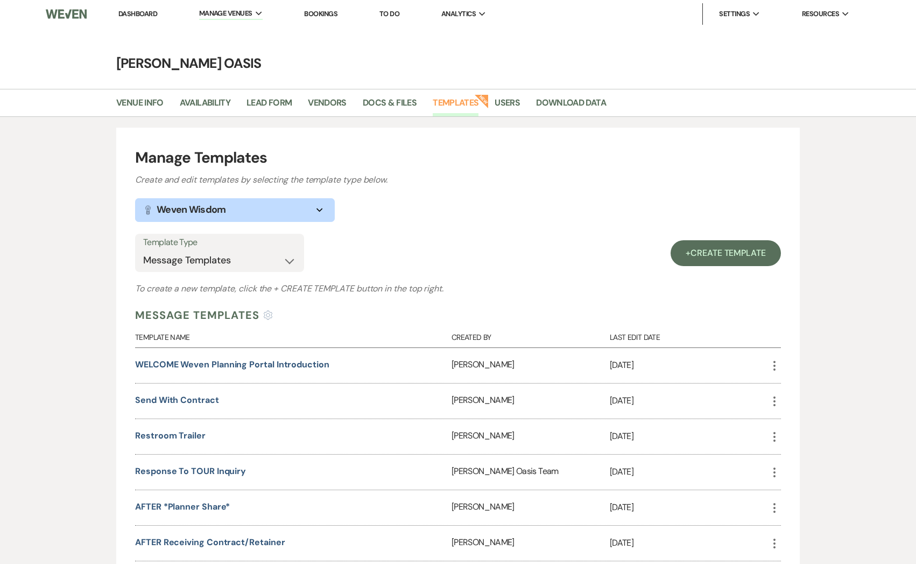
click at [152, 13] on link "Dashboard" at bounding box center [137, 13] width 39 height 9
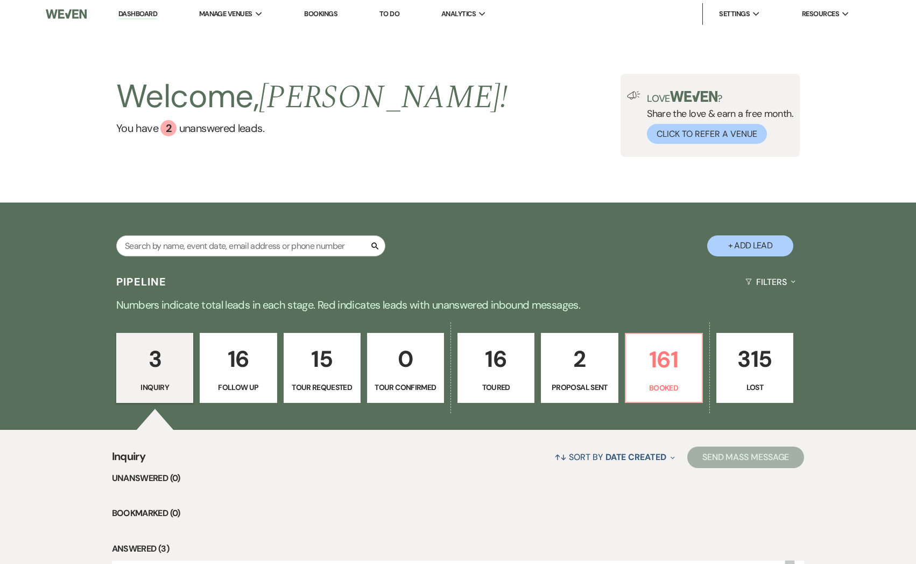
click at [610, 363] on p "2" at bounding box center [579, 359] width 63 height 36
select select "6"
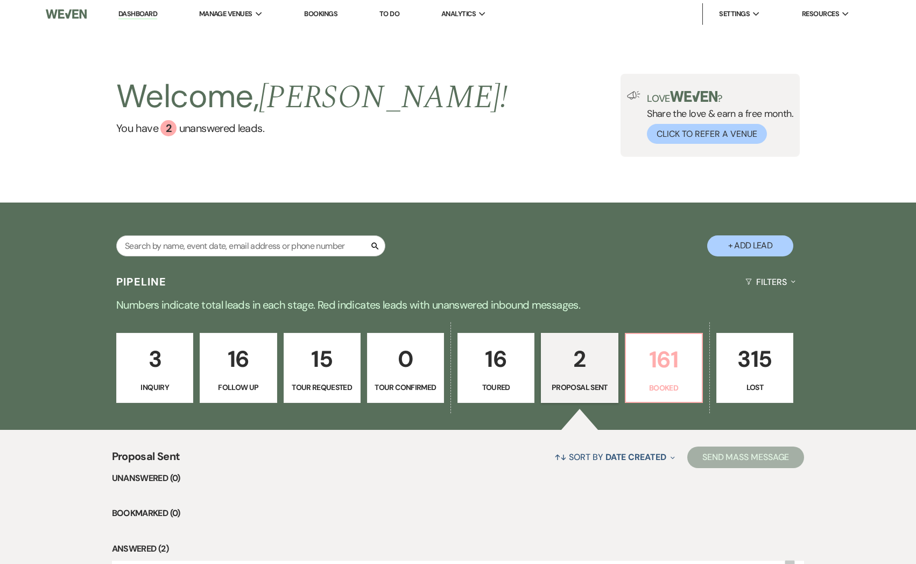
click at [639, 366] on p "161" at bounding box center [664, 359] width 63 height 36
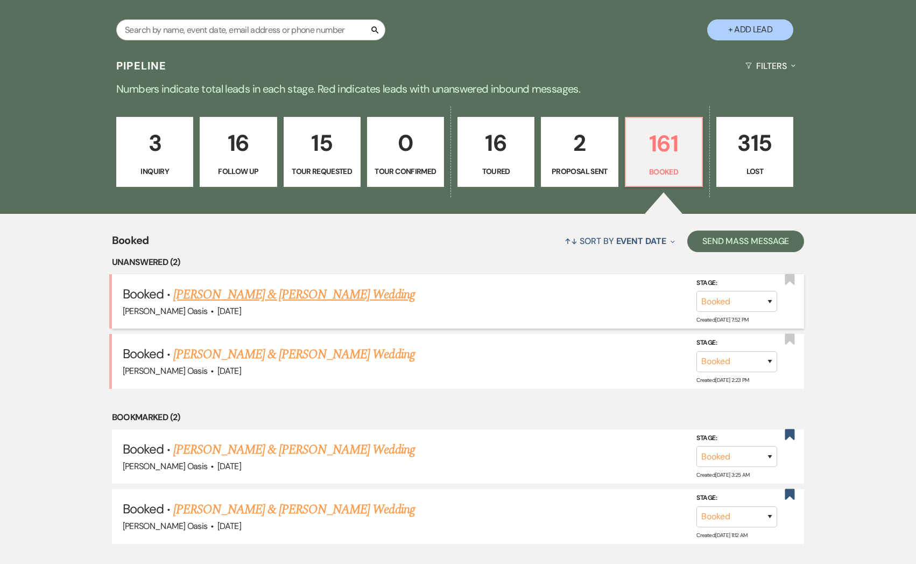
scroll to position [221, 0]
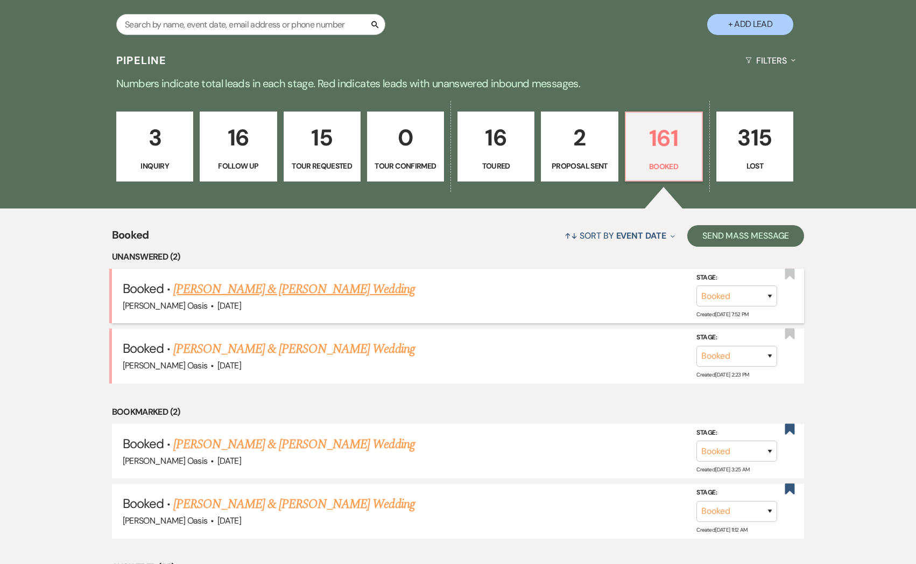
click at [267, 290] on link "[PERSON_NAME] & [PERSON_NAME] Wedding" at bounding box center [293, 288] width 241 height 19
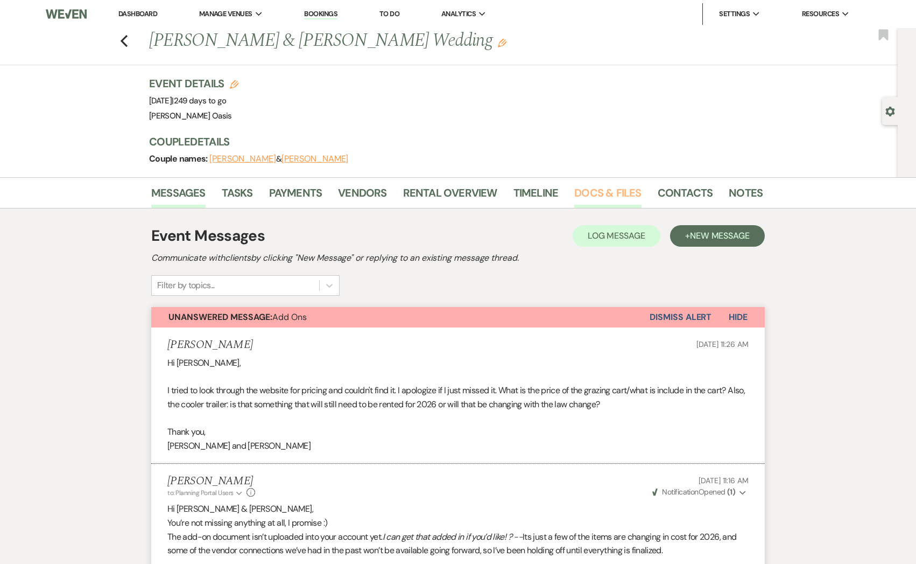
click at [589, 187] on link "Docs & Files" at bounding box center [608, 196] width 67 height 24
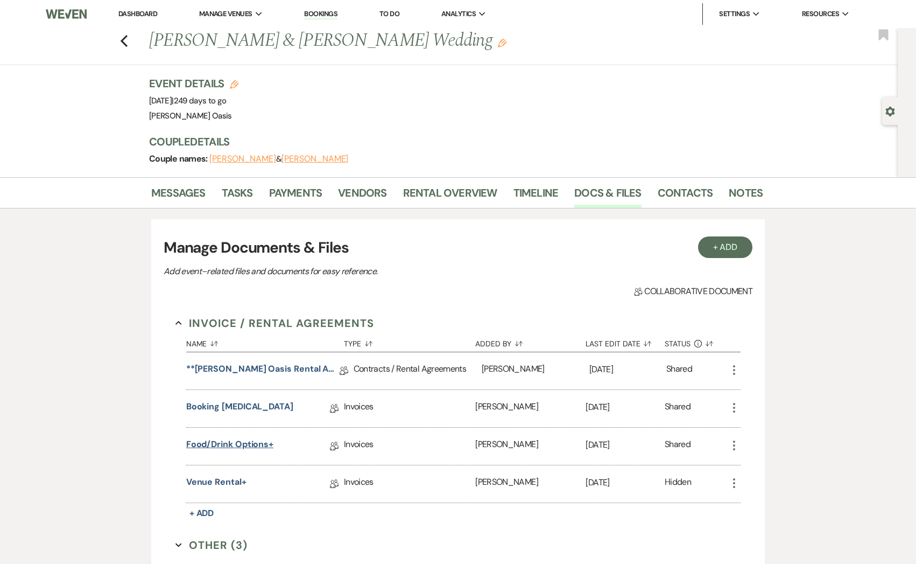
click at [221, 444] on link "Food/Drink Options+" at bounding box center [229, 446] width 87 height 17
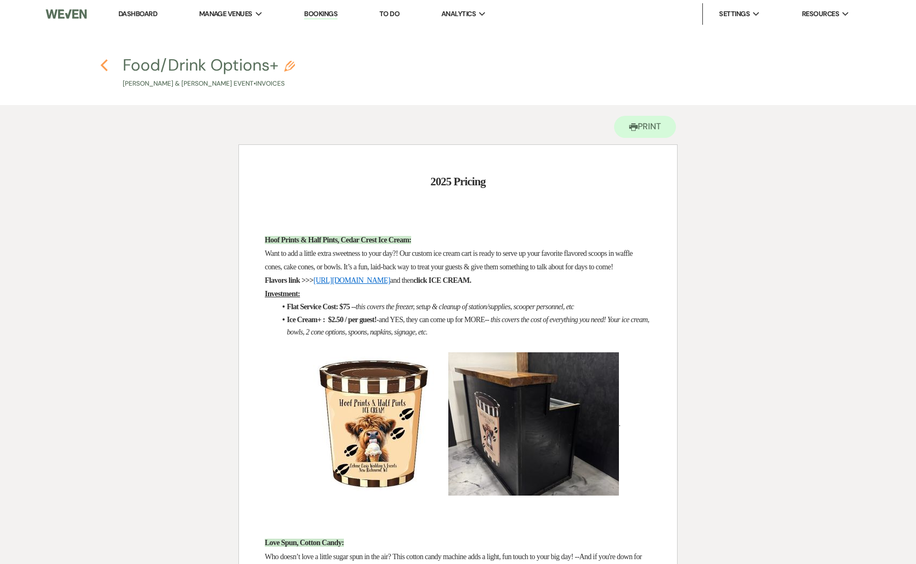
click at [107, 68] on icon "Previous" at bounding box center [104, 65] width 8 height 13
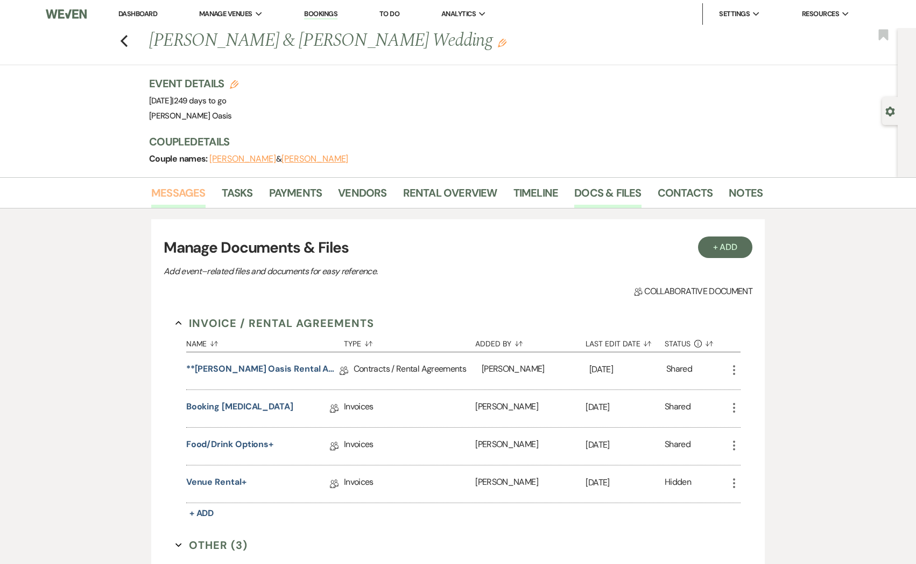
click at [194, 190] on link "Messages" at bounding box center [178, 196] width 54 height 24
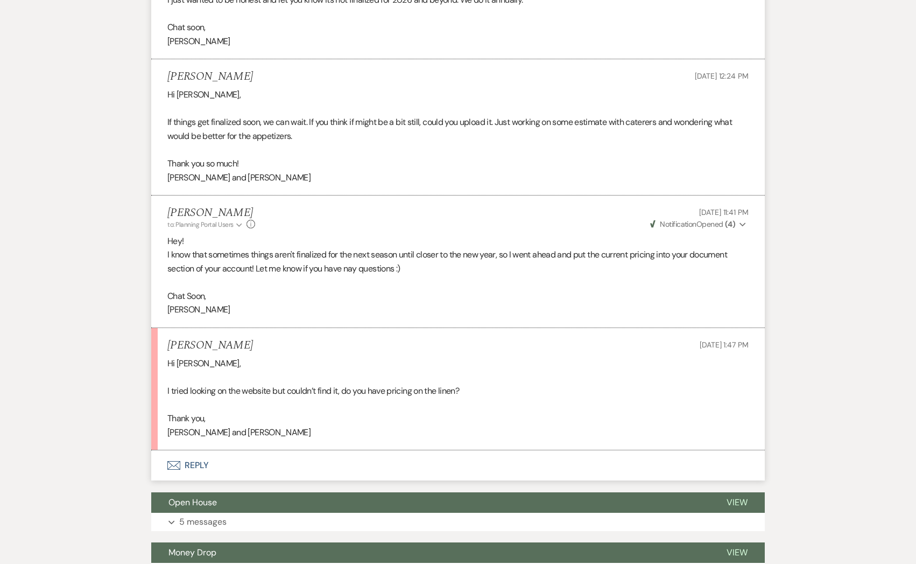
scroll to position [699, 0]
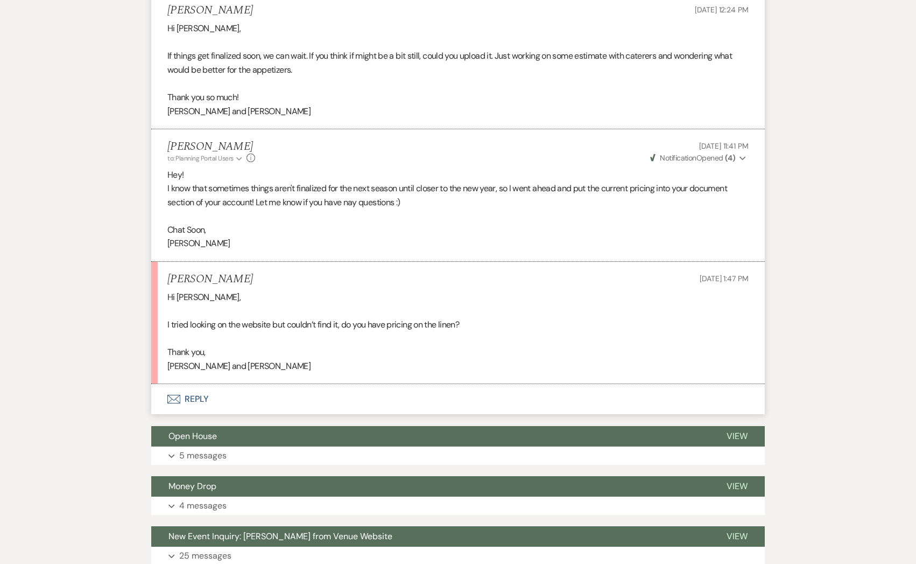
click at [270, 405] on button "Envelope Reply" at bounding box center [458, 399] width 614 height 30
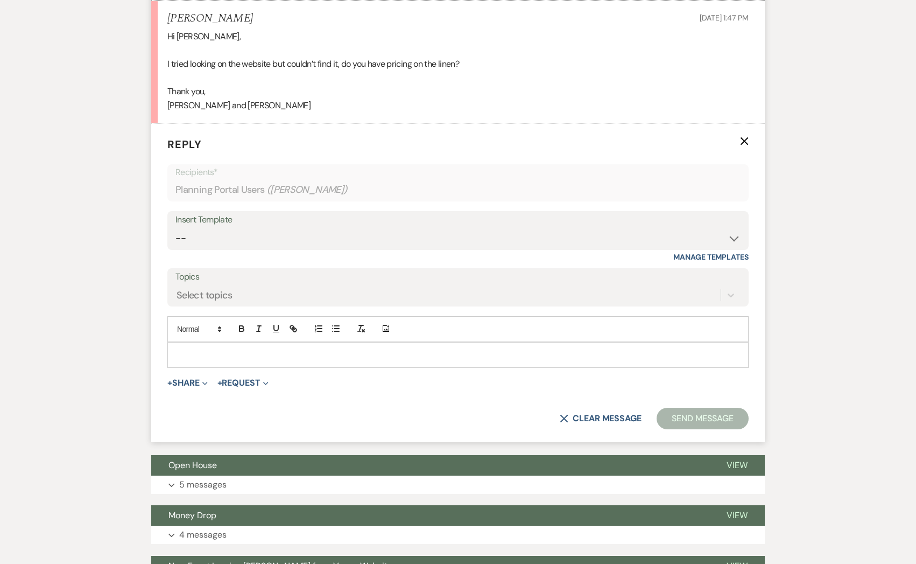
scroll to position [961, 0]
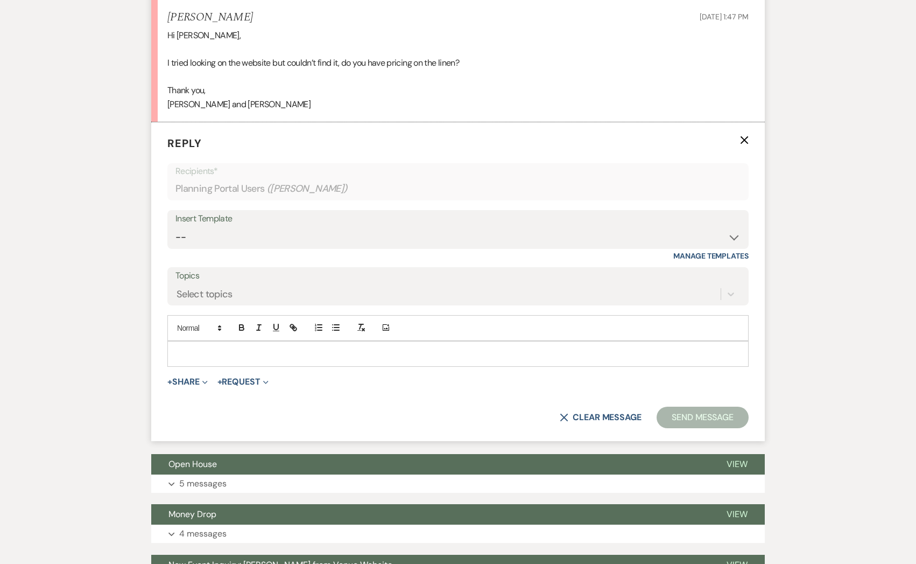
click at [286, 363] on div at bounding box center [458, 353] width 580 height 25
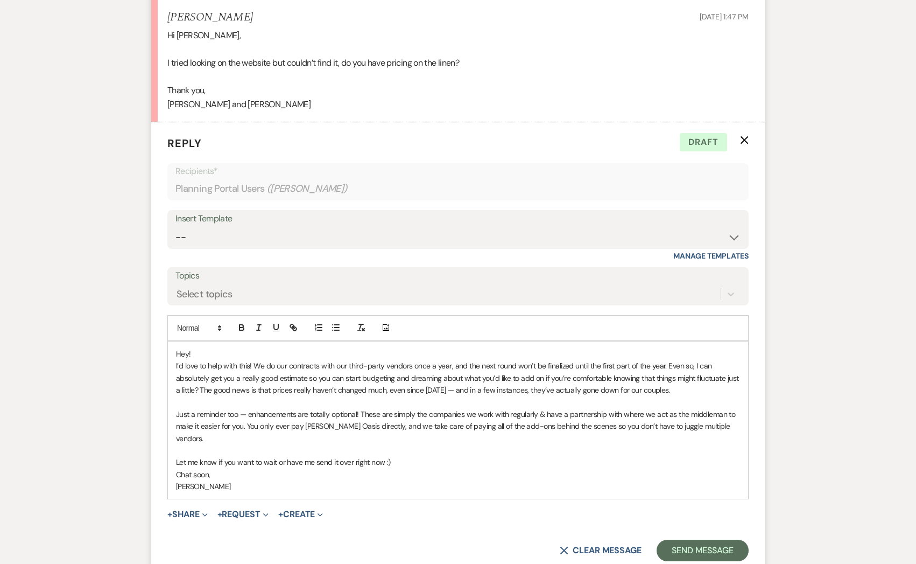
click at [200, 387] on p "I’d love to help with this! We do our contracts with our third-party vendors on…" at bounding box center [458, 378] width 564 height 36
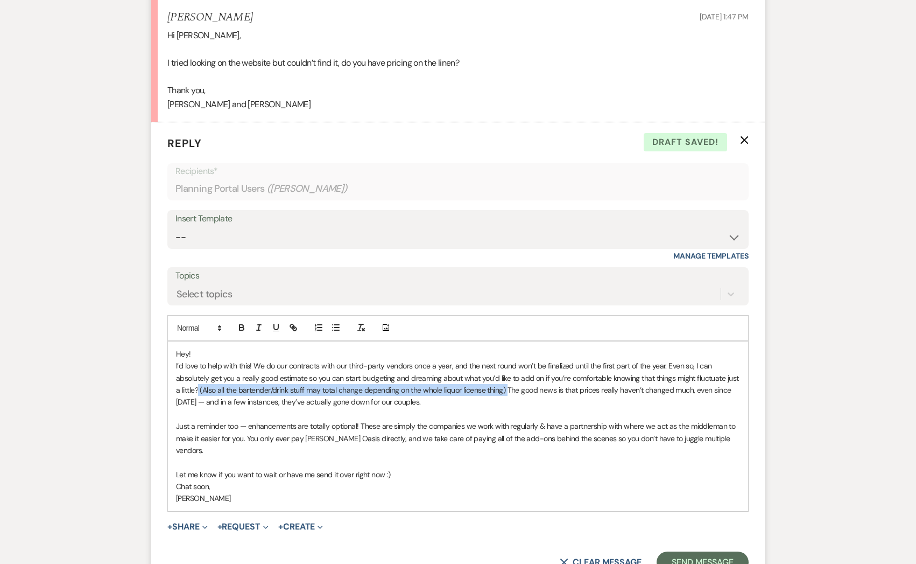
drag, startPoint x: 508, startPoint y: 387, endPoint x: 199, endPoint y: 388, distance: 309.1
click at [199, 388] on p "I’d love to help with this! We do our contracts with our third-party vendors on…" at bounding box center [458, 384] width 564 height 48
copy p "(Also all the bartender/drink stuff may total change depending on the whole liq…"
click at [256, 329] on icon "button" at bounding box center [259, 328] width 10 height 10
click at [250, 409] on p at bounding box center [458, 414] width 564 height 12
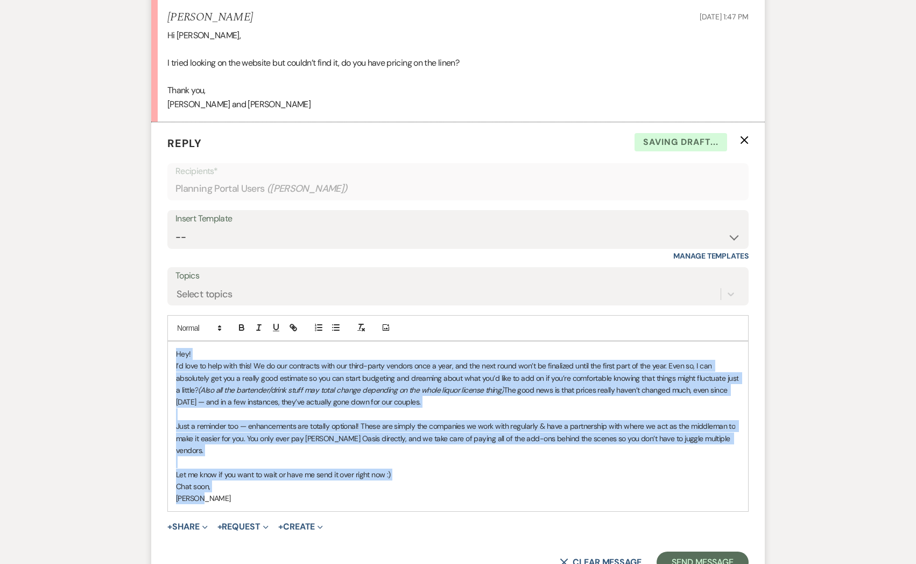
copy div "Hey! I’d love to help with this! We do our contracts with our third-party vendo…"
click at [332, 468] on p "Let me know if you want to wait or have me send it over right now :)" at bounding box center [458, 474] width 564 height 12
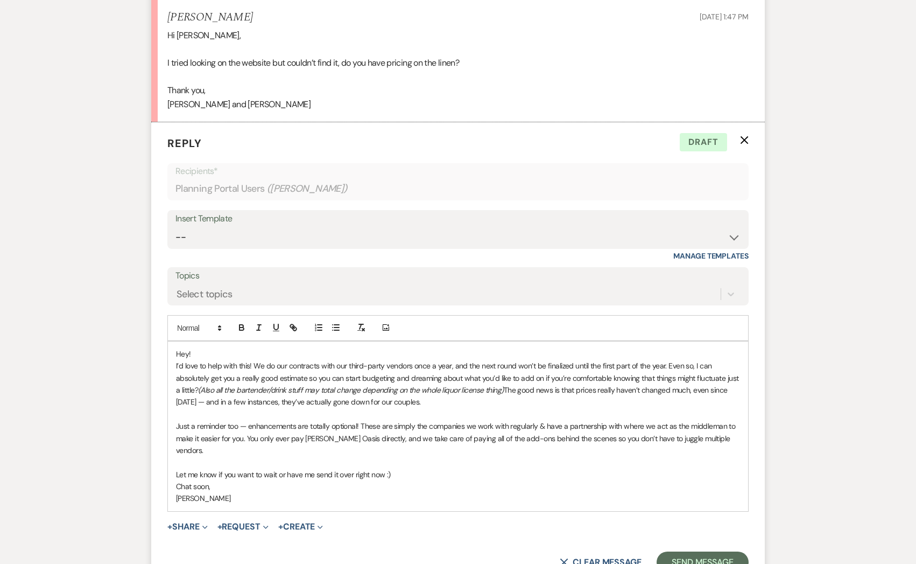
click at [384, 468] on p "Let me know if you want to wait or have me send it over right now :)" at bounding box center [458, 474] width 564 height 12
click at [691, 551] on button "Send Message" at bounding box center [703, 562] width 92 height 22
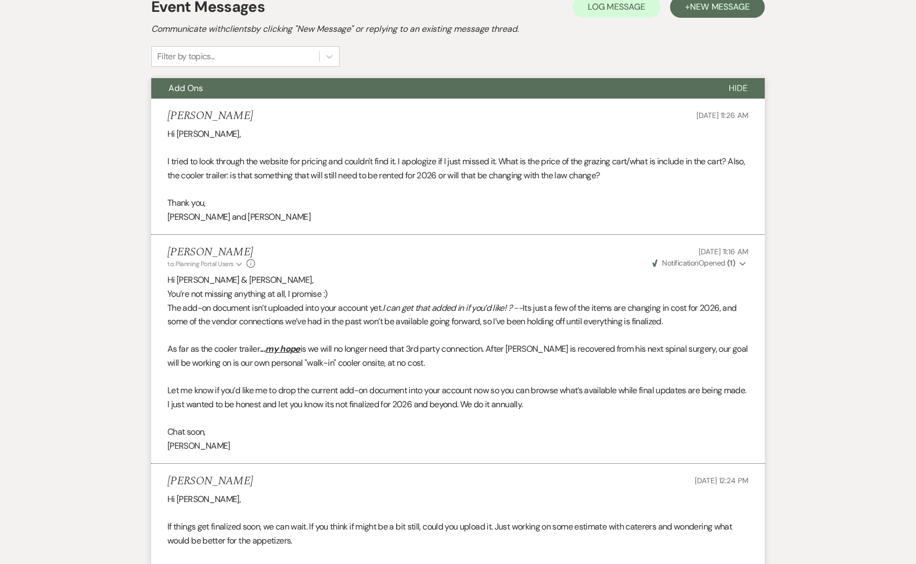
scroll to position [0, 0]
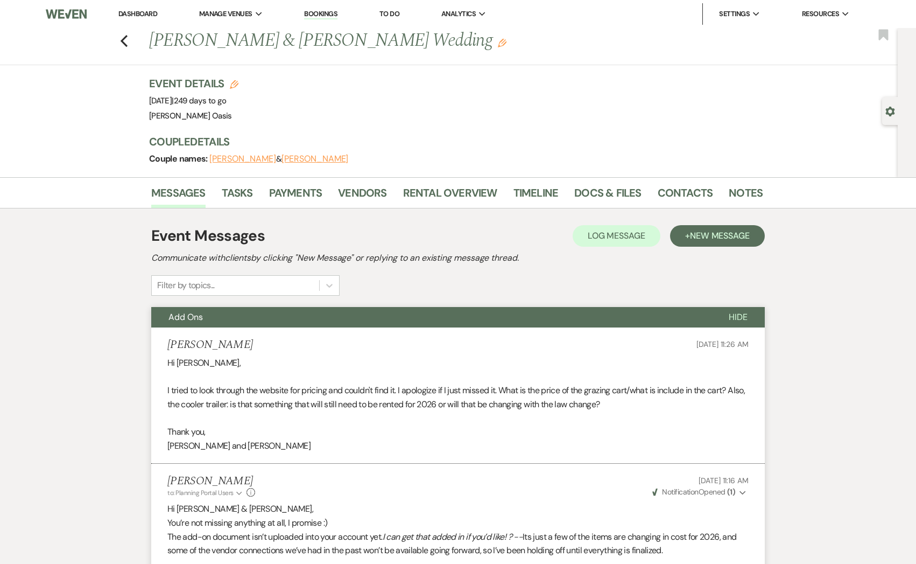
click at [128, 34] on div "Previous Kelly Bibeau & Cory Peterson's Wedding Edit Bookmark" at bounding box center [447, 46] width 904 height 37
click at [124, 37] on icon "Previous" at bounding box center [124, 40] width 8 height 13
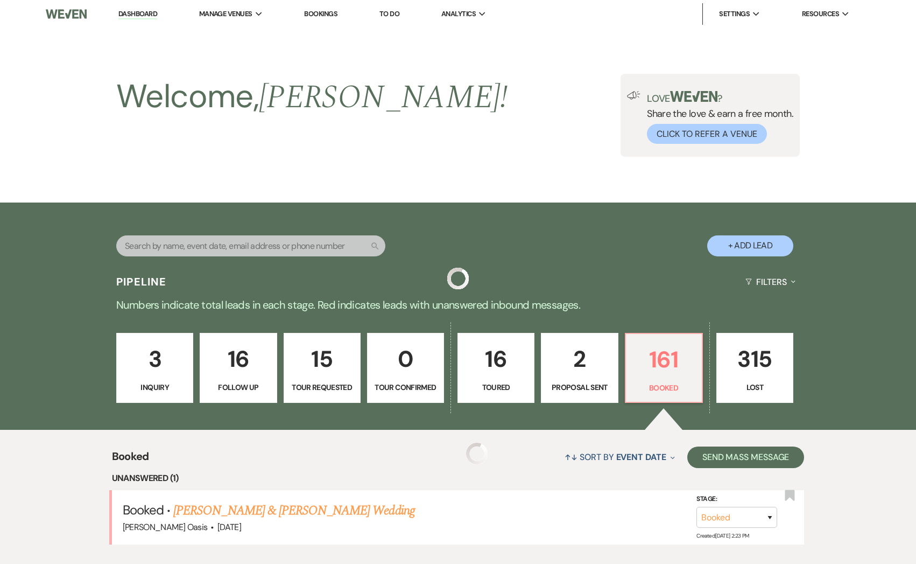
scroll to position [221, 0]
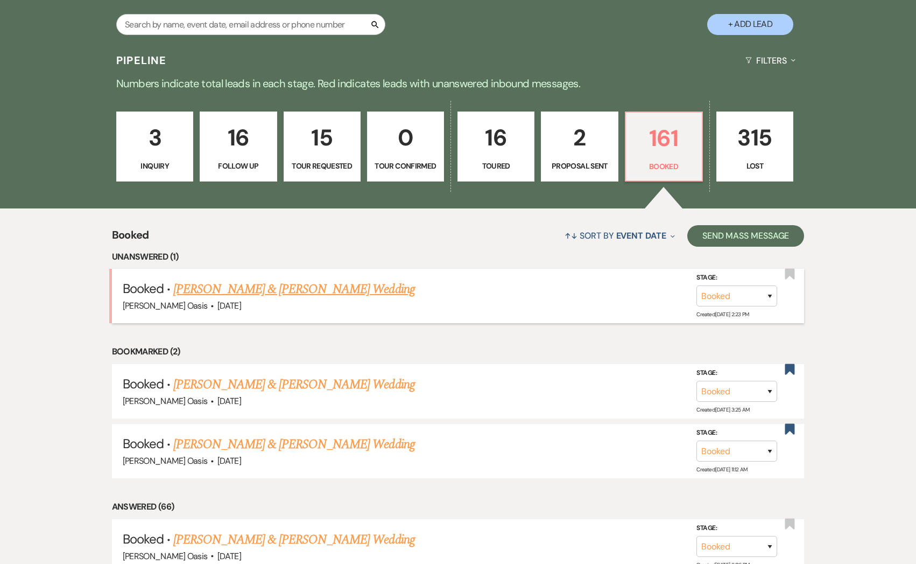
click at [298, 288] on link "[PERSON_NAME] & [PERSON_NAME] Wedding" at bounding box center [293, 288] width 241 height 19
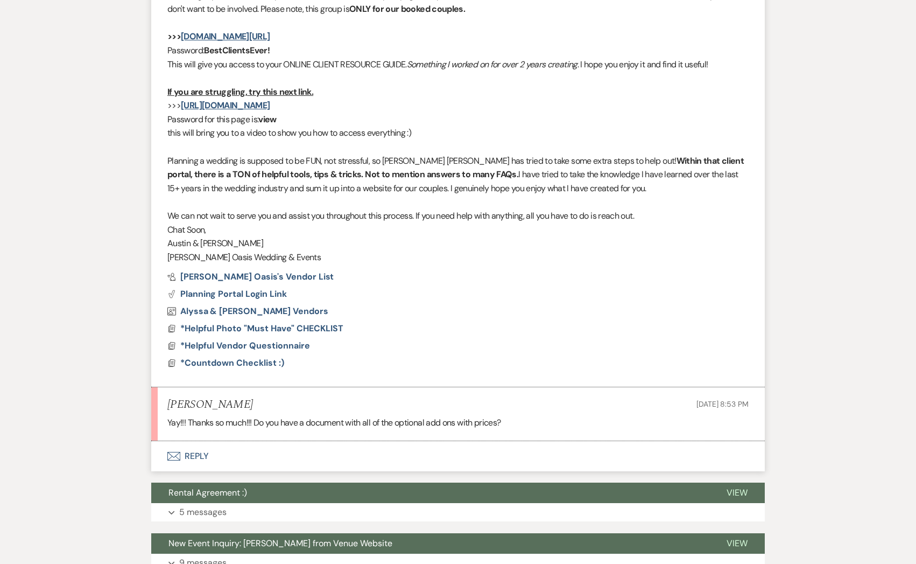
click at [247, 450] on button "Envelope Reply" at bounding box center [458, 456] width 614 height 30
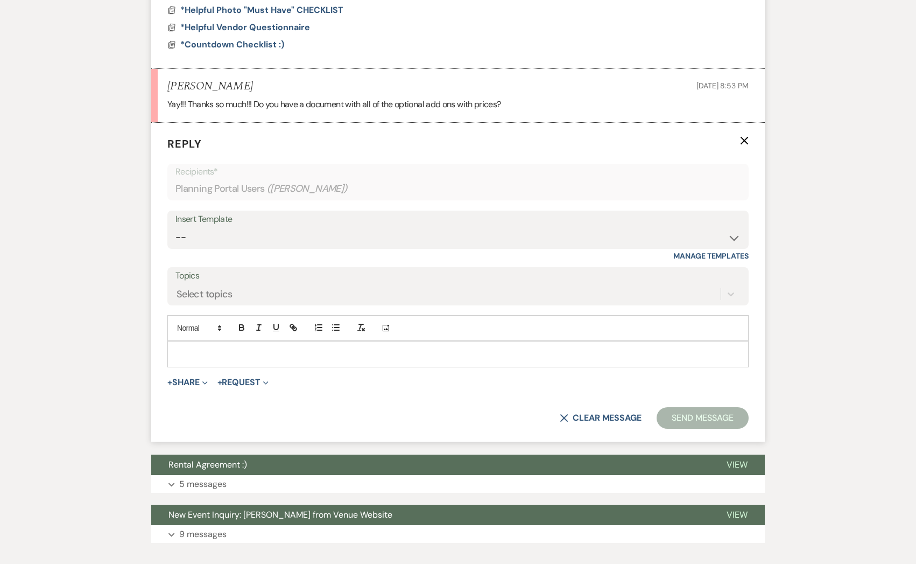
scroll to position [1296, 0]
click at [271, 355] on p at bounding box center [458, 354] width 564 height 12
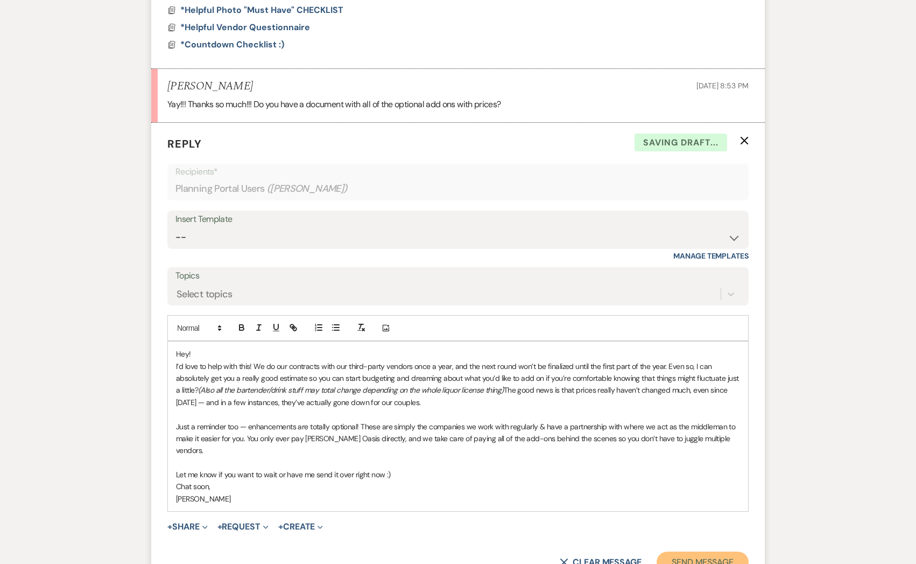
click at [684, 551] on button "Send Message" at bounding box center [703, 562] width 92 height 22
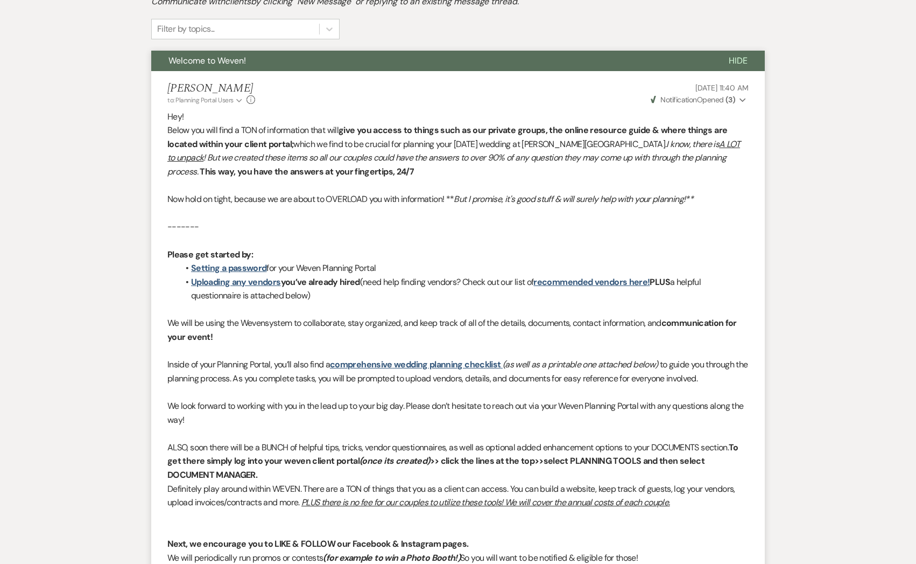
scroll to position [0, 0]
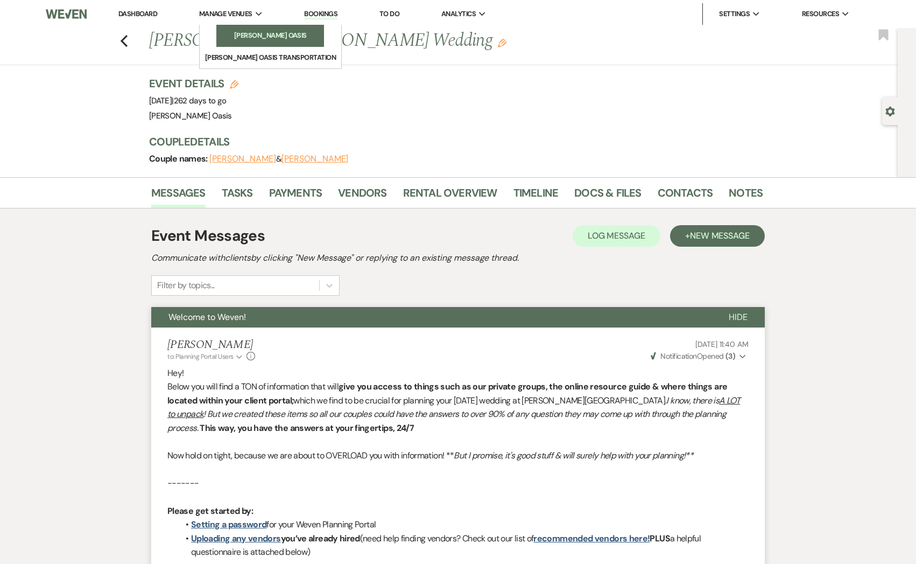
click at [248, 30] on link "[PERSON_NAME] Oasis" at bounding box center [270, 36] width 108 height 22
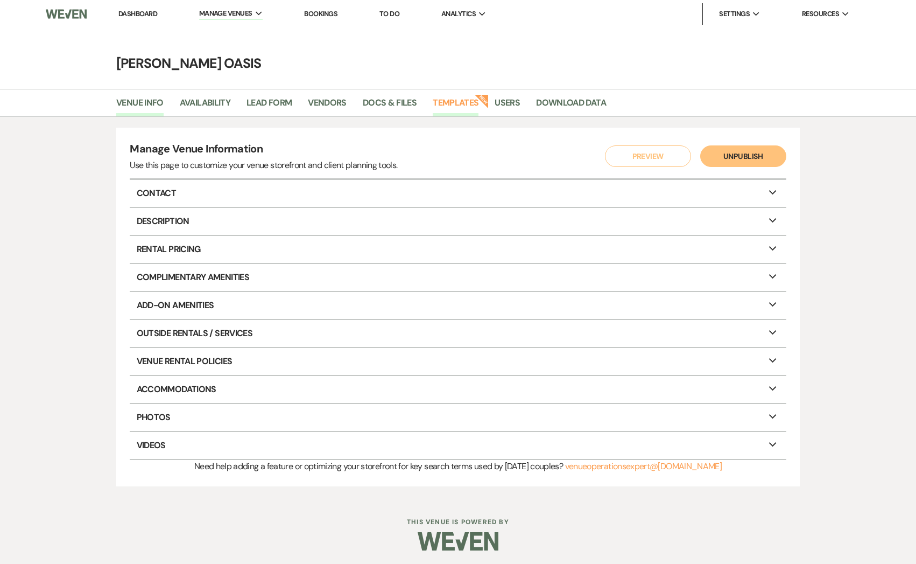
click at [459, 102] on link "Templates" at bounding box center [456, 106] width 46 height 20
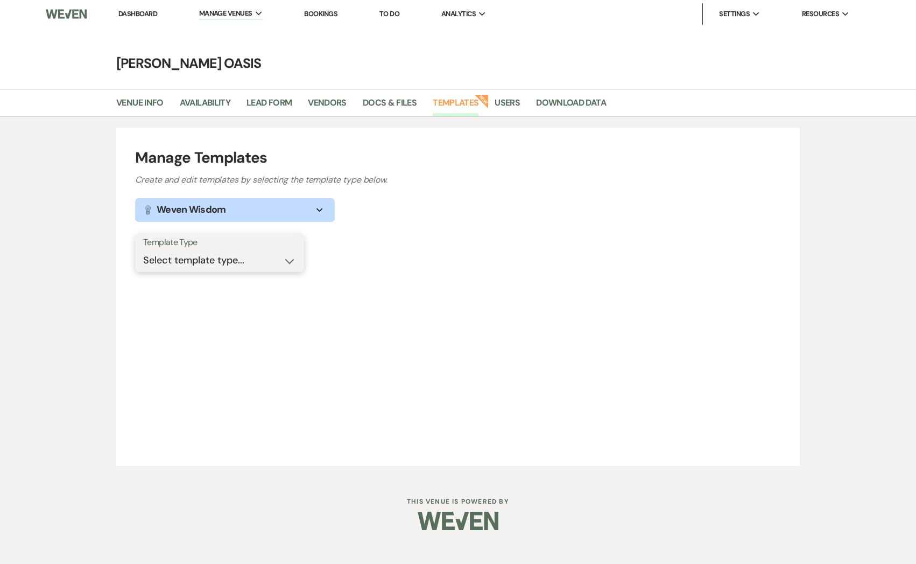
click at [213, 256] on select "Select template type... Task List Message Templates Payment Plan Inventory Item…" at bounding box center [219, 260] width 153 height 21
select select "Message Templates"
click at [143, 250] on select "Select template type... Task List Message Templates Payment Plan Inventory Item…" at bounding box center [219, 260] width 153 height 21
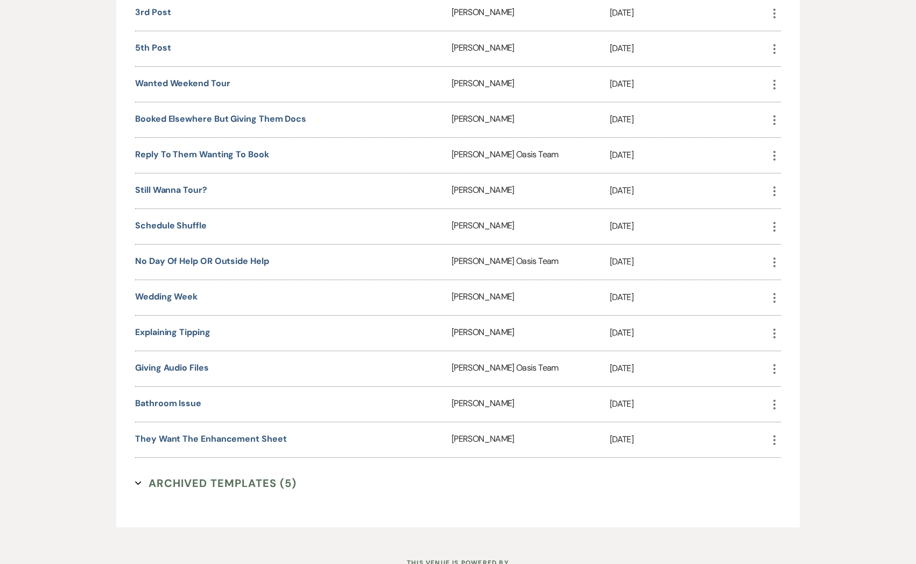
scroll to position [1838, 0]
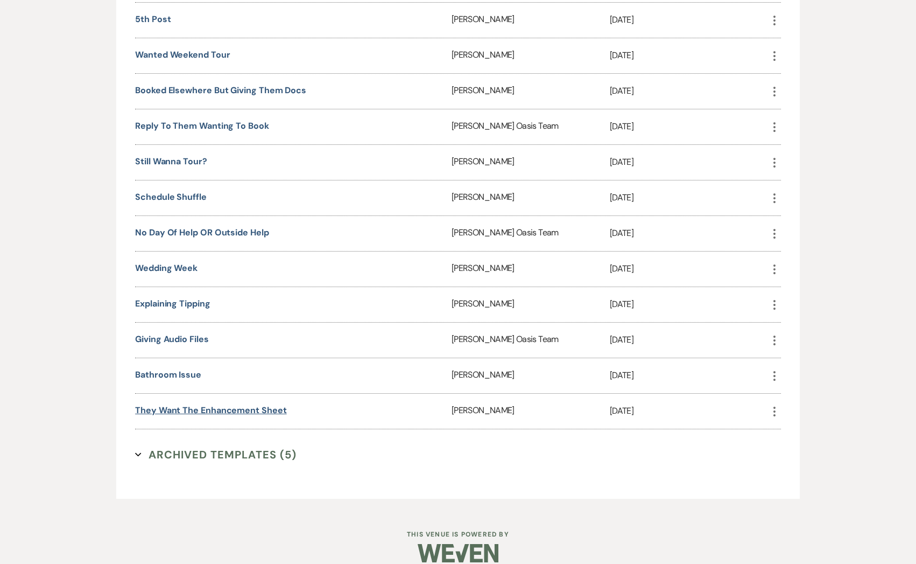
click at [199, 404] on link "they want the enhancement sheet" at bounding box center [211, 409] width 152 height 11
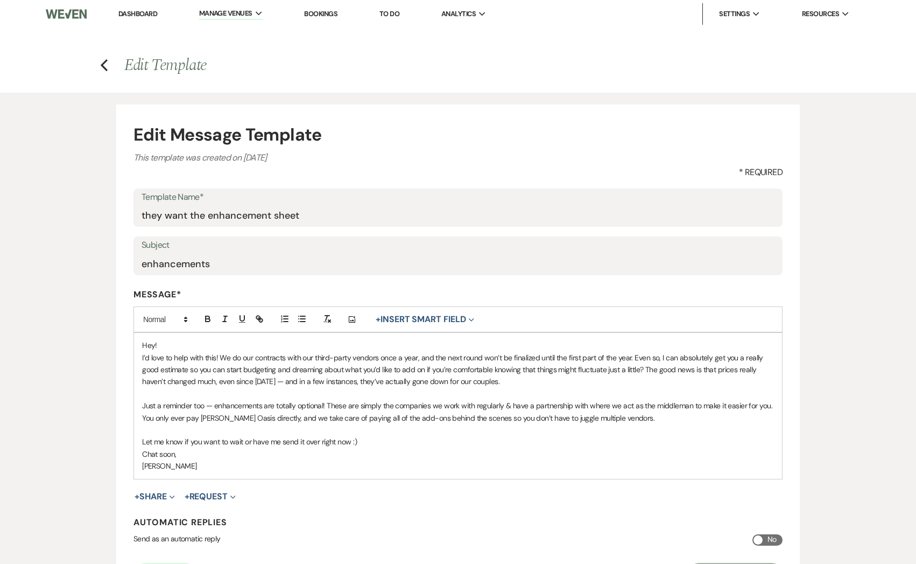
click at [219, 416] on p "Just a reminder too — enhancements are totally optional! These are simply the c…" at bounding box center [458, 412] width 632 height 24
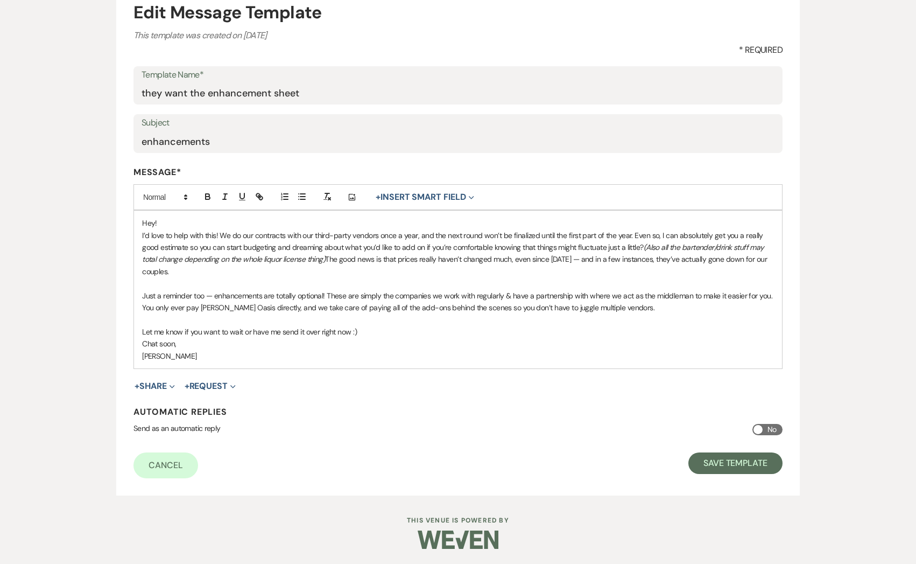
scroll to position [123, 0]
click at [722, 468] on button "Save Template" at bounding box center [736, 463] width 94 height 22
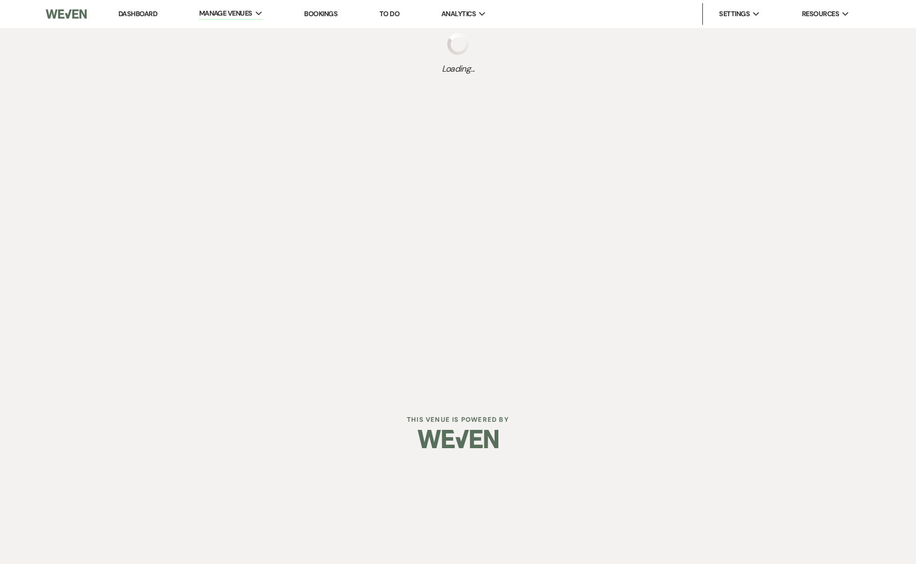
select select "Message Templates"
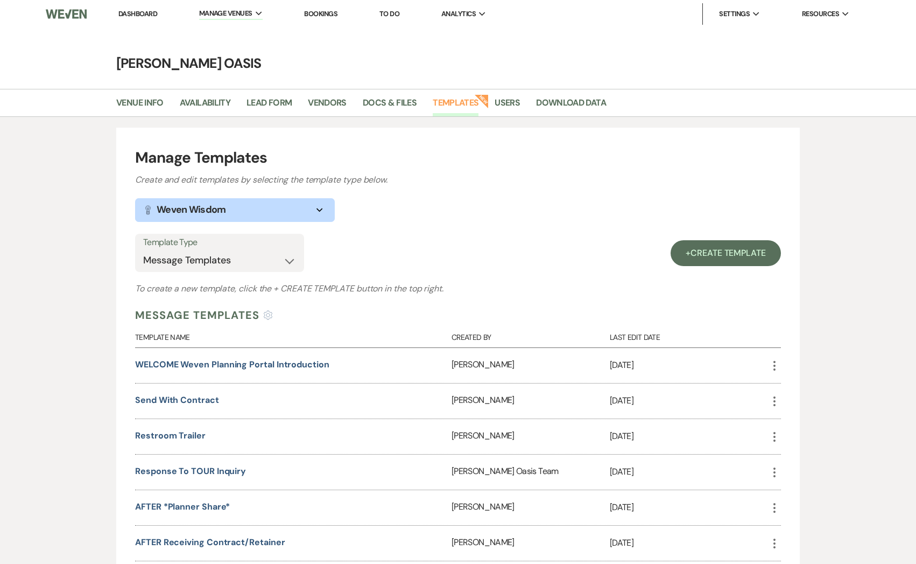
click at [126, 17] on link "Dashboard" at bounding box center [137, 13] width 39 height 9
